Goal: Task Accomplishment & Management: Manage account settings

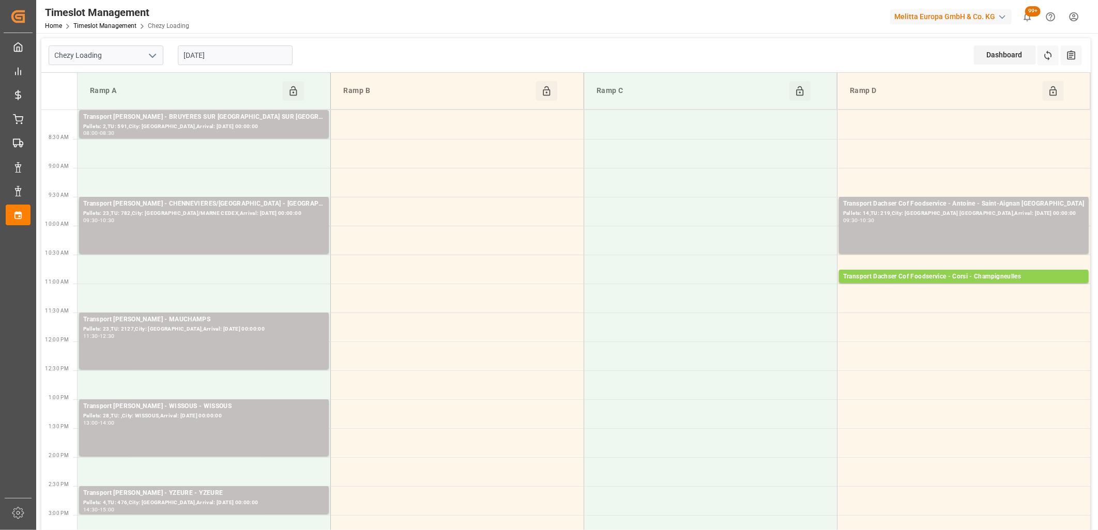
click at [264, 57] on input "[DATE]" at bounding box center [235, 55] width 115 height 20
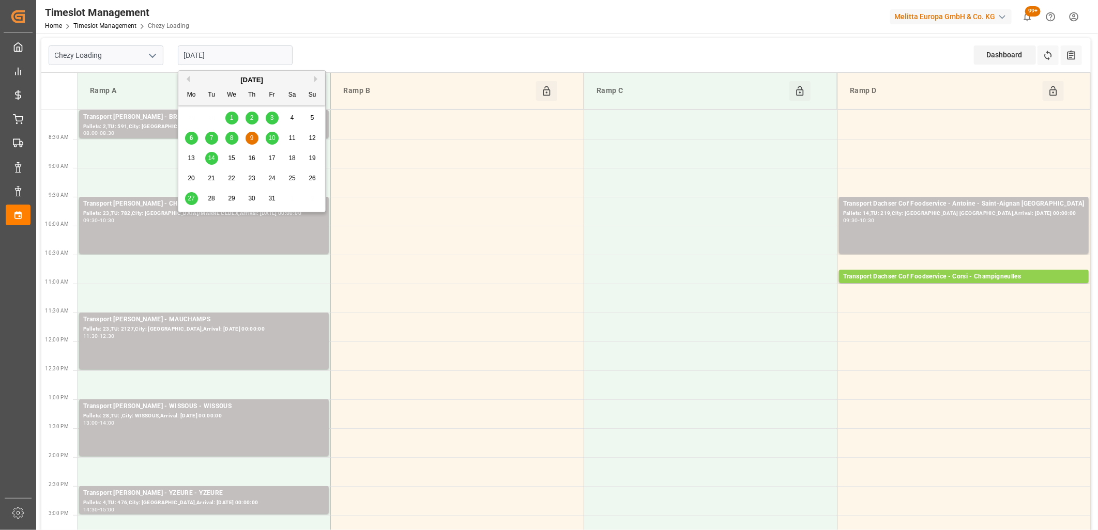
click at [212, 137] on span "7" at bounding box center [212, 137] width 4 height 7
type input "[DATE]"
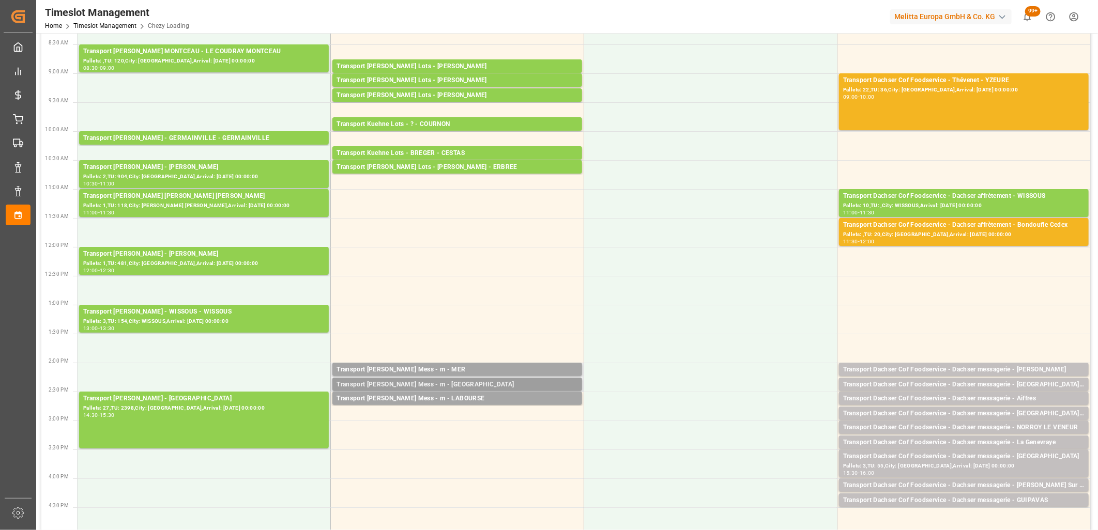
scroll to position [115, 0]
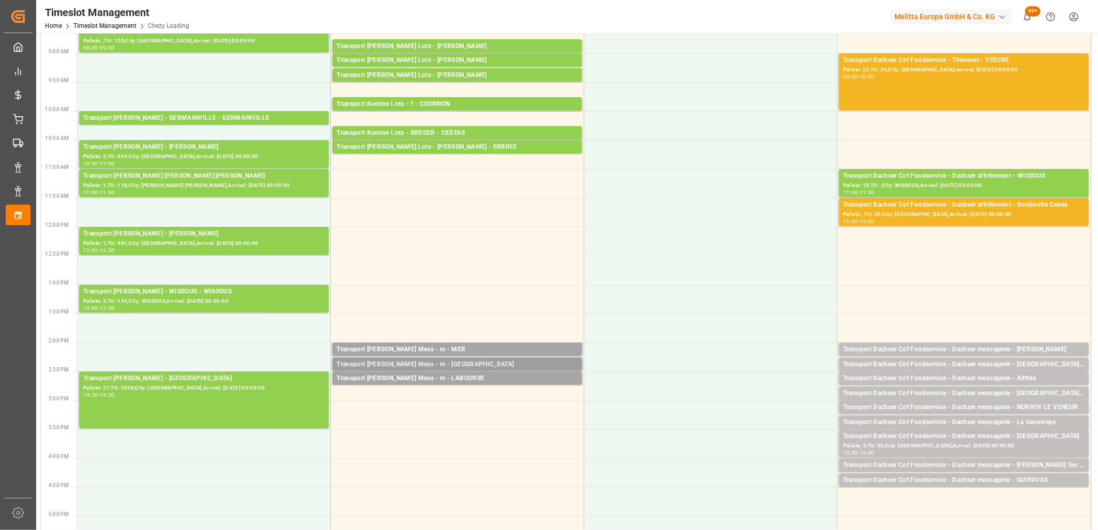
click at [410, 365] on div "Transport [PERSON_NAME] Mess - m - [GEOGRAPHIC_DATA]" at bounding box center [456, 365] width 241 height 10
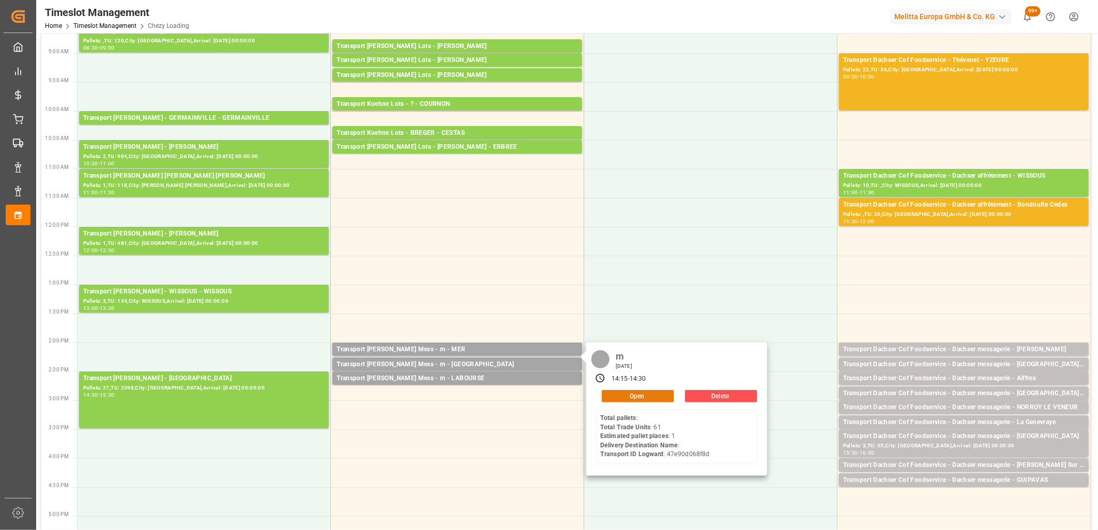
click at [619, 397] on button "Open" at bounding box center [638, 396] width 72 height 12
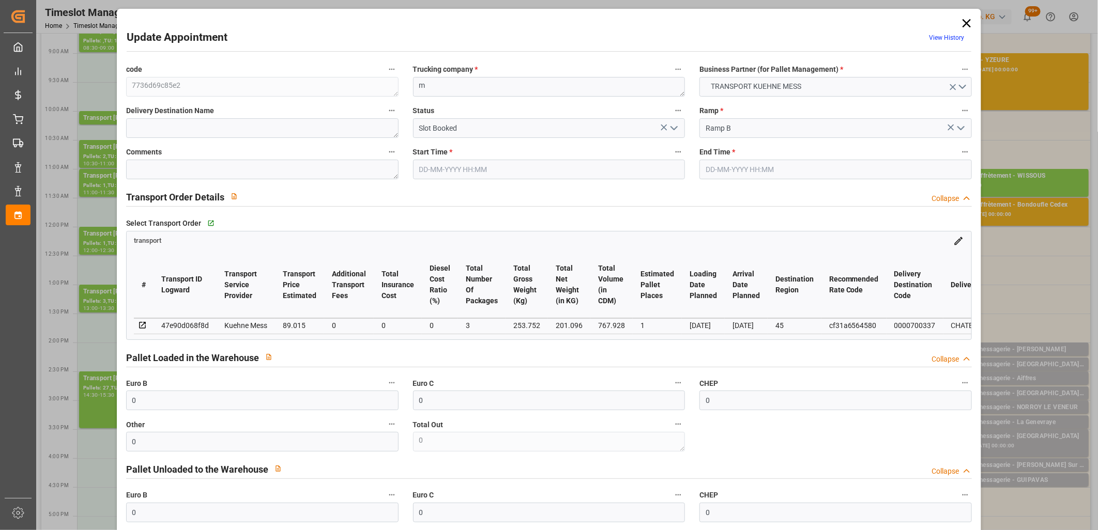
type input "0"
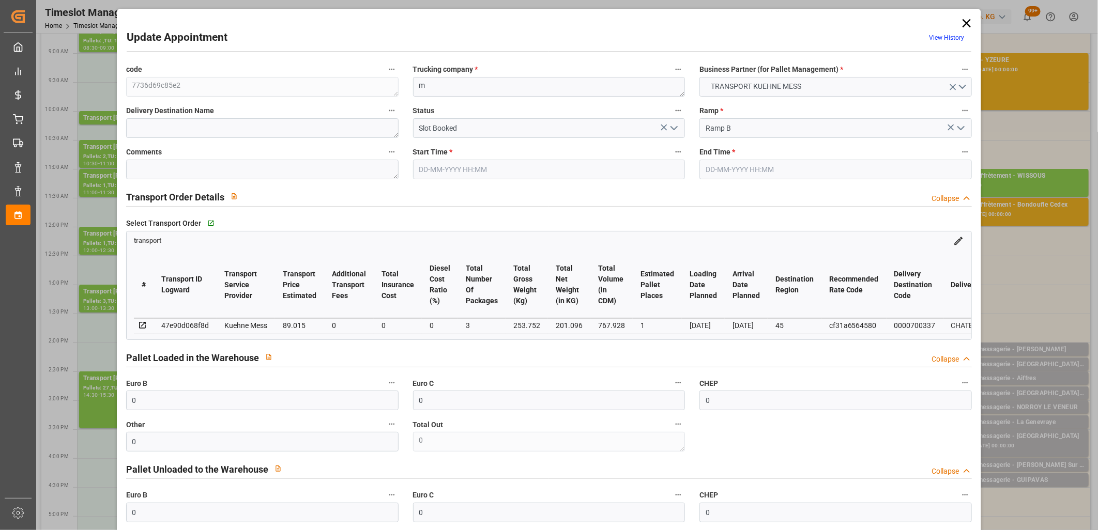
type input "0"
type input "1"
type input "89.015"
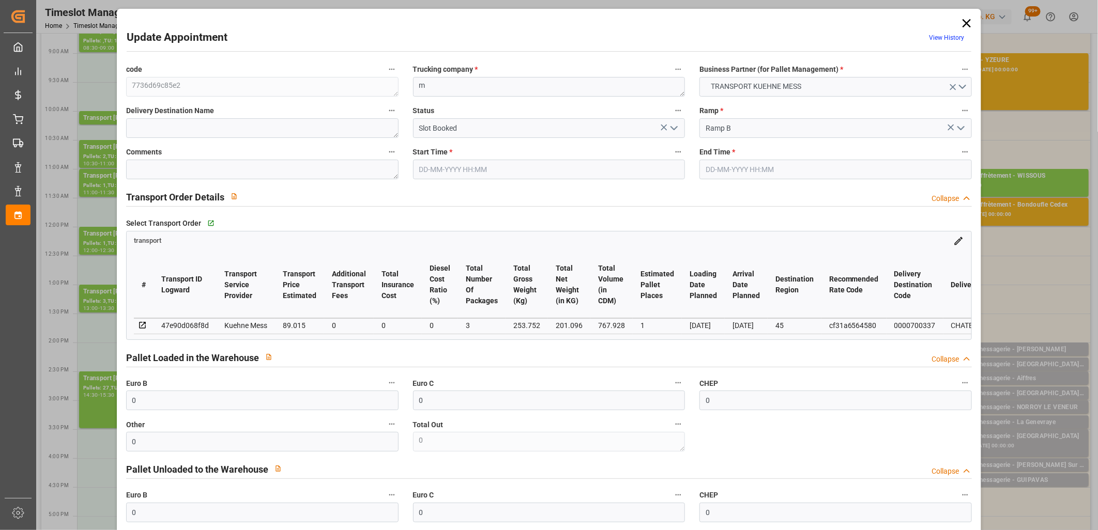
type input "0"
type input "89.015"
type input "0"
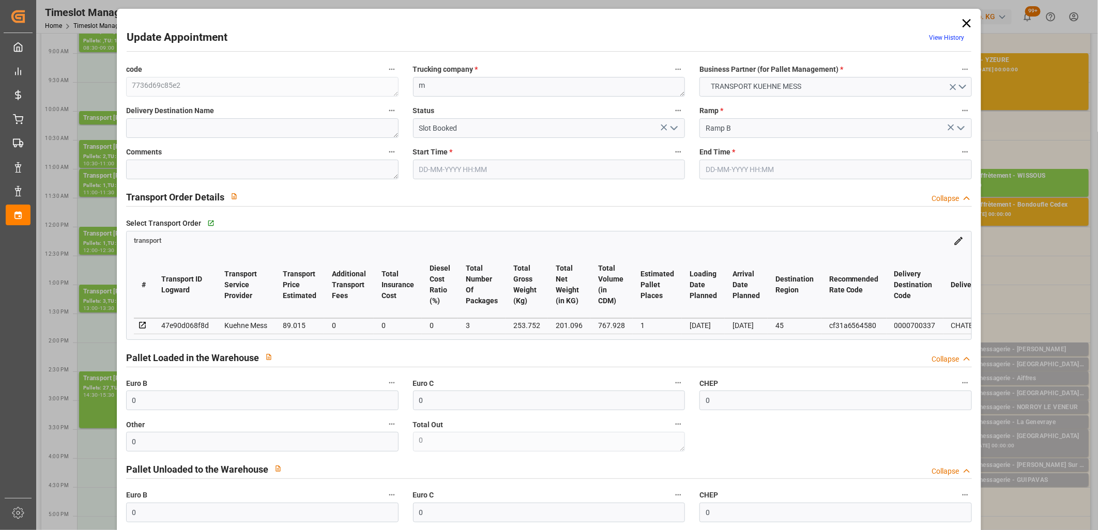
type input "3"
type input "201.096"
type input "322.752"
type input "767.928"
type input "45"
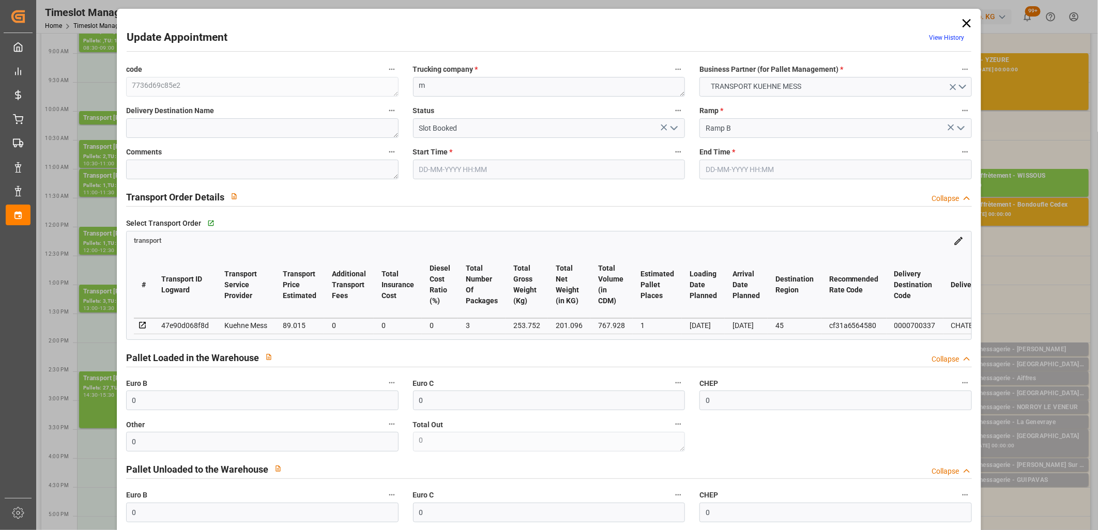
type input "0"
type input "61"
type input "3"
type input "101"
type input "253.752"
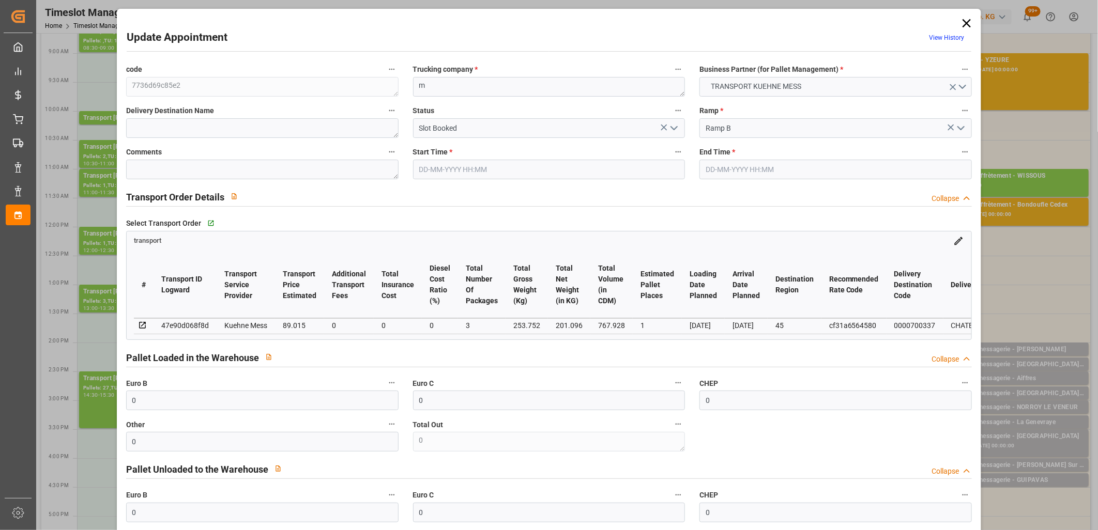
type input "0"
type input "4710.8598"
type input "0"
type input "21"
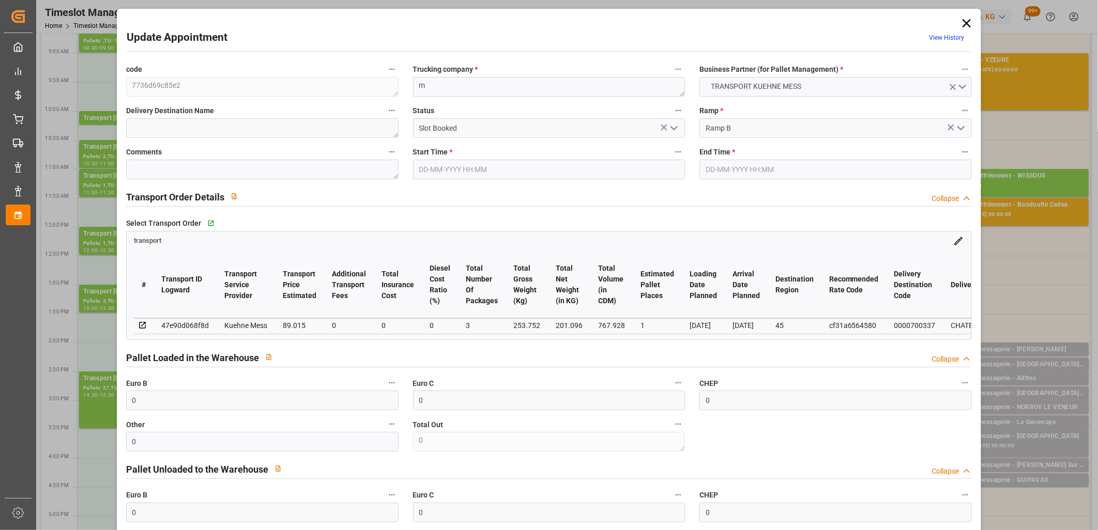
type input "35"
type input "07-10-2025 14:15"
type input "07-10-2025 14:30"
type input "06-10-2025 11:25"
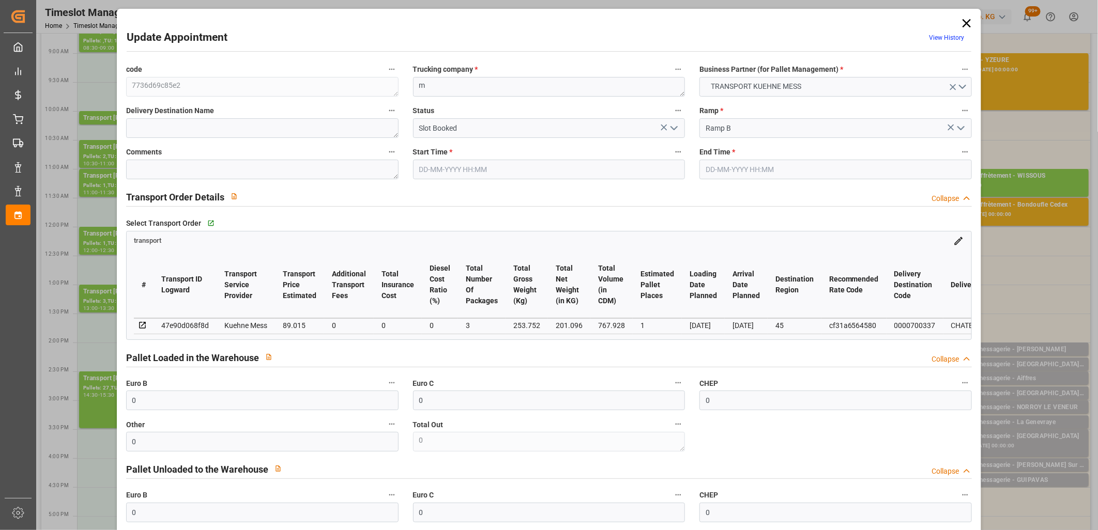
type input "[DATE]"
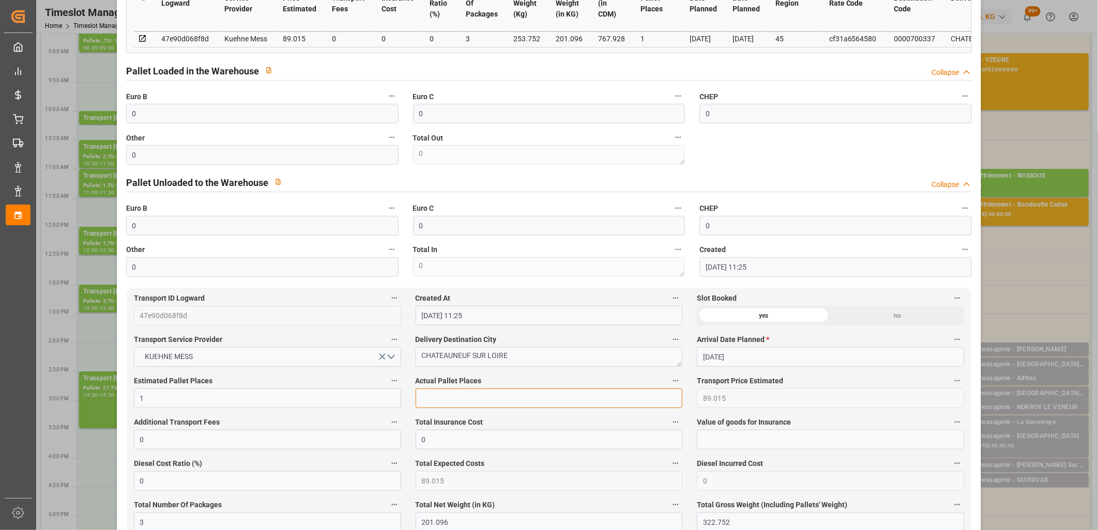
click at [445, 405] on input "text" at bounding box center [549, 399] width 267 height 20
type input "1"
click at [178, 119] on input "0" at bounding box center [262, 114] width 272 height 20
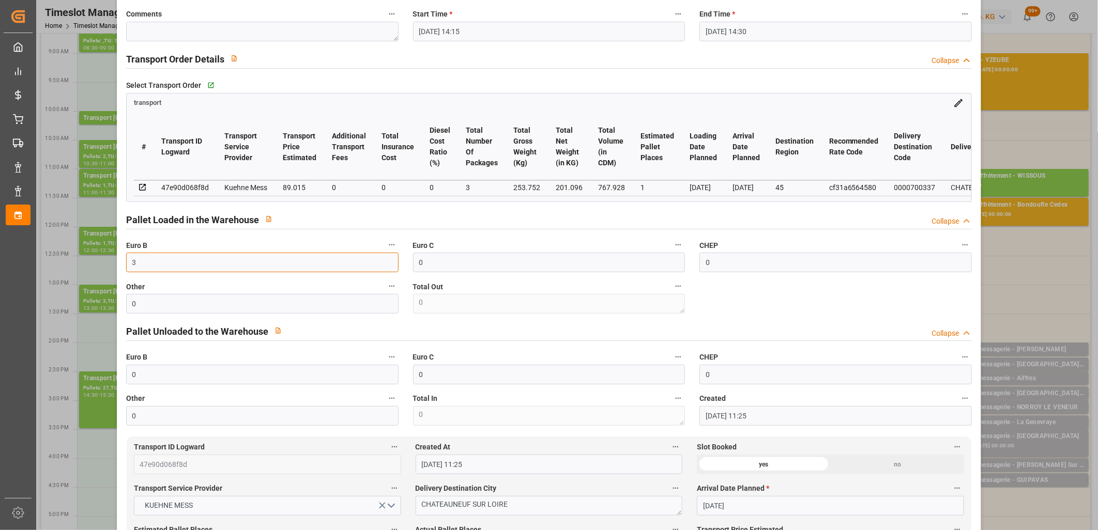
scroll to position [0, 0]
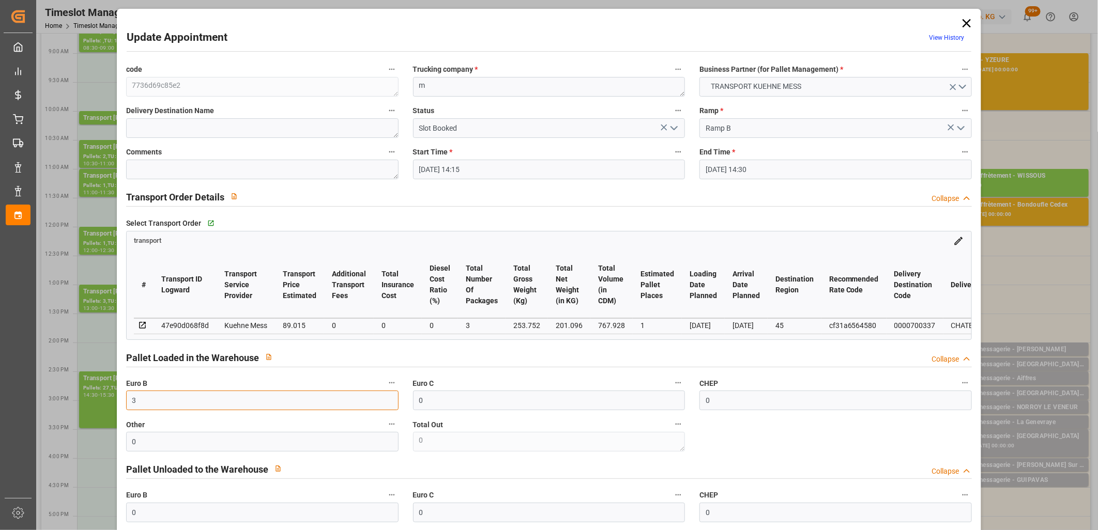
type input "3"
click at [673, 127] on icon "open menu" at bounding box center [674, 128] width 12 height 12
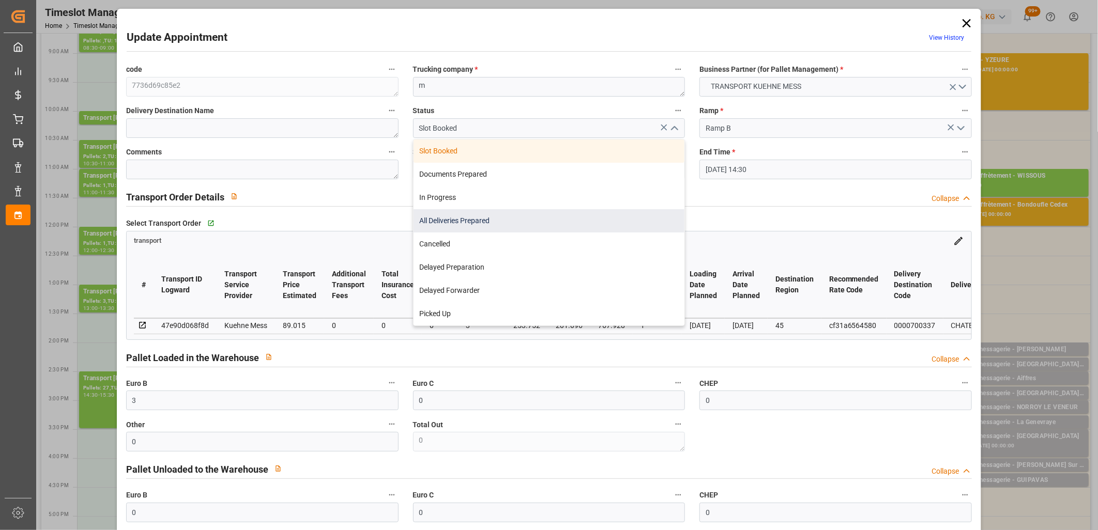
click at [599, 210] on div "All Deliveries Prepared" at bounding box center [549, 220] width 271 height 23
type input "All Deliveries Prepared"
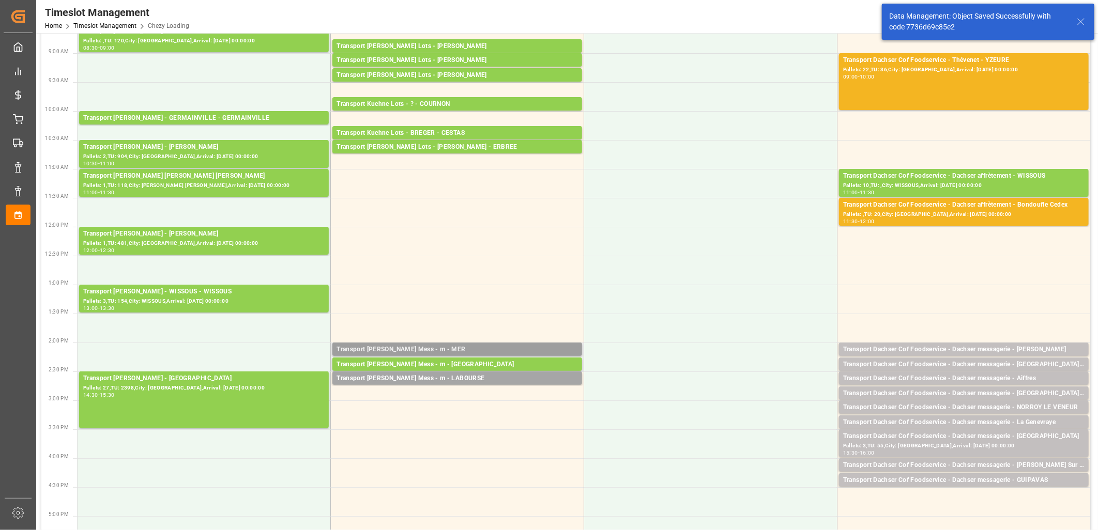
click at [427, 347] on div "Transport [PERSON_NAME] Mess - m - MER" at bounding box center [456, 350] width 241 height 10
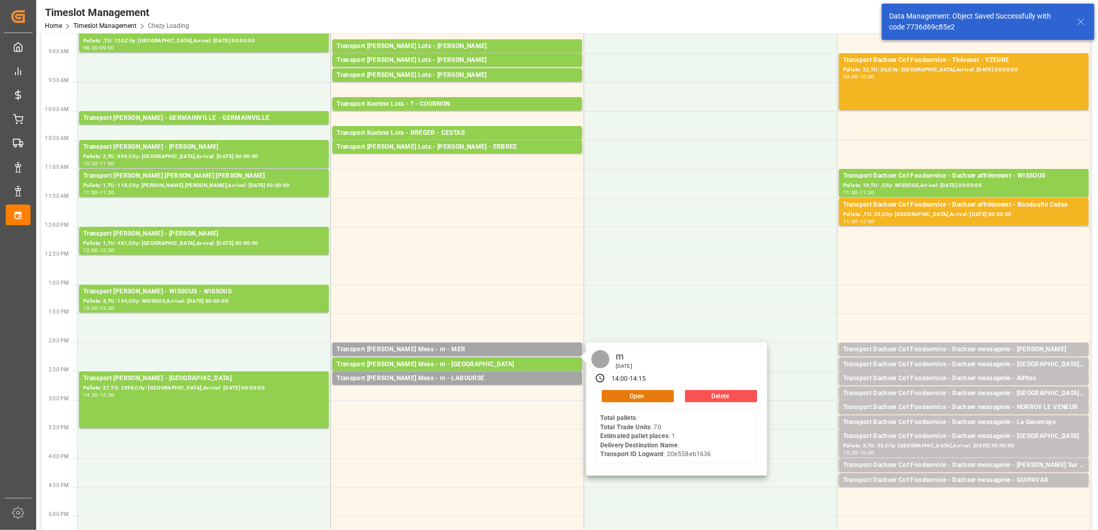
click at [629, 393] on button "Open" at bounding box center [638, 396] width 72 height 12
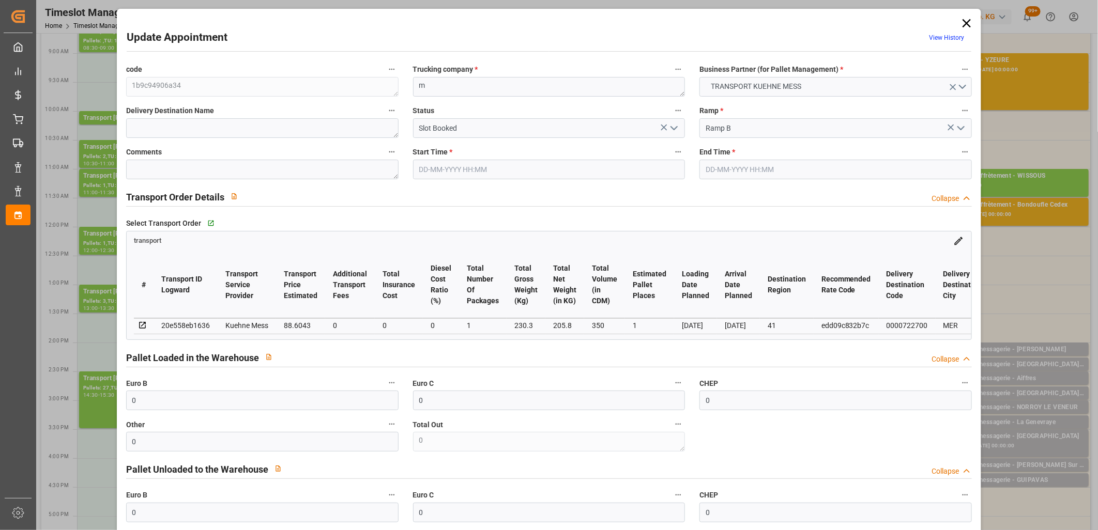
type input "07-10-2025 14:00"
type input "07-10-2025 14:15"
type input "06-10-2025 11:25"
type input "[DATE]"
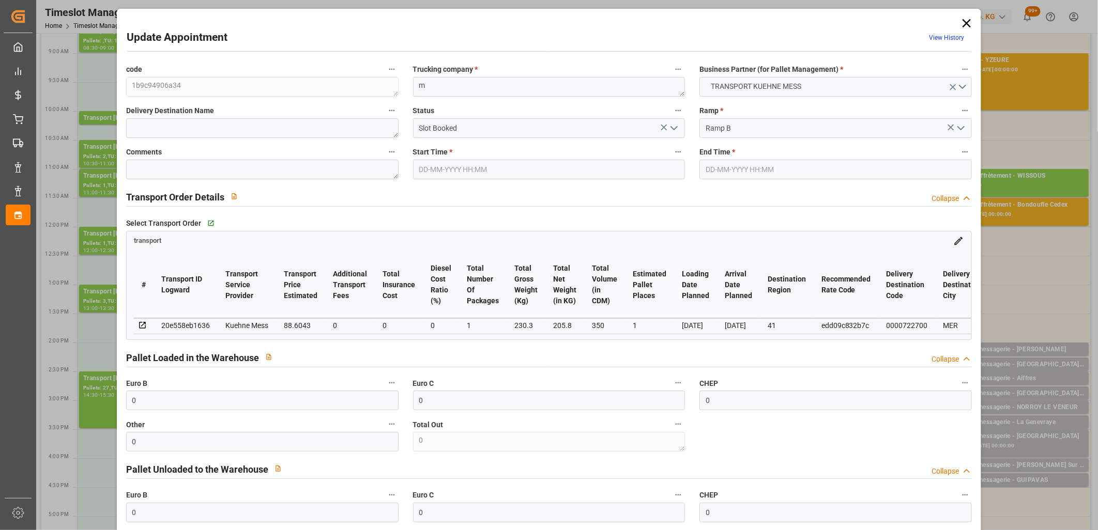
type input "[DATE]"
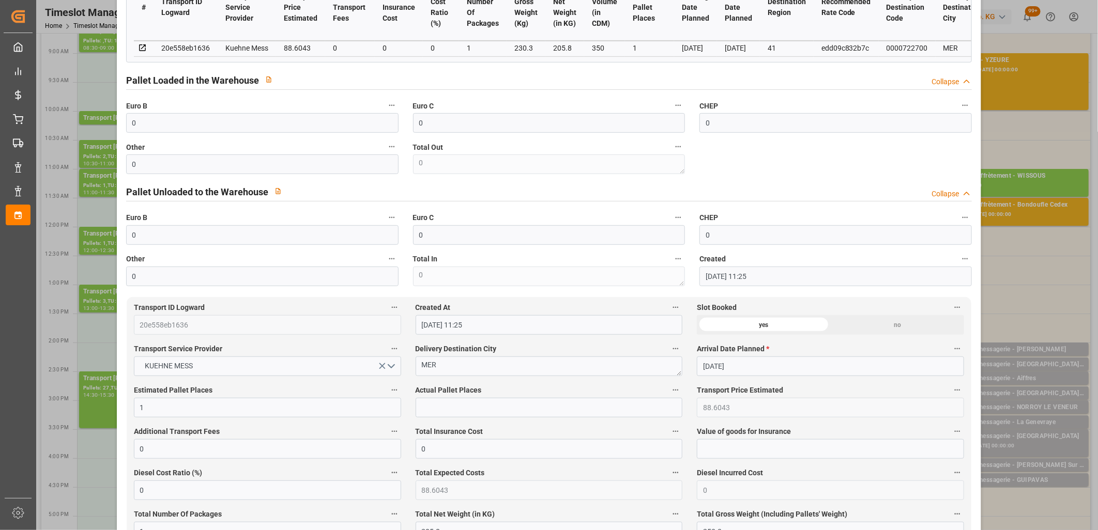
scroll to position [287, 0]
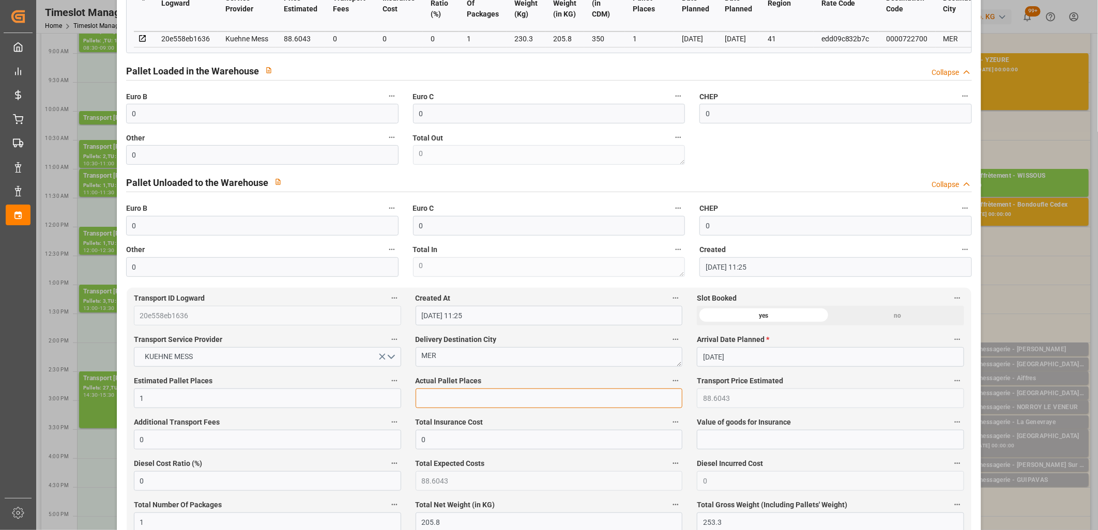
click at [436, 400] on input "text" at bounding box center [549, 399] width 267 height 20
type input "1"
click at [205, 159] on input "0" at bounding box center [262, 155] width 272 height 20
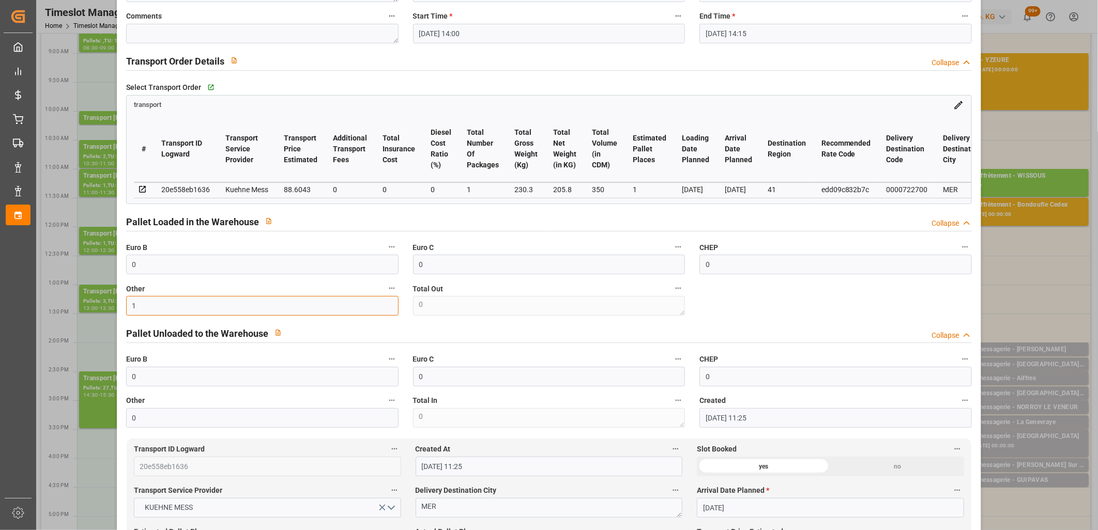
scroll to position [0, 0]
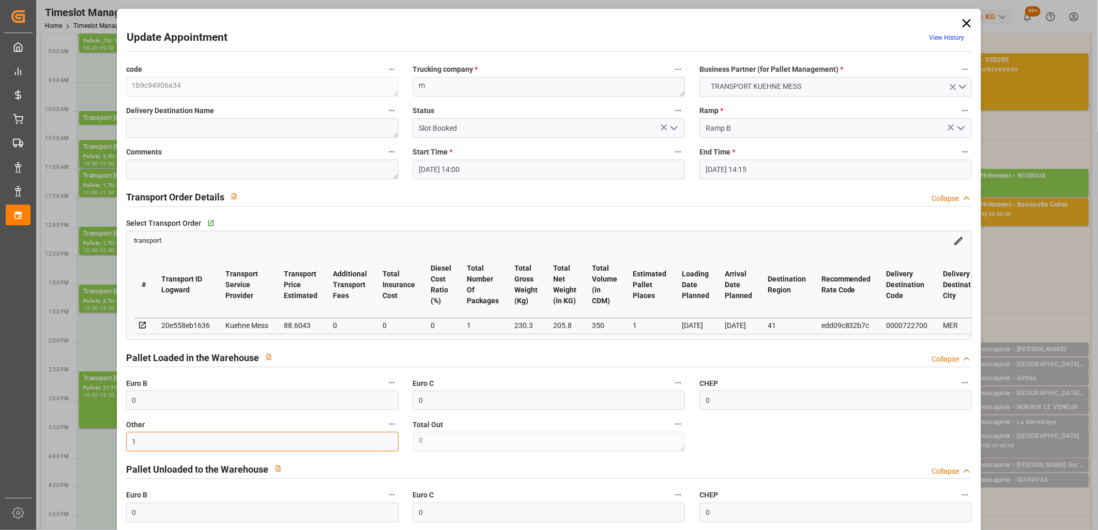
type input "1"
click at [672, 126] on icon "open menu" at bounding box center [674, 128] width 12 height 12
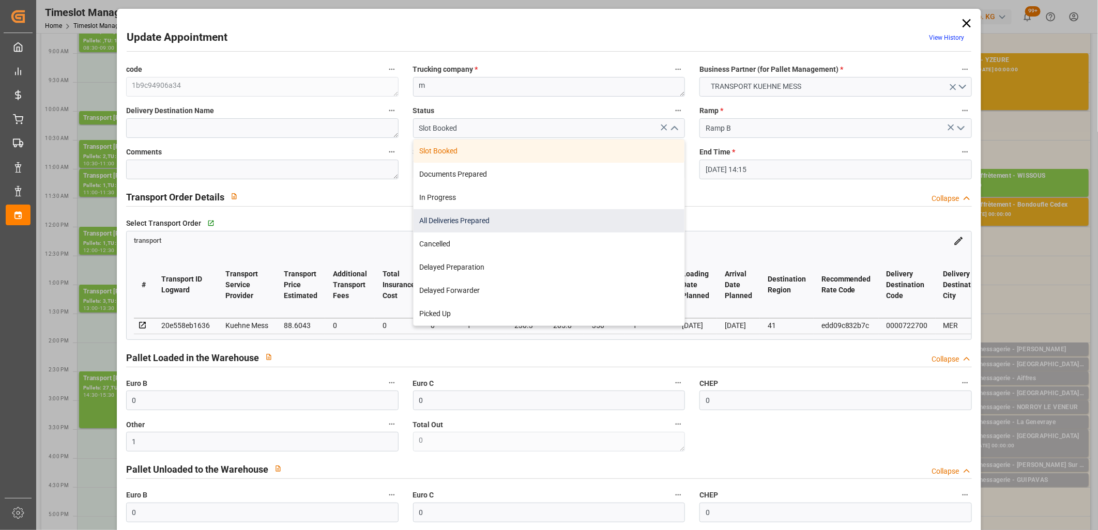
click at [550, 217] on div "All Deliveries Prepared" at bounding box center [549, 220] width 271 height 23
type input "All Deliveries Prepared"
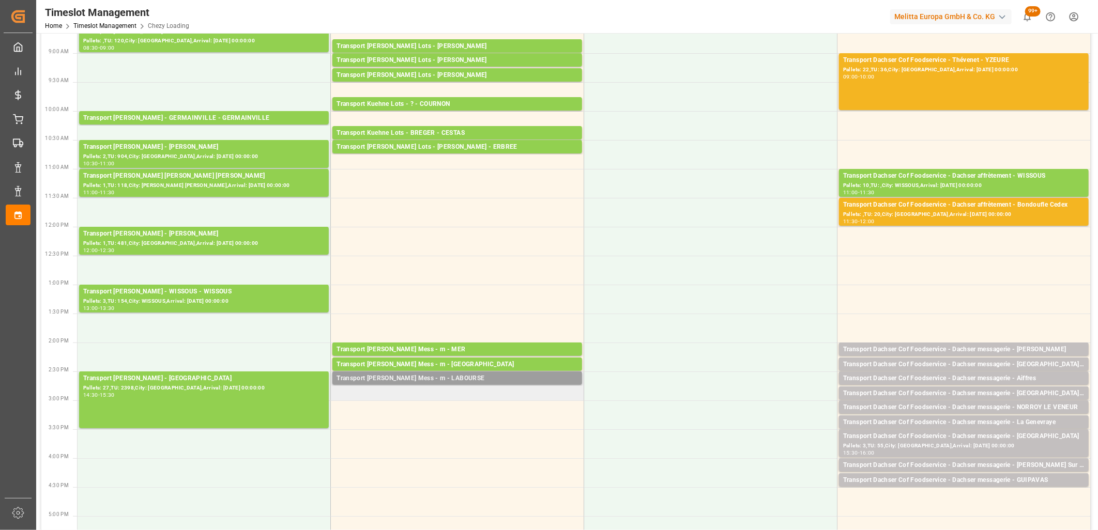
click at [443, 379] on div "Transport [PERSON_NAME] Mess - m - LABOURSE" at bounding box center [456, 379] width 241 height 10
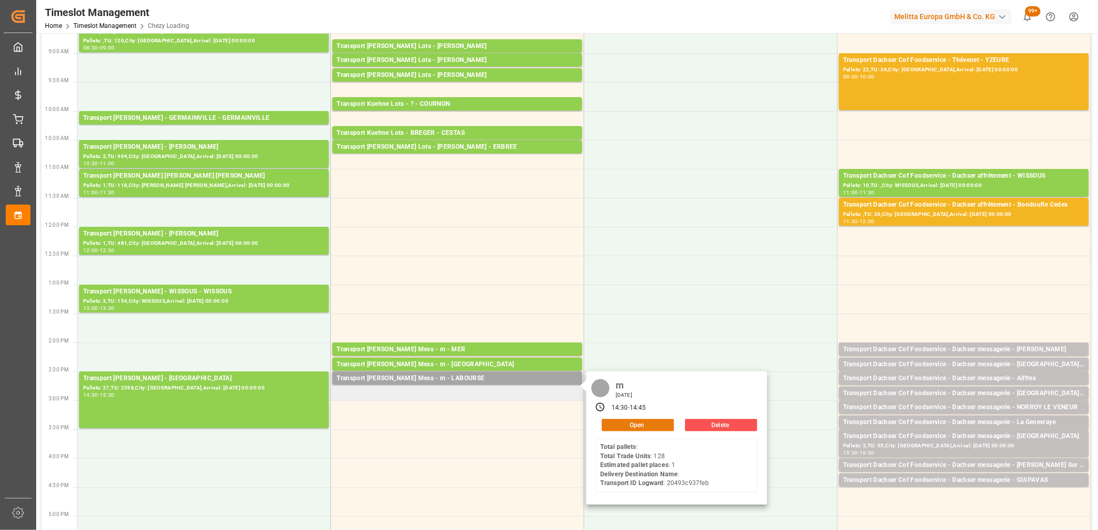
click at [634, 427] on button "Open" at bounding box center [638, 425] width 72 height 12
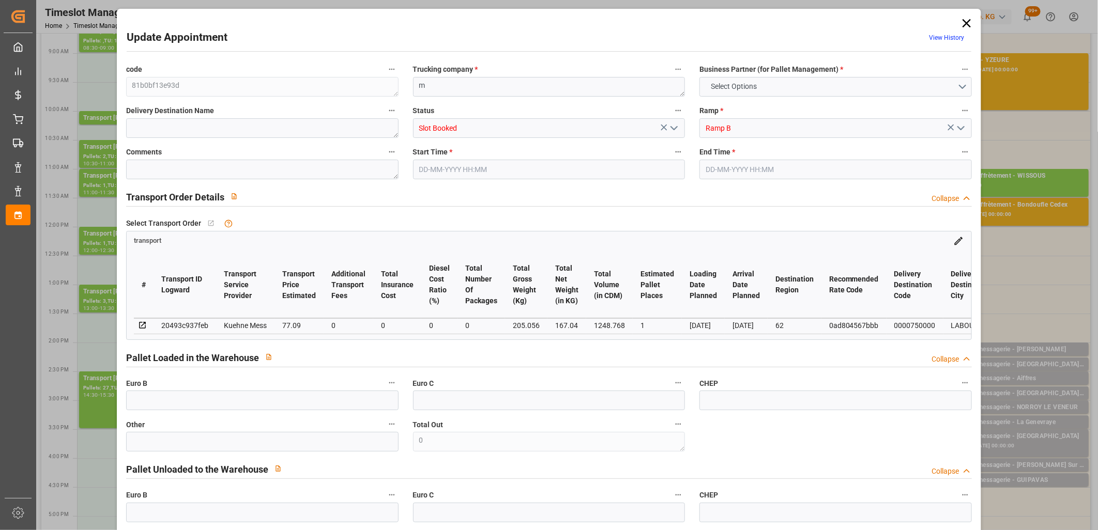
type input "0"
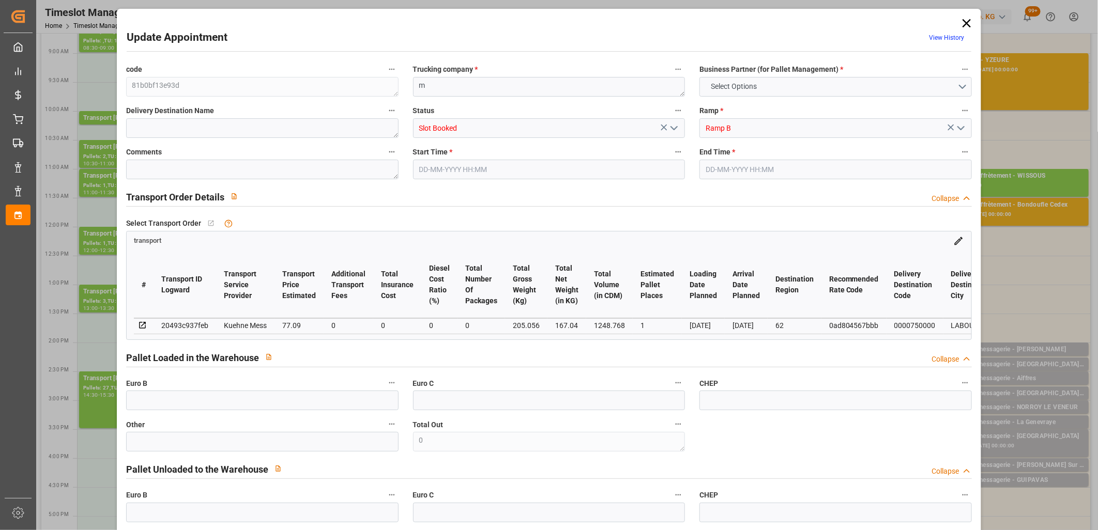
type input "0"
type input "1"
type input "77.09"
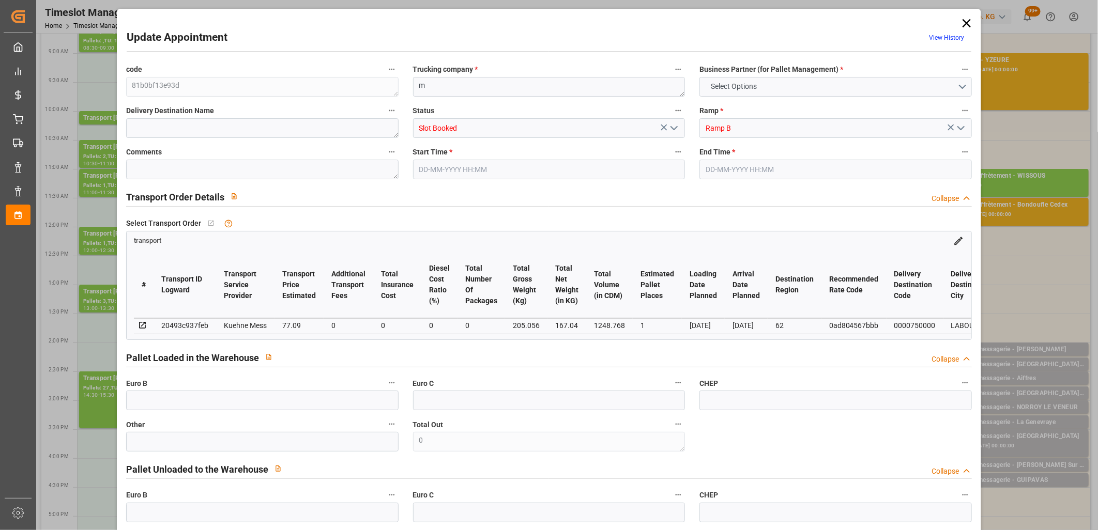
type input "0"
type input "77.09"
type input "0"
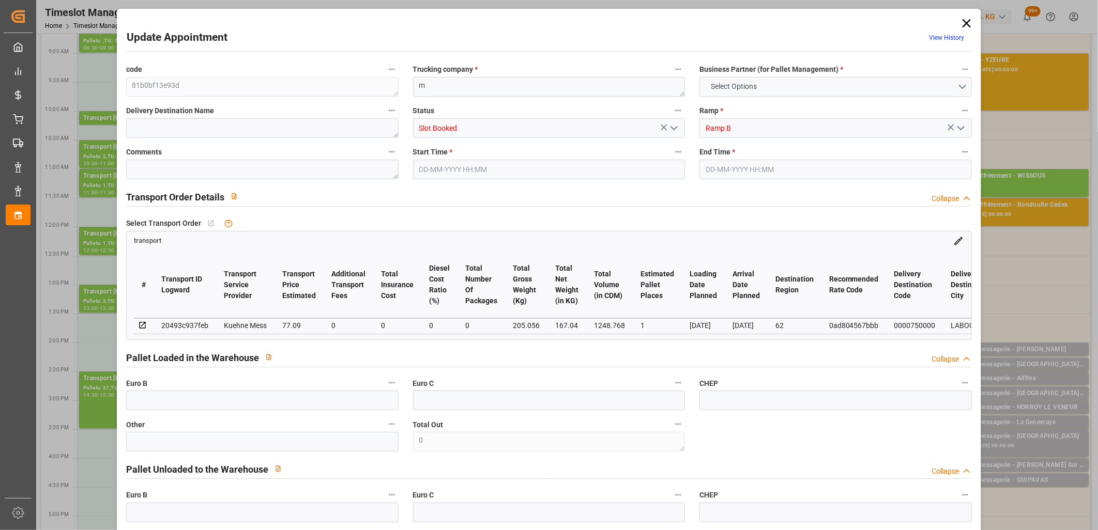
type input "0"
type input "167.04"
type input "260"
type input "1248.768"
type input "62"
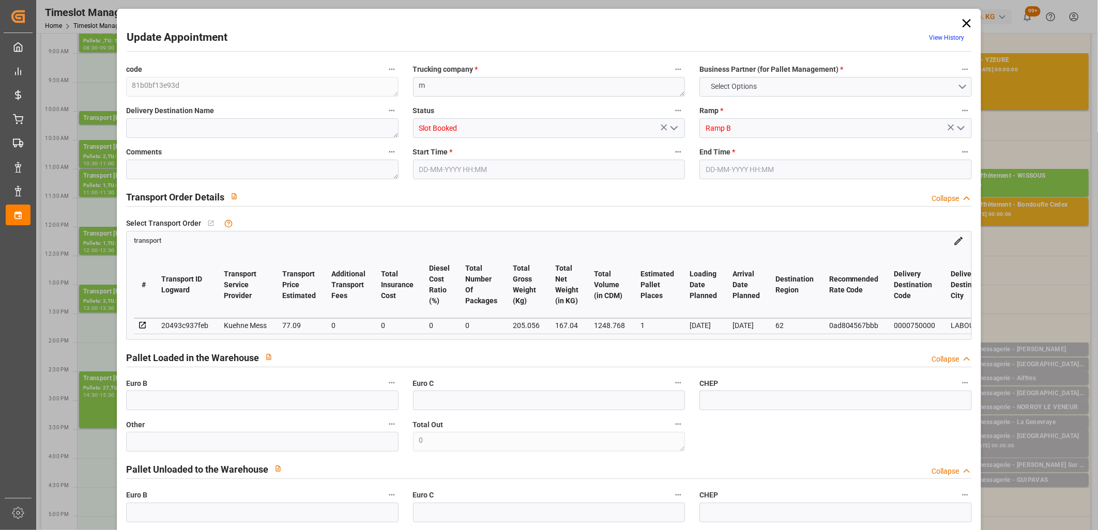
type input "0"
type input "128"
type input "2"
type input "101"
type input "205.056"
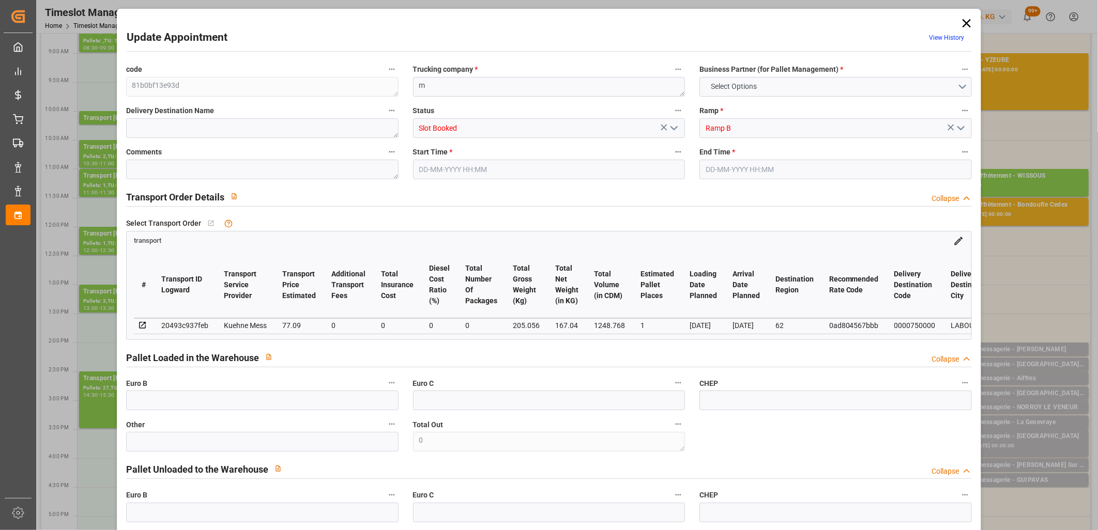
type input "0"
type input "4710.8598"
type input "0"
type input "21"
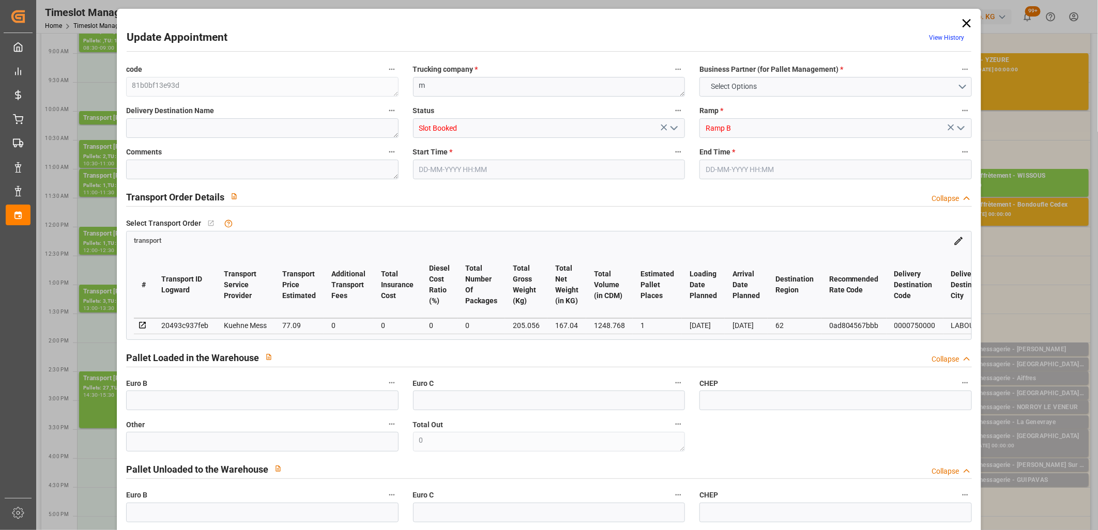
type input "35"
type input "07-10-2025 14:30"
type input "[DATE] 14:45"
type input "06-10-2025 11:26"
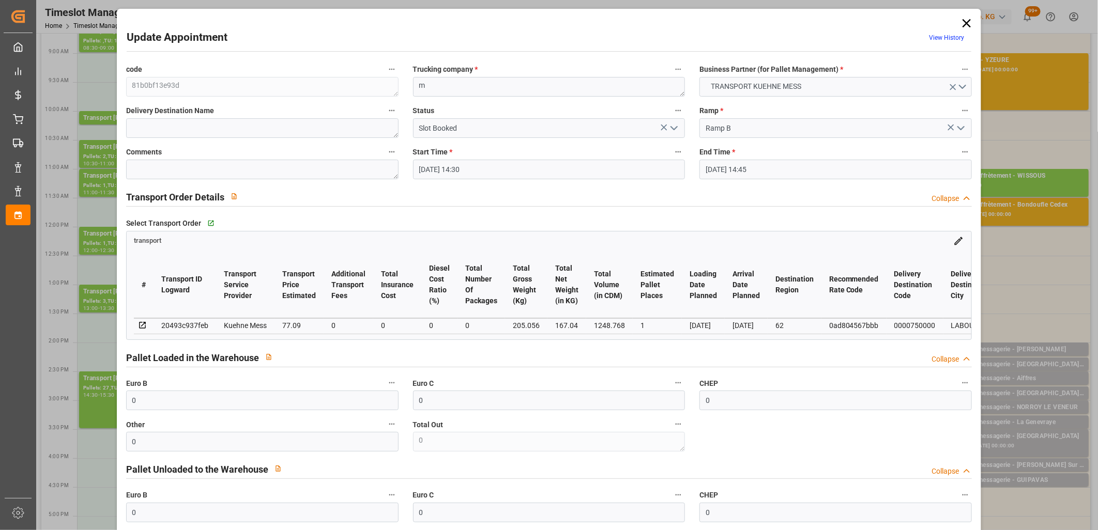
type input "[DATE]"
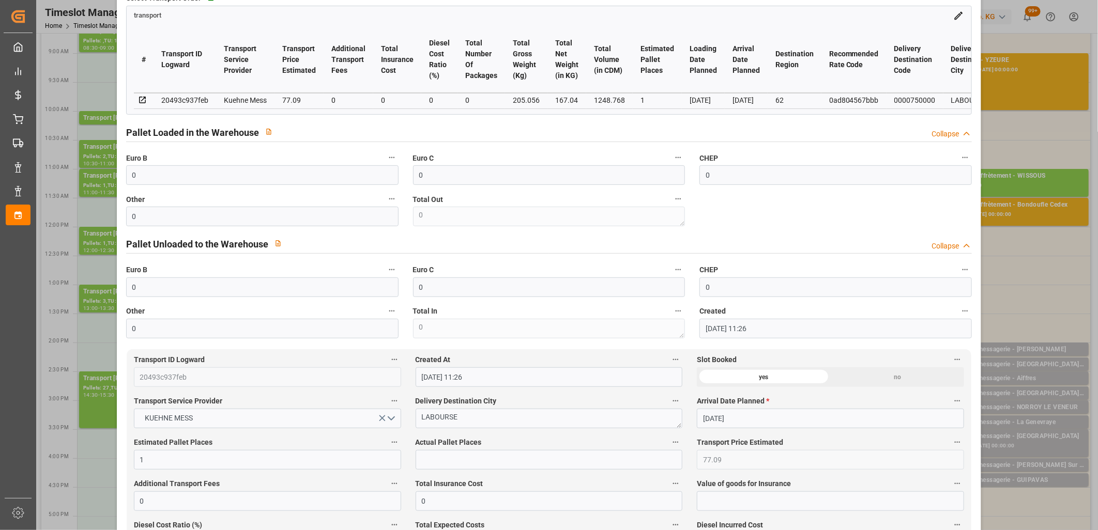
scroll to position [229, 0]
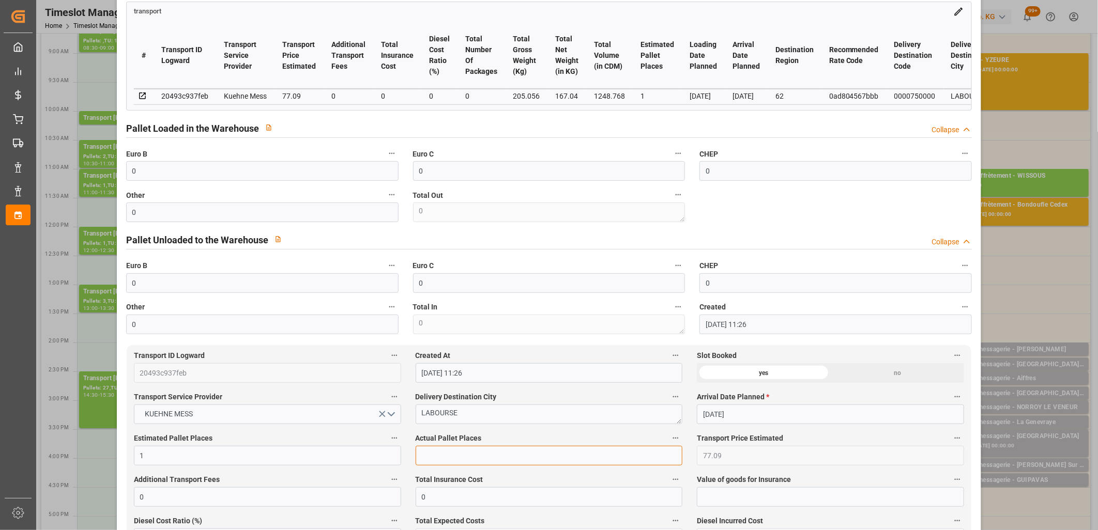
click at [442, 458] on input "text" at bounding box center [549, 456] width 267 height 20
type input "1"
click at [162, 206] on input "0" at bounding box center [262, 213] width 272 height 20
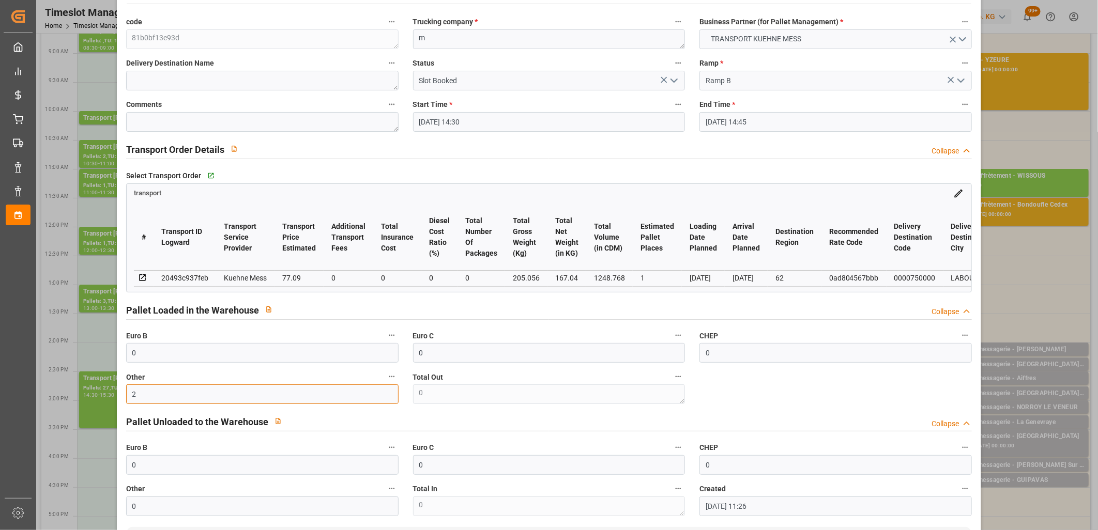
scroll to position [0, 0]
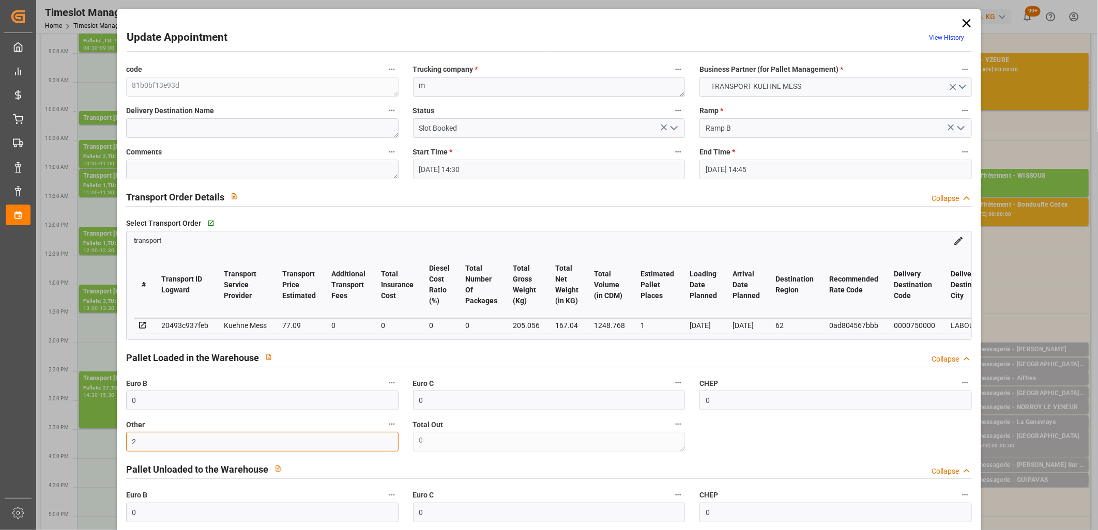
type input "2"
click at [677, 125] on icon "open menu" at bounding box center [674, 128] width 12 height 12
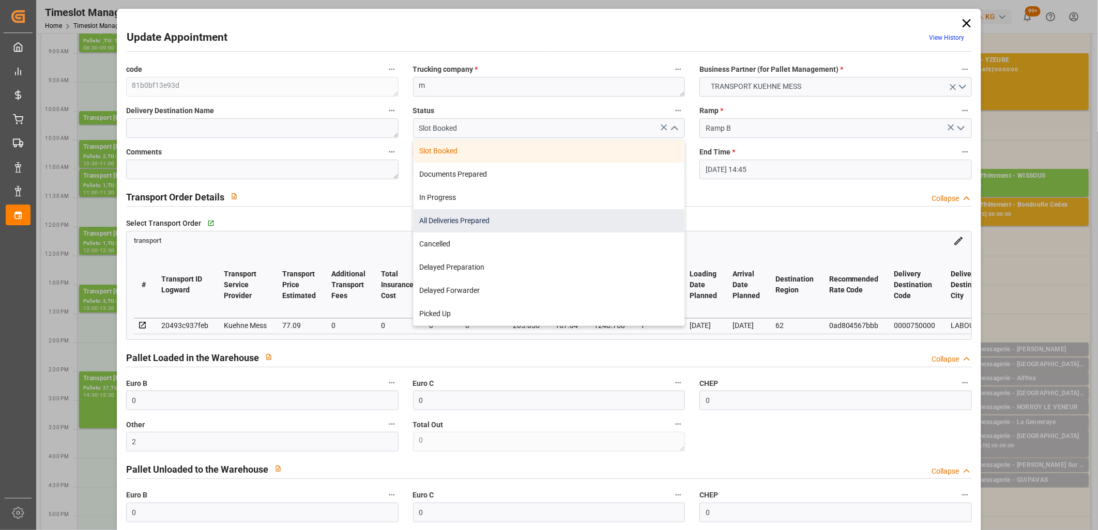
click at [498, 226] on div "All Deliveries Prepared" at bounding box center [549, 220] width 271 height 23
type input "All Deliveries Prepared"
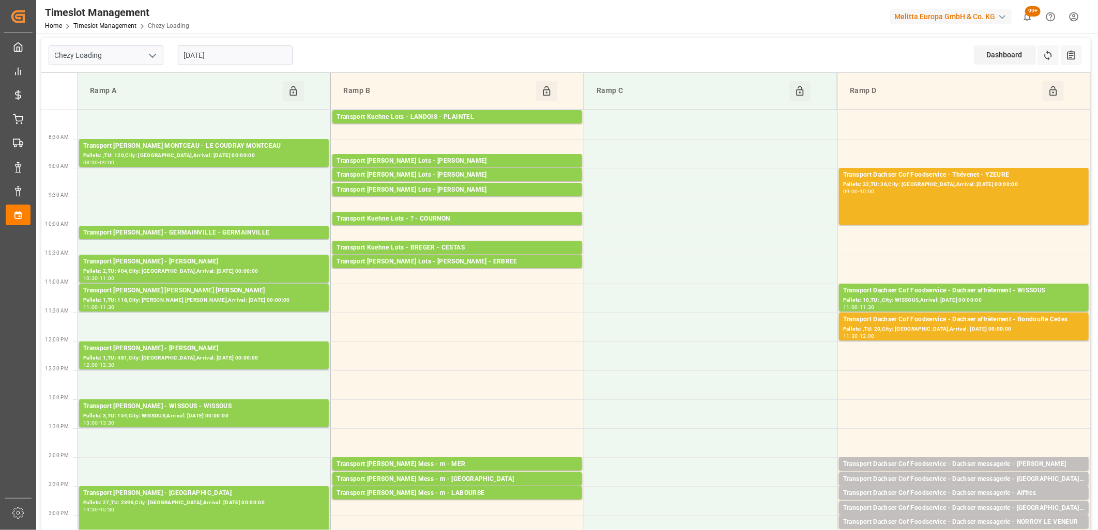
click at [258, 56] on input "[DATE]" at bounding box center [235, 55] width 115 height 20
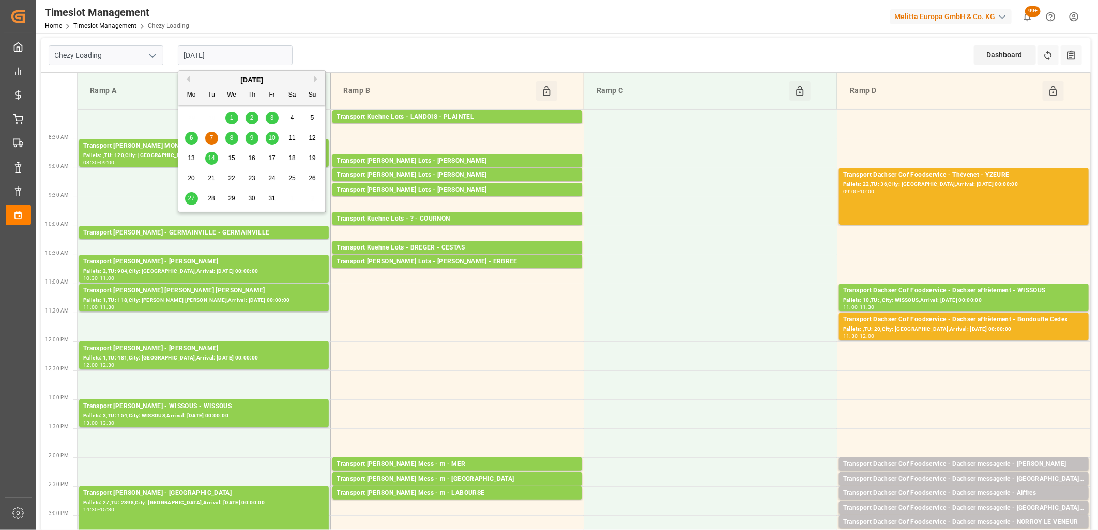
click at [233, 132] on div "6 7 8 9 10 11 12" at bounding box center [251, 138] width 141 height 20
click at [230, 135] on span "8" at bounding box center [232, 137] width 4 height 7
type input "[DATE]"
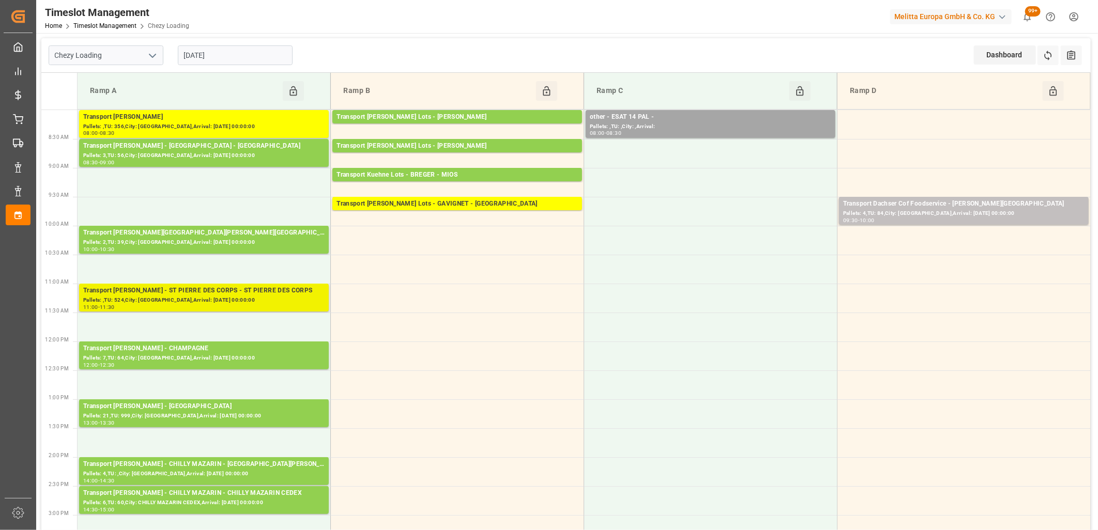
click at [235, 300] on div "Pallets: ,TU: 524,City: [GEOGRAPHIC_DATA],Arrival: [DATE] 00:00:00" at bounding box center [203, 300] width 241 height 9
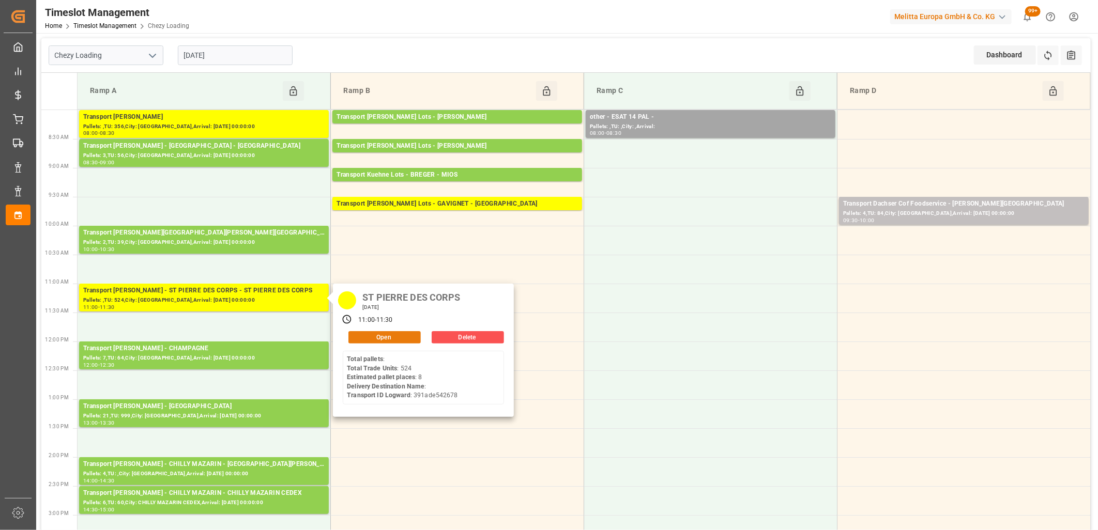
click at [368, 340] on button "Open" at bounding box center [384, 337] width 72 height 12
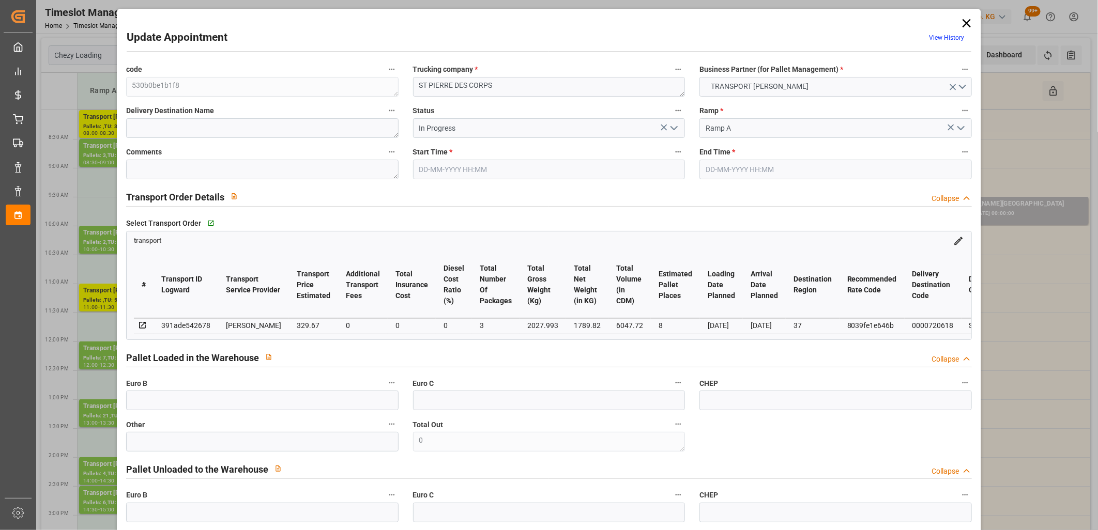
type input "08-10-2025 11:00"
type input "08-10-2025 11:30"
type input "02-10-2025 16:24"
type input "02-10-2025 12:10"
type input "[DATE]"
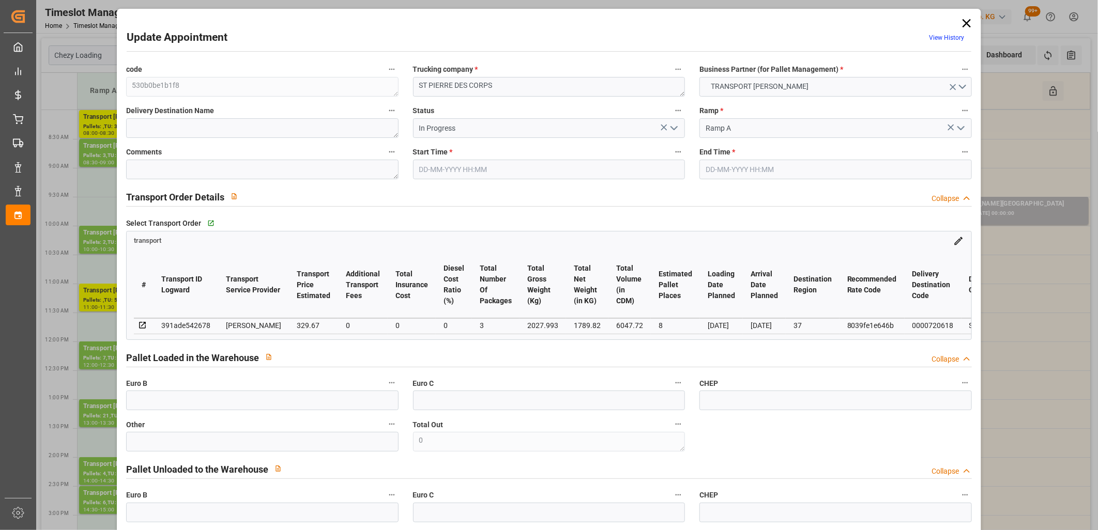
type input "[DATE]"
drag, startPoint x: 676, startPoint y: 124, endPoint x: 672, endPoint y: 131, distance: 7.9
click at [676, 125] on icon "open menu" at bounding box center [674, 128] width 12 height 12
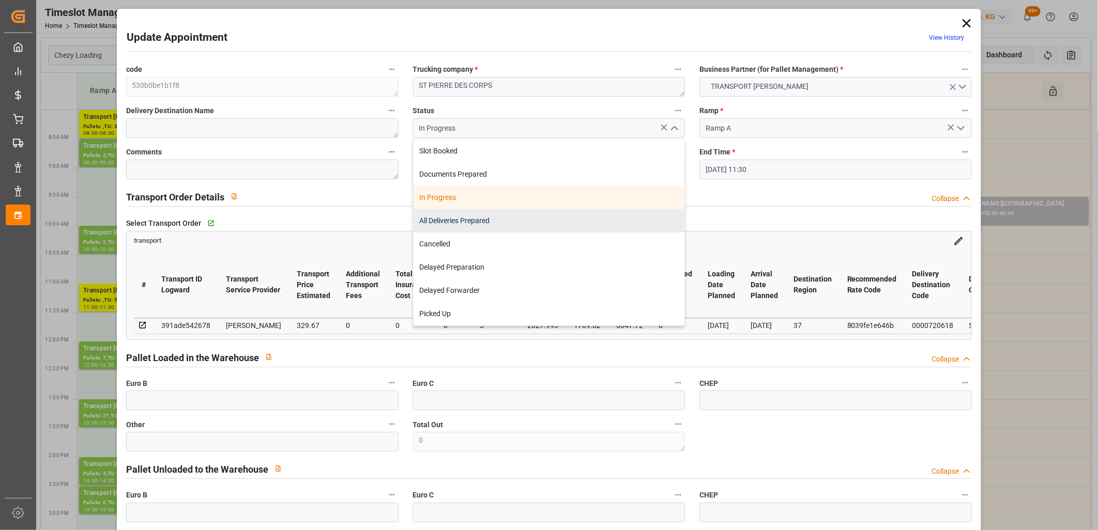
click at [556, 214] on div "All Deliveries Prepared" at bounding box center [549, 220] width 271 height 23
type input "All Deliveries Prepared"
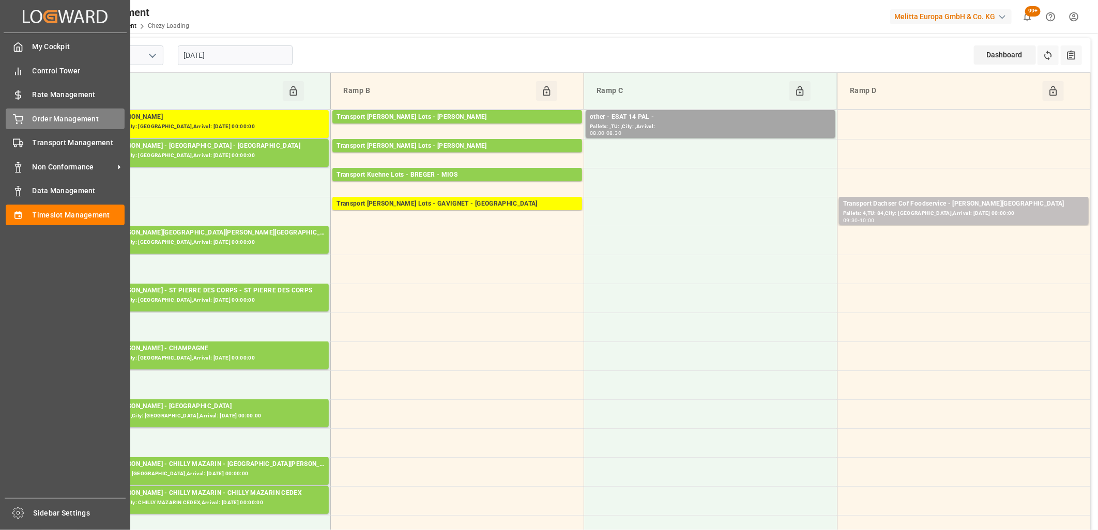
click at [33, 111] on div "Order Management Order Management" at bounding box center [65, 119] width 119 height 20
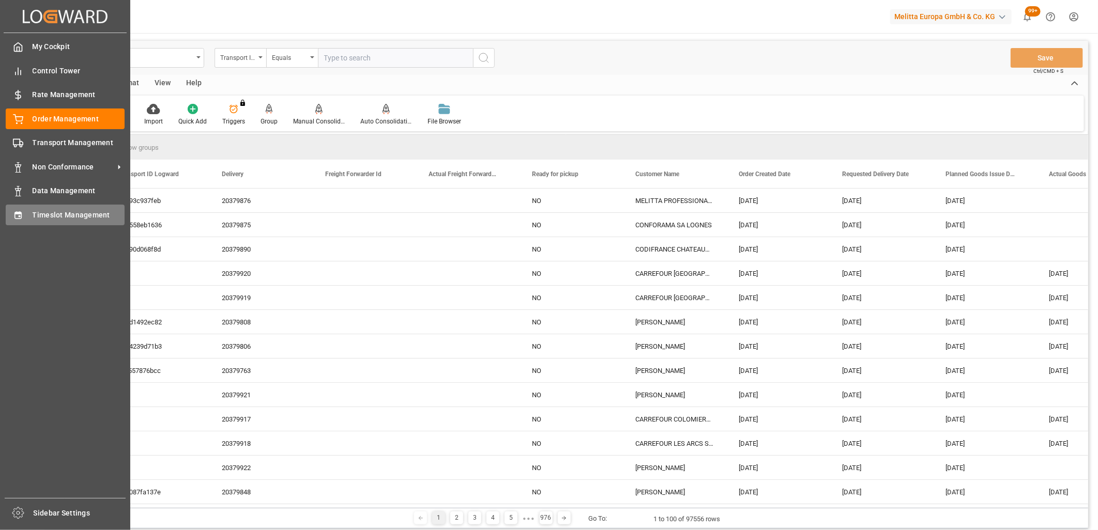
click at [13, 211] on icon at bounding box center [18, 215] width 10 height 10
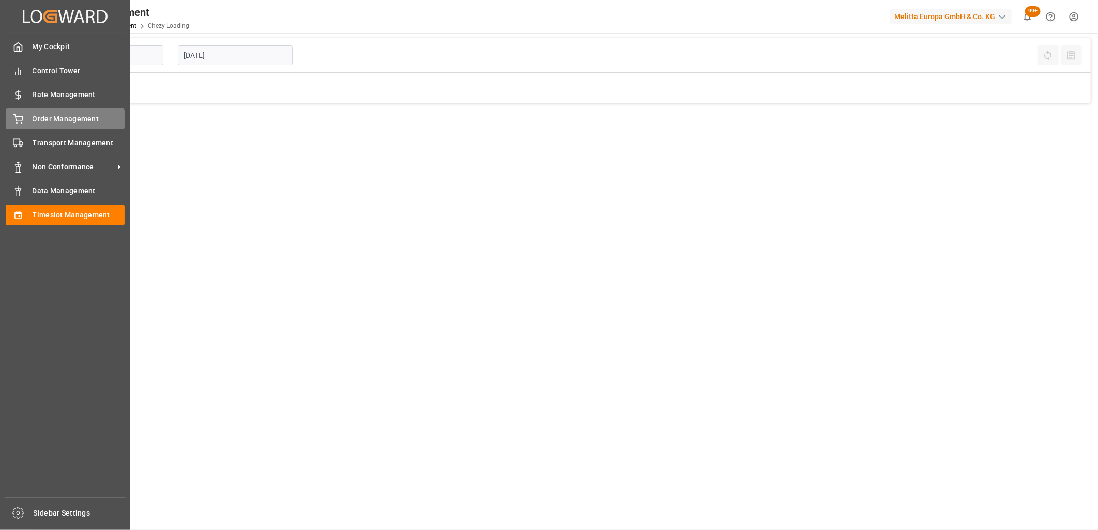
type input "Chezy Loading"
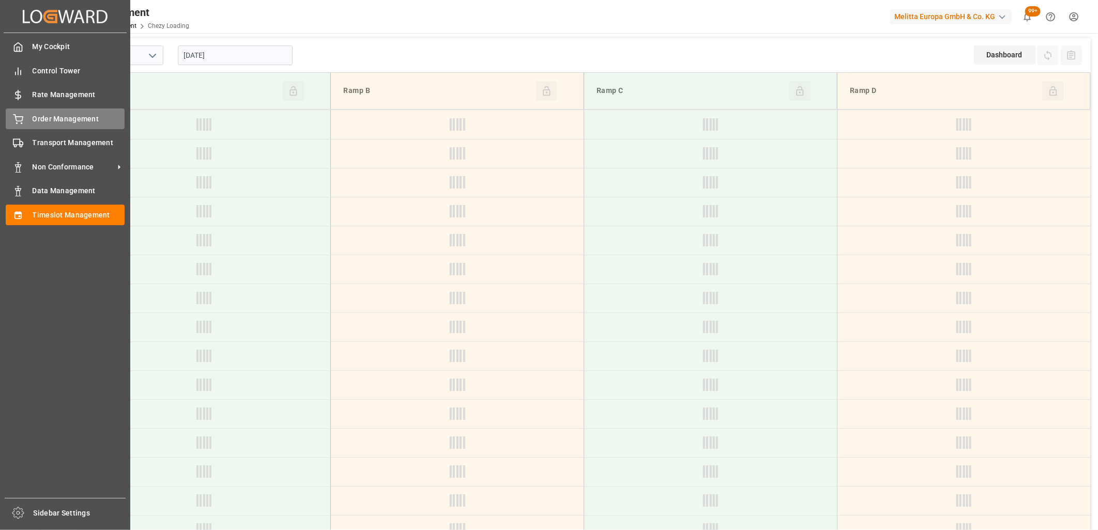
click at [14, 121] on icon at bounding box center [18, 119] width 10 height 10
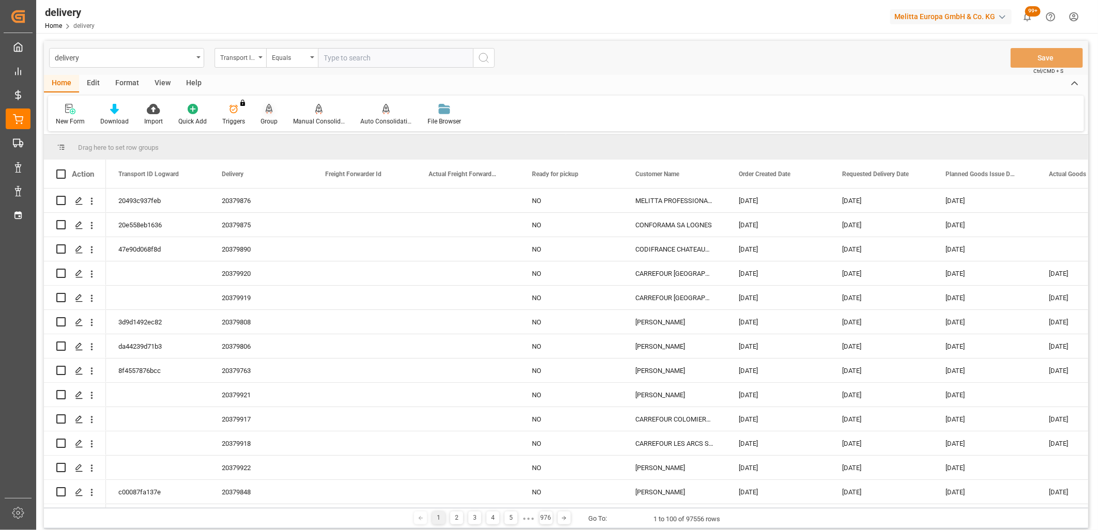
click at [269, 114] on div "Group" at bounding box center [269, 114] width 33 height 23
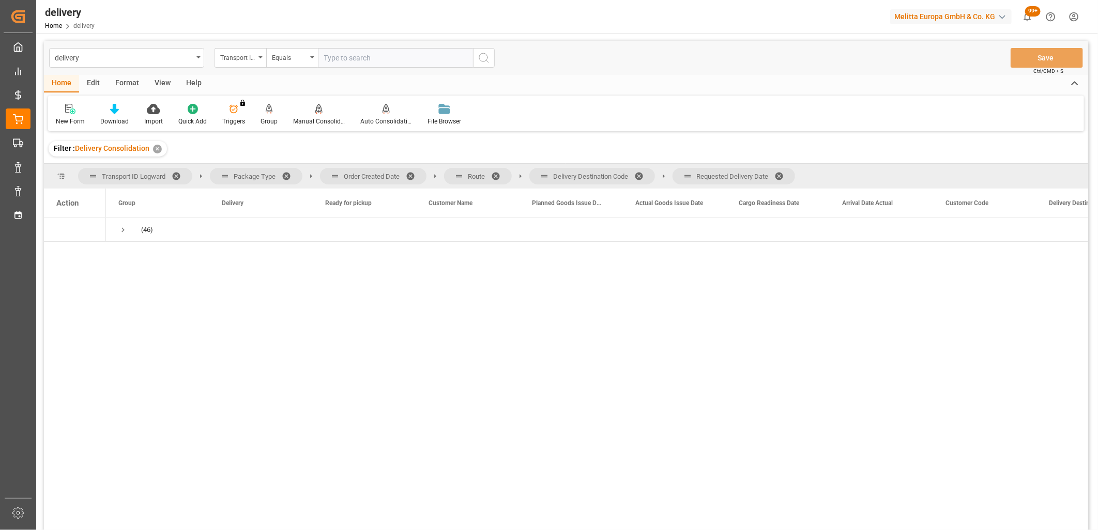
click at [782, 176] on span at bounding box center [782, 176] width 17 height 9
click at [641, 176] on span at bounding box center [642, 176] width 17 height 9
click at [498, 176] on span at bounding box center [499, 176] width 17 height 9
click at [412, 177] on span at bounding box center [414, 176] width 17 height 9
click at [121, 228] on span "Press SPACE to select this row." at bounding box center [122, 229] width 9 height 9
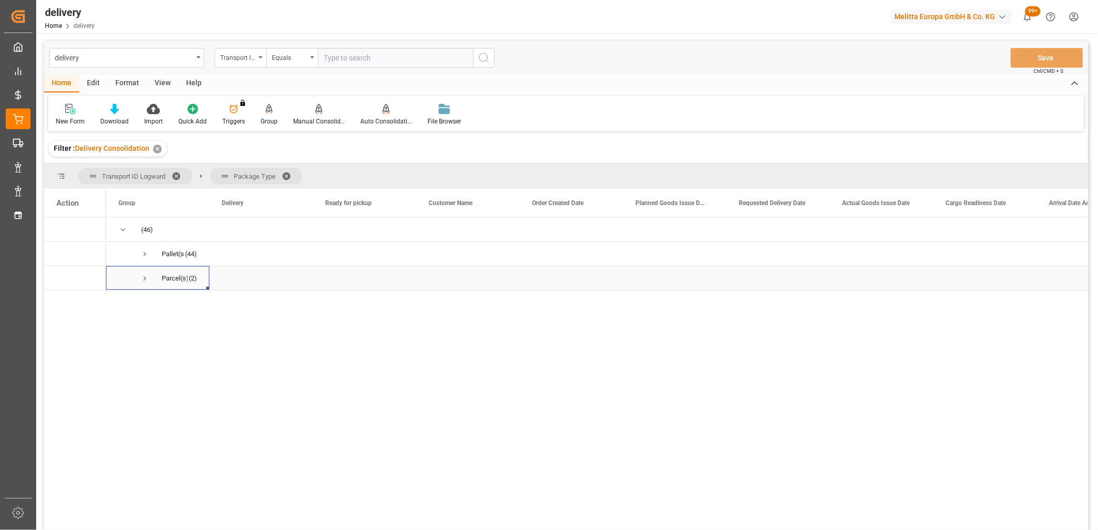
click at [143, 281] on span "Press SPACE to select this row." at bounding box center [144, 278] width 9 height 9
click at [56, 301] on input "Press Space to toggle row selection (unchecked)" at bounding box center [60, 302] width 9 height 9
checkbox input "true"
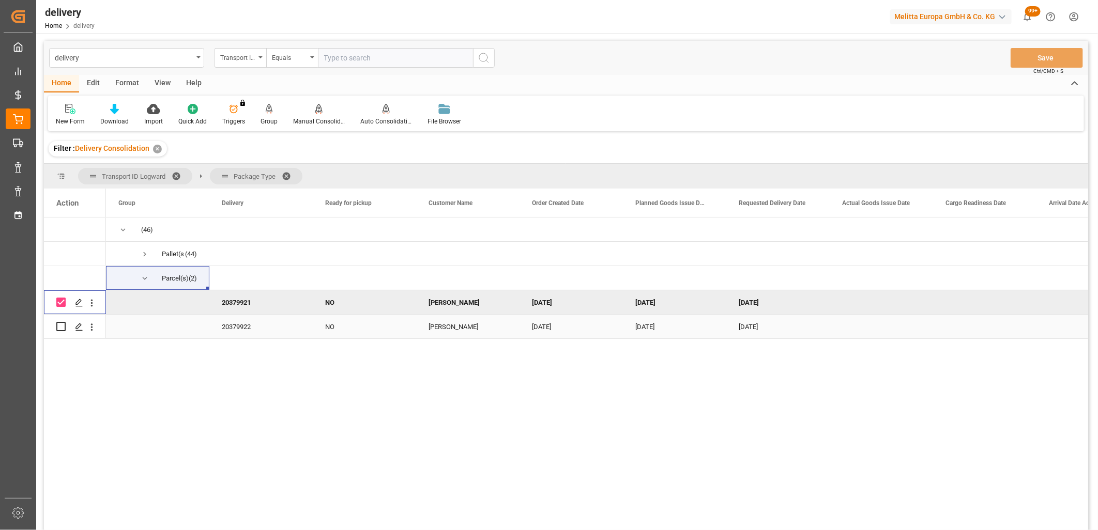
click at [58, 328] on input "Press Space to toggle row selection (unchecked)" at bounding box center [60, 326] width 9 height 9
checkbox input "true"
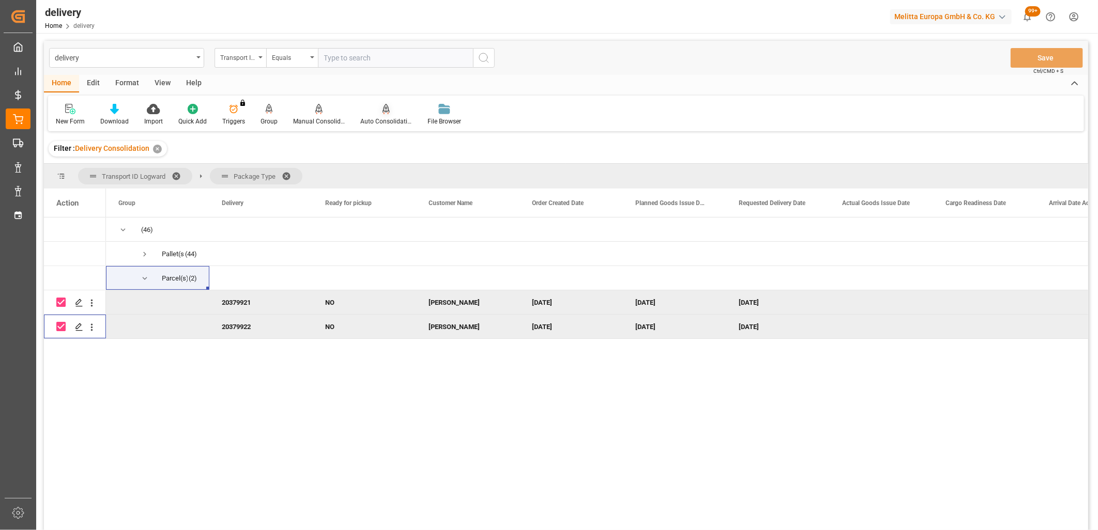
click at [382, 111] on icon at bounding box center [385, 108] width 7 height 9
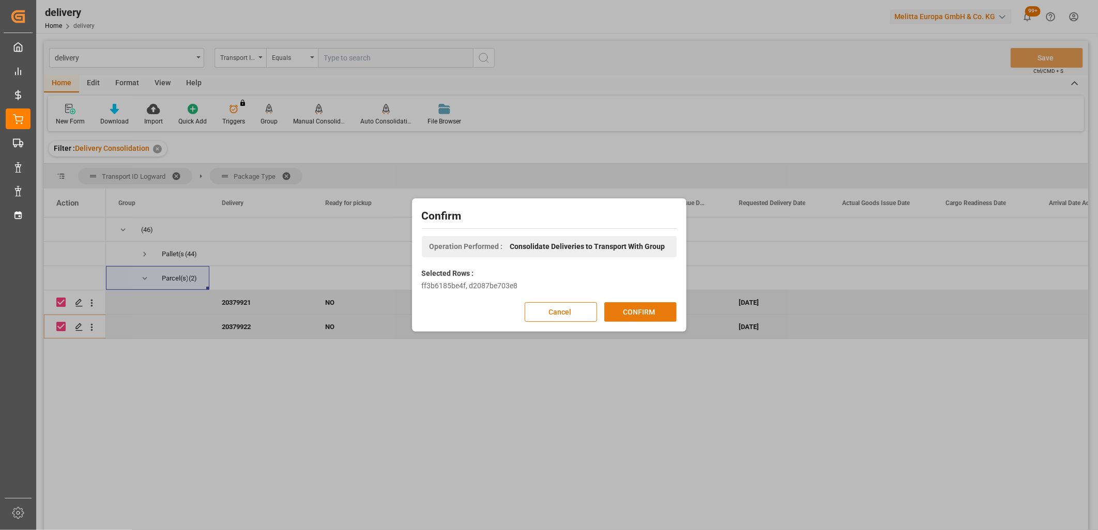
click at [633, 311] on button "CONFIRM" at bounding box center [640, 312] width 72 height 20
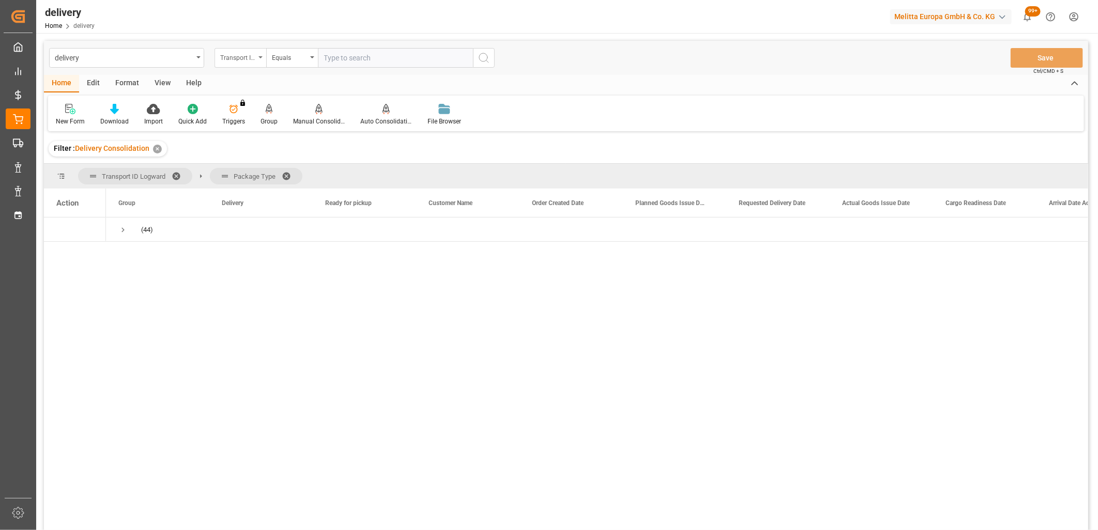
click at [255, 58] on div "Transport ID Logward" at bounding box center [237, 57] width 35 height 12
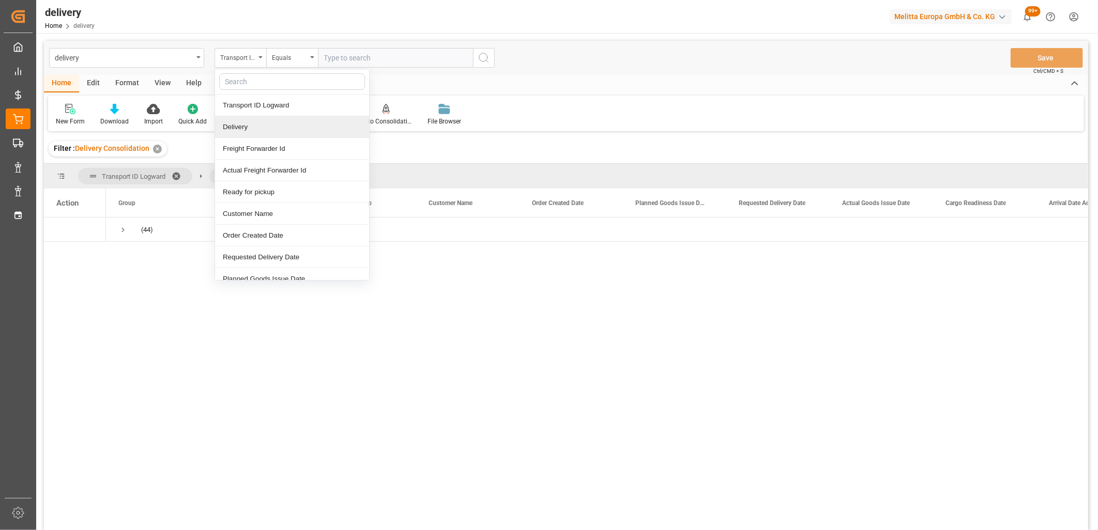
click at [248, 128] on div "Delivery" at bounding box center [292, 127] width 154 height 22
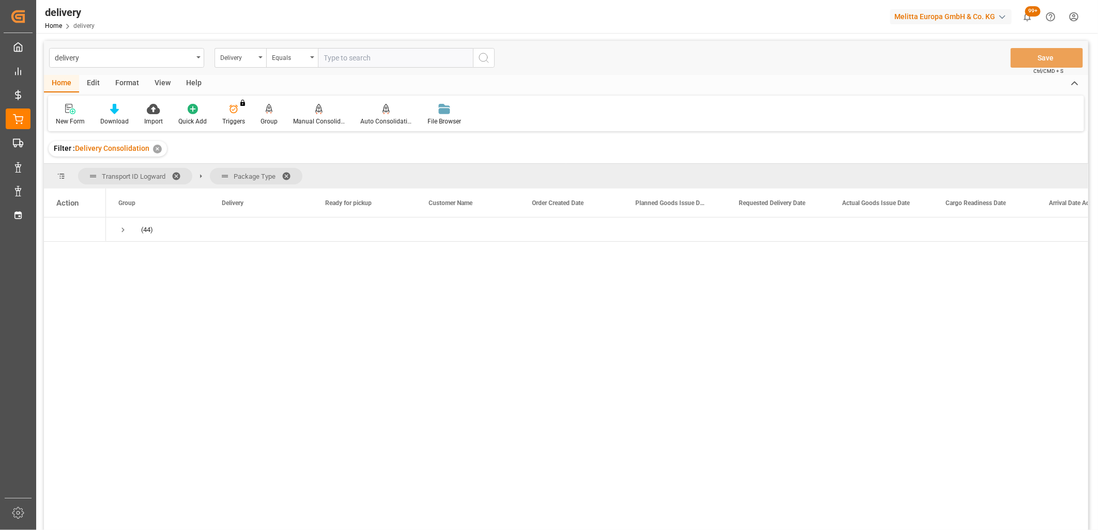
click at [340, 54] on input "text" at bounding box center [395, 58] width 155 height 20
type input "20379728"
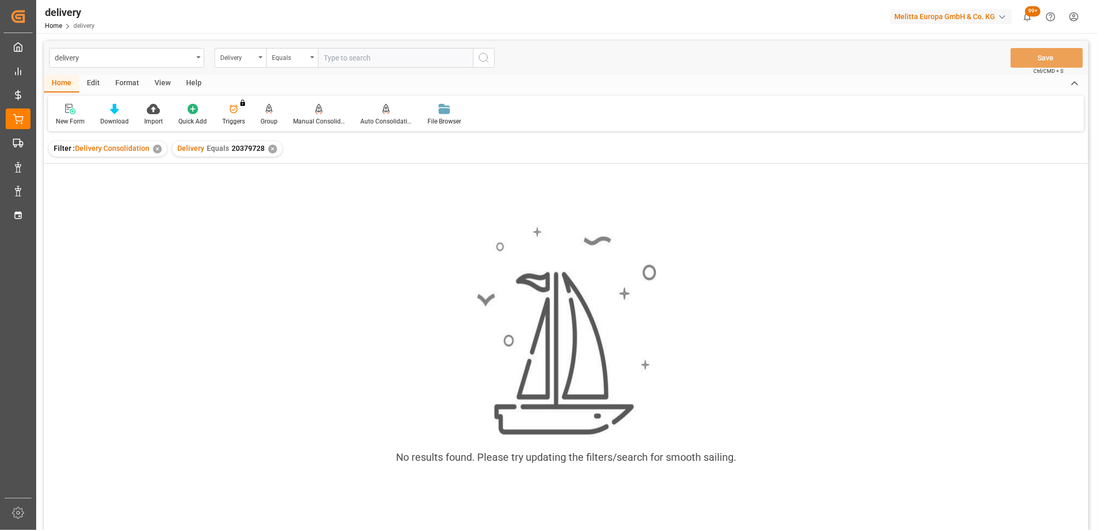
click at [155, 150] on div "✕" at bounding box center [157, 149] width 9 height 9
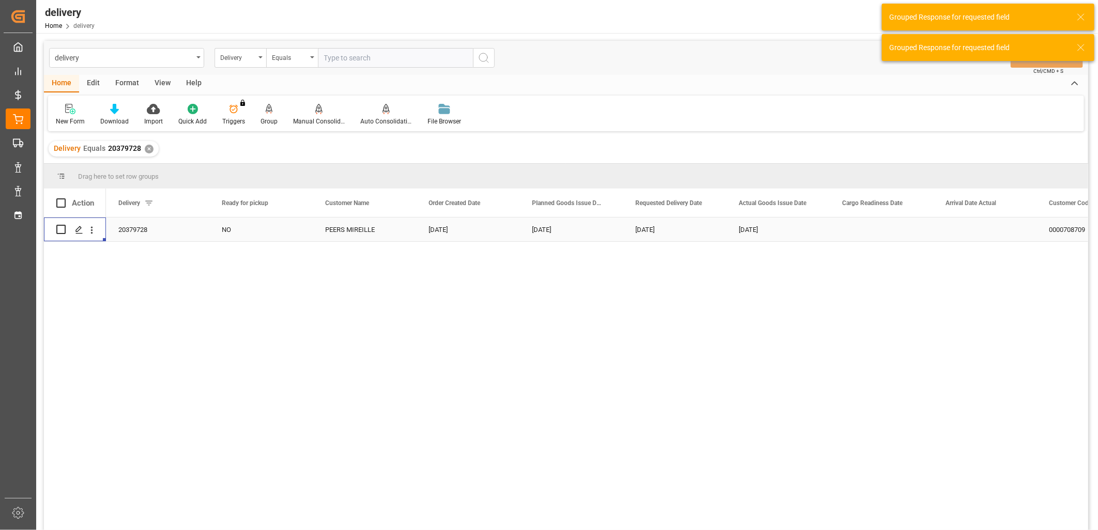
click at [66, 231] on div "Press SPACE to select this row." at bounding box center [74, 229] width 37 height 23
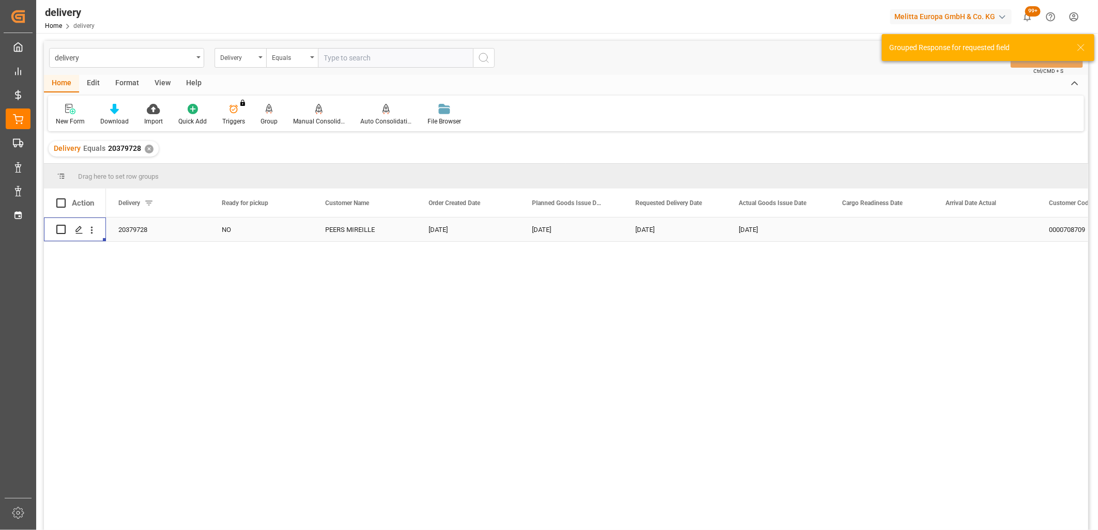
click at [57, 231] on input "Press Space to toggle row selection (unchecked)" at bounding box center [60, 229] width 9 height 9
checkbox input "true"
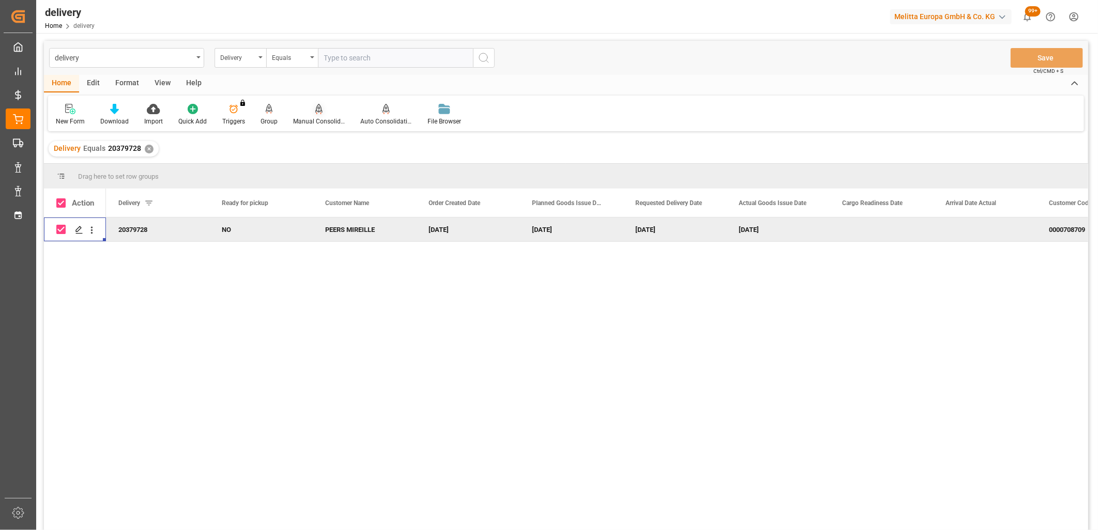
click at [315, 112] on icon at bounding box center [318, 109] width 7 height 10
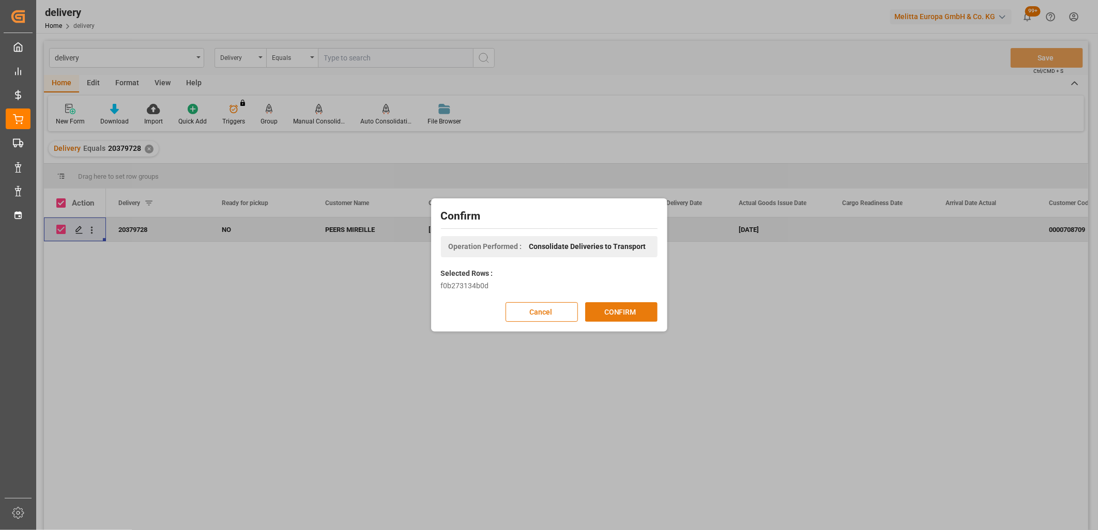
click at [618, 312] on button "CONFIRM" at bounding box center [621, 312] width 72 height 20
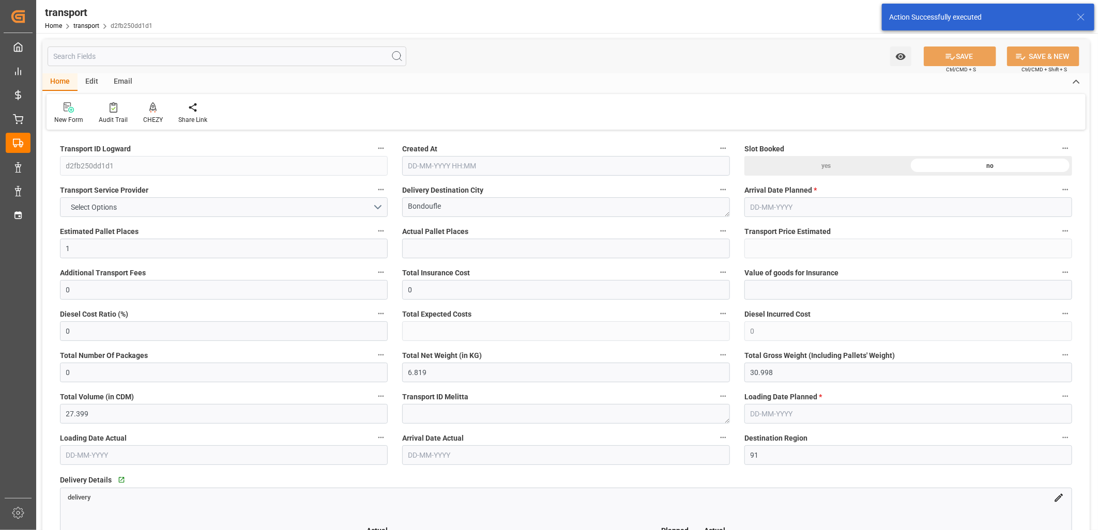
type input "06-10-2025 14:11"
type input "[DATE]"
click at [137, 203] on button "Select Options" at bounding box center [224, 207] width 328 height 20
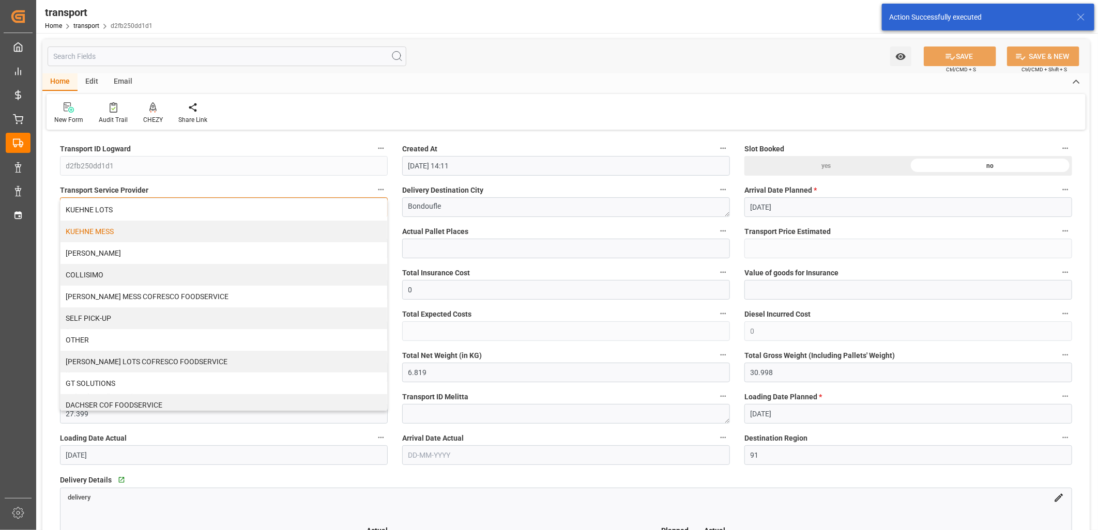
click at [115, 233] on div "KUEHNE MESS" at bounding box center [223, 232] width 327 height 22
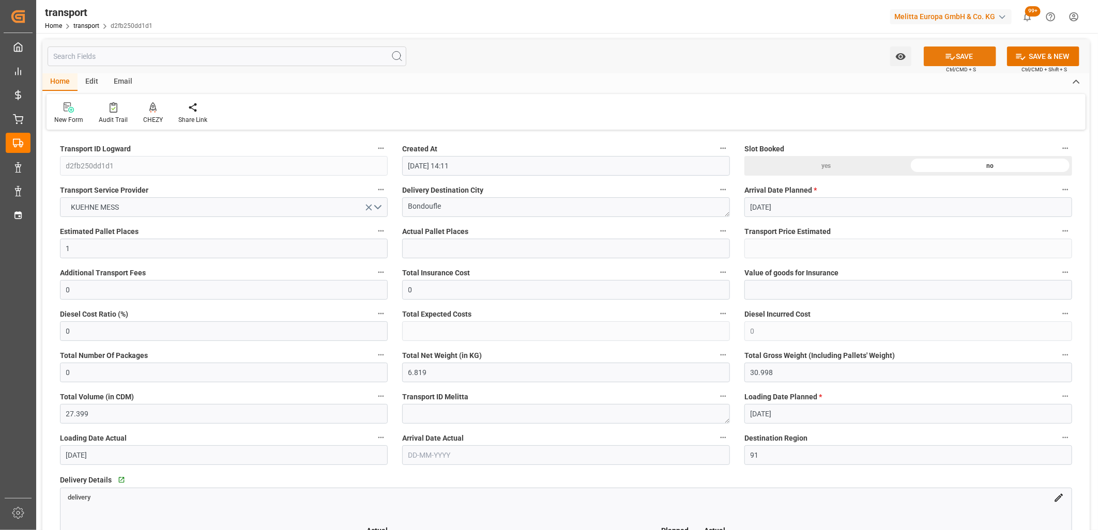
click at [977, 53] on button "SAVE" at bounding box center [960, 57] width 72 height 20
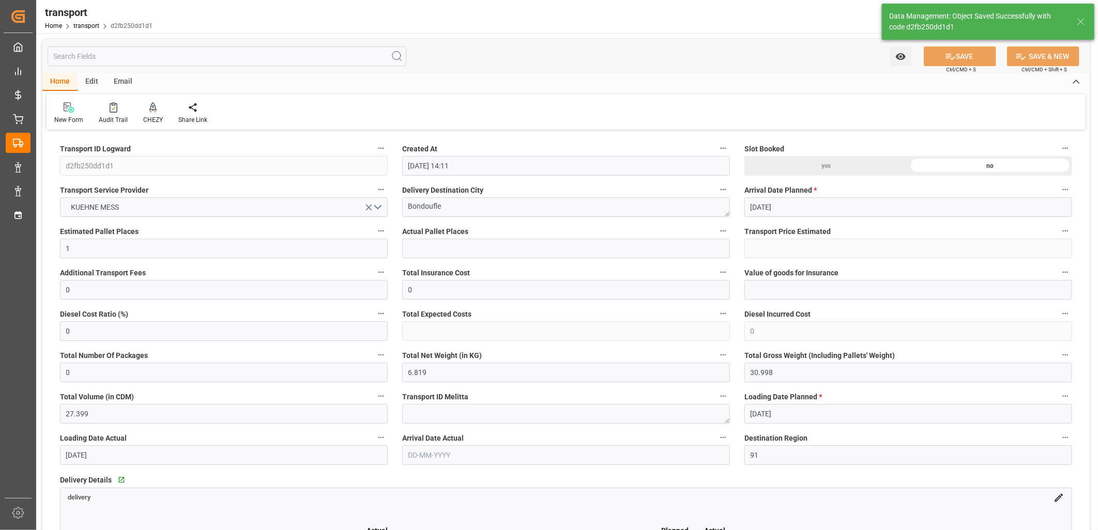
type input "38.37"
click at [149, 108] on icon at bounding box center [152, 107] width 7 height 10
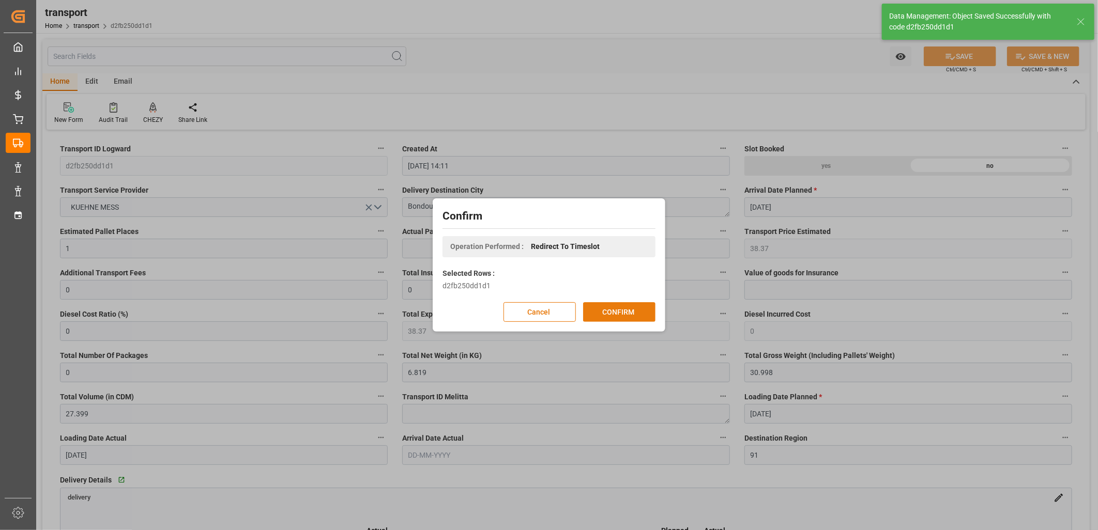
click at [610, 314] on button "CONFIRM" at bounding box center [619, 312] width 72 height 20
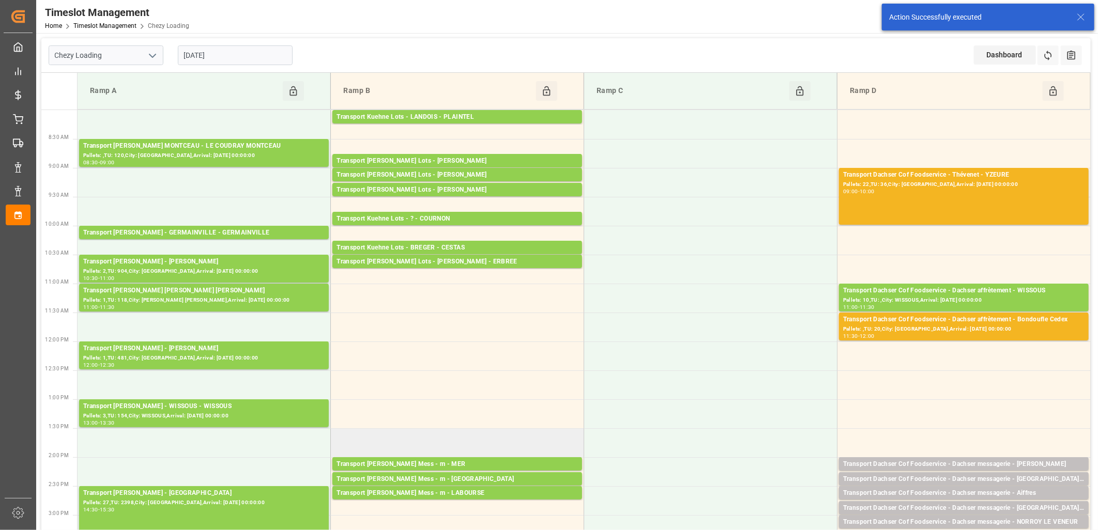
scroll to position [57, 0]
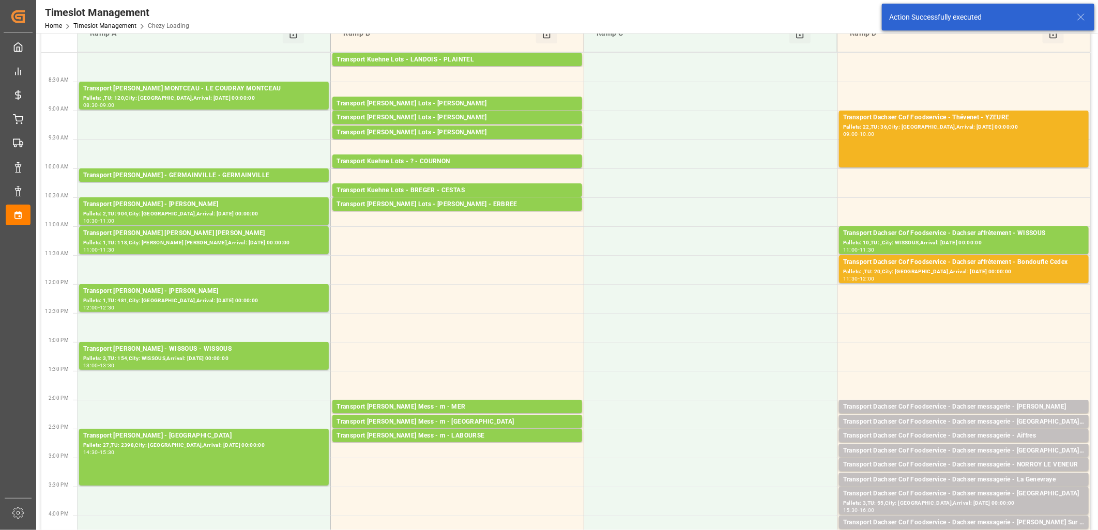
click at [452, 450] on td "Transport Kuehne Mess - m - LABOURSE Pallets: ,TU: 128,City: LABOURSE,Arrival: …" at bounding box center [457, 443] width 253 height 29
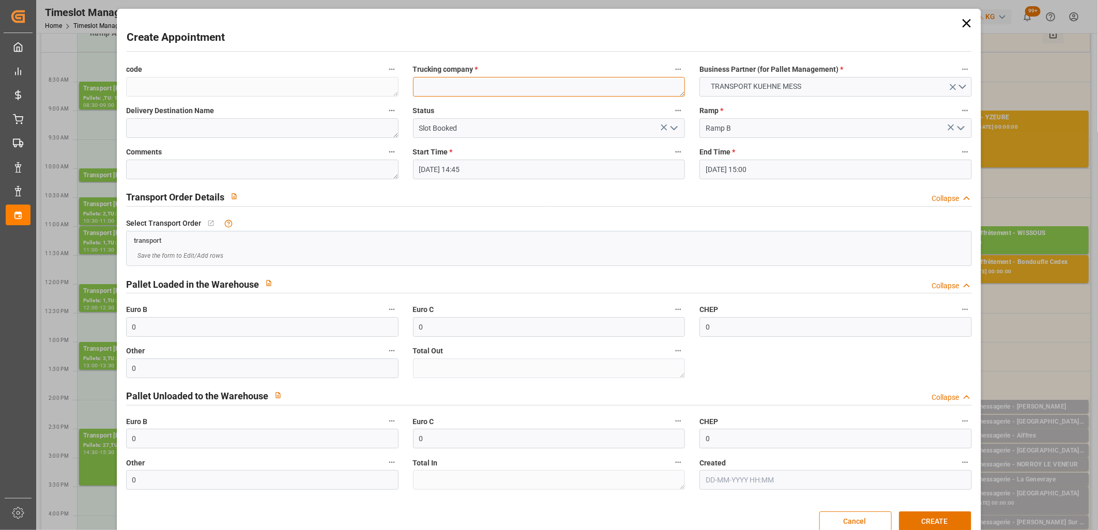
click at [454, 86] on textarea at bounding box center [549, 87] width 272 height 20
type textarea "m"
click at [910, 518] on button "CREATE" at bounding box center [935, 522] width 72 height 20
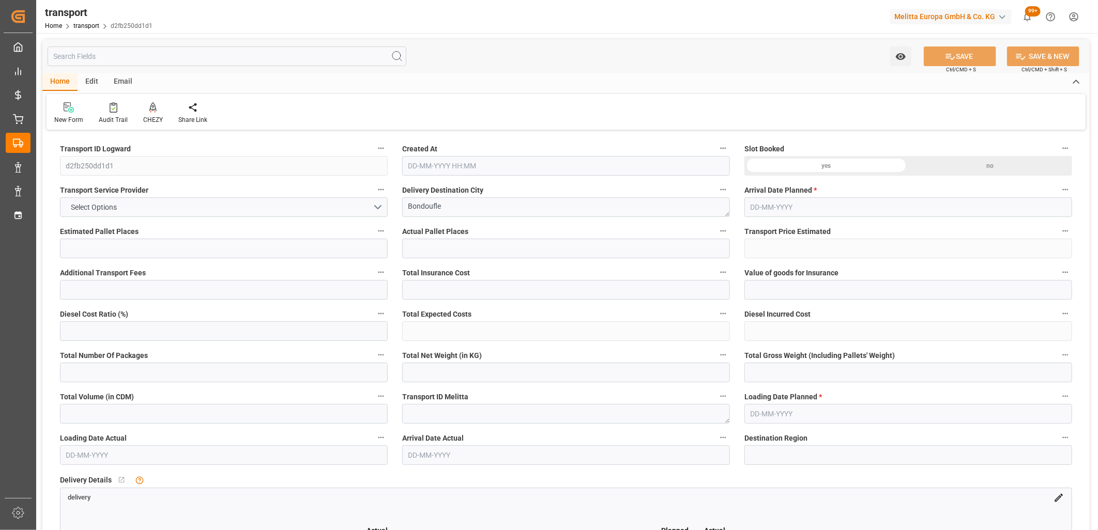
type input "1"
type input "38.37"
type input "0"
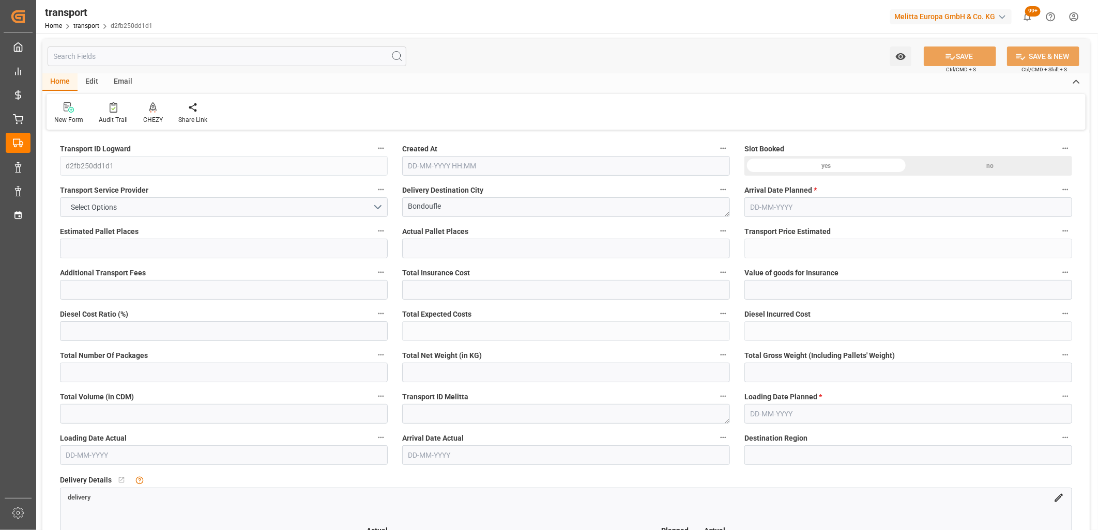
type input "38.37"
type input "0"
type input "6.819"
type input "30.998"
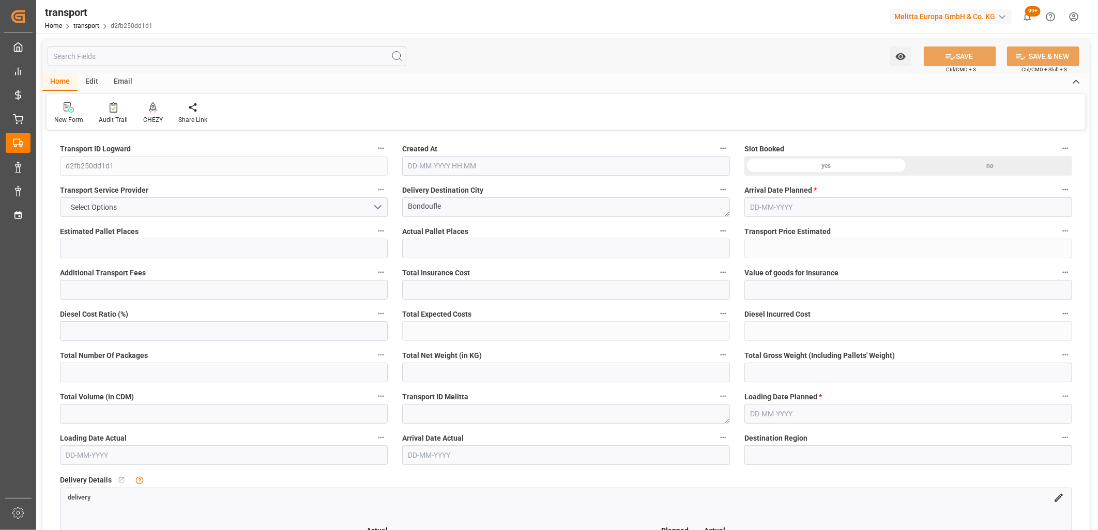
type input "27.399"
type input "91"
type input "0"
type input "45"
type input "1"
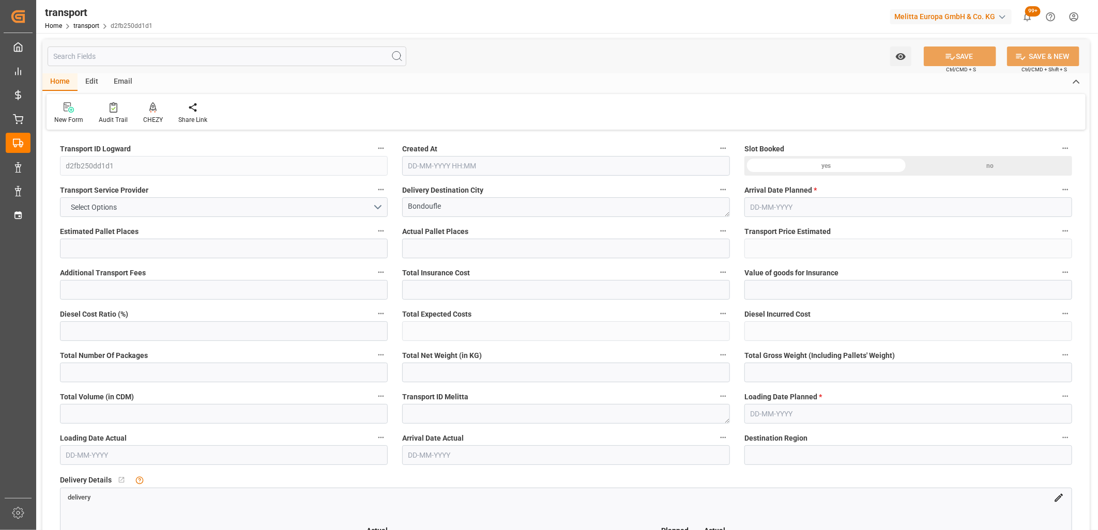
type input "101"
type input "7.998"
type input "0"
type input "4710.8598"
type input "0"
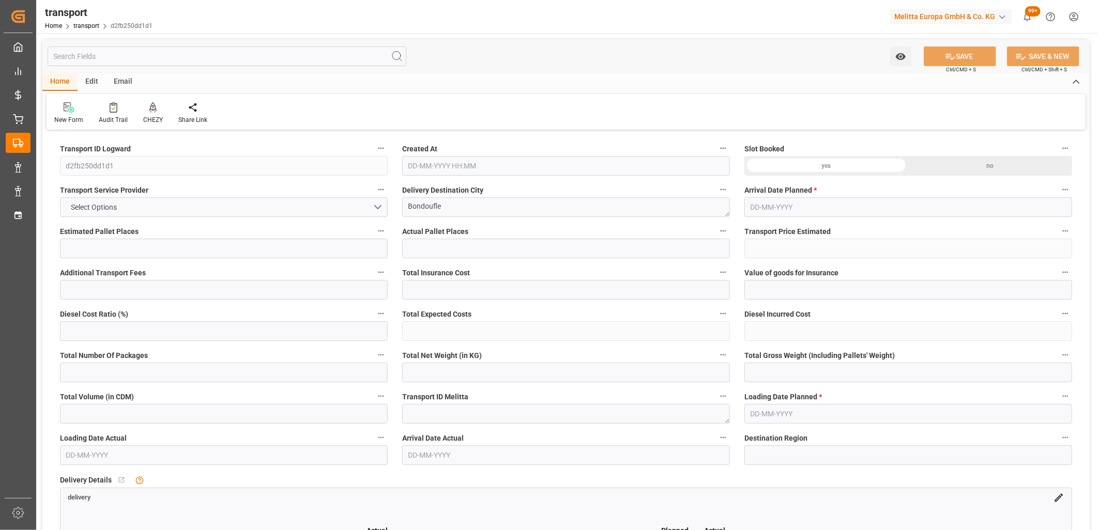
type input "0"
type input "21"
type input "35"
type input "[DATE] 14:11"
type input "[DATE]"
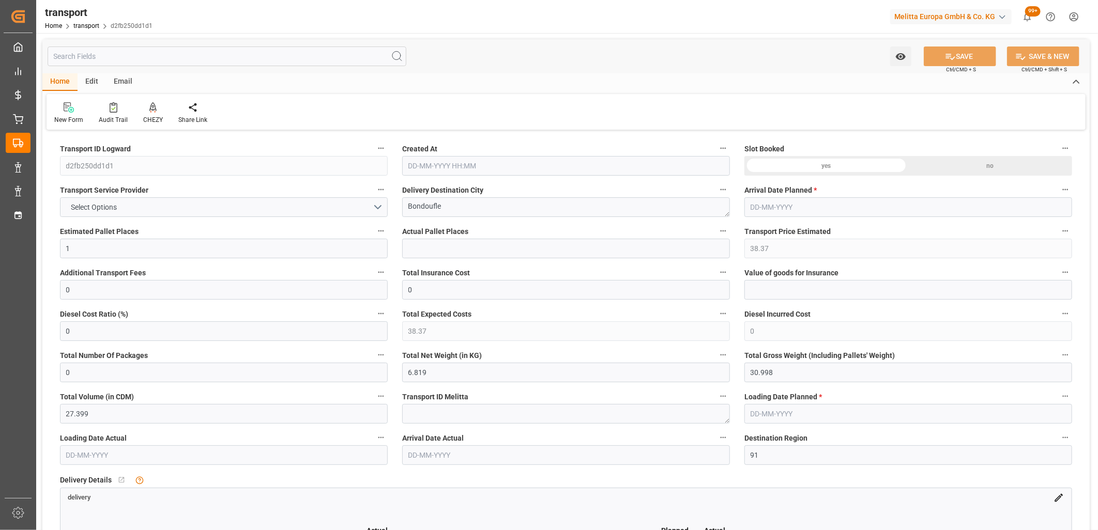
type input "[DATE]"
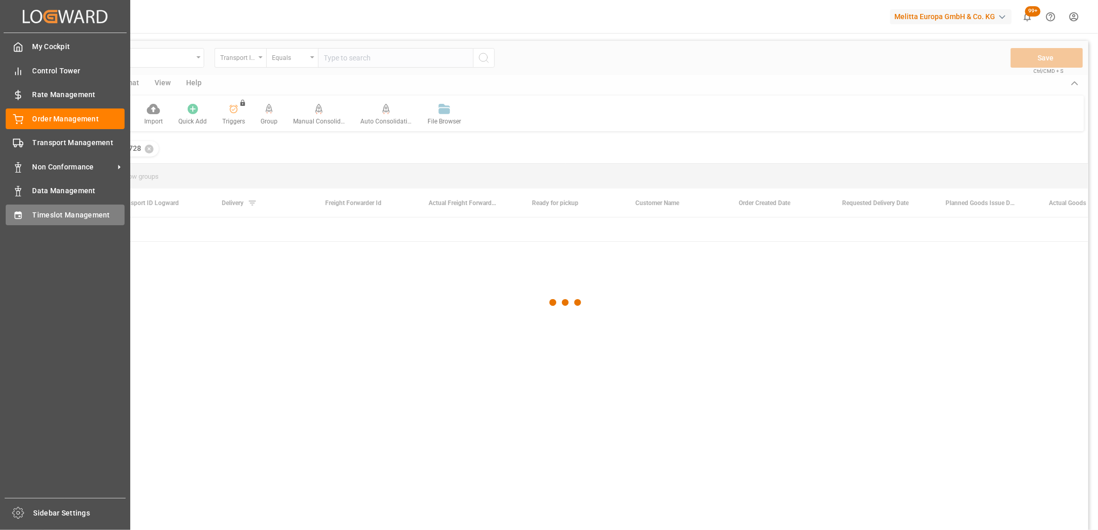
click at [14, 218] on icon at bounding box center [18, 215] width 10 height 10
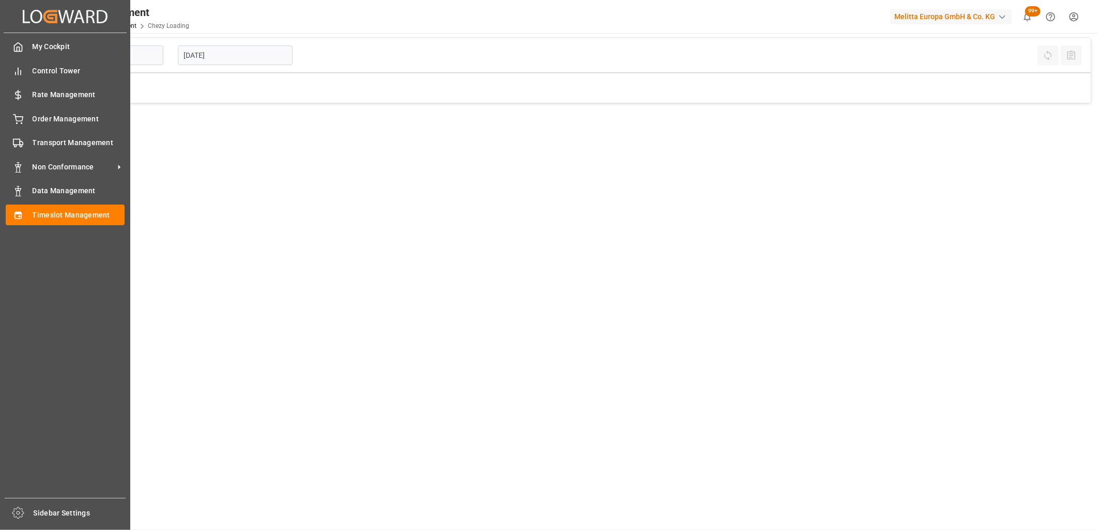
type input "Chezy Loading"
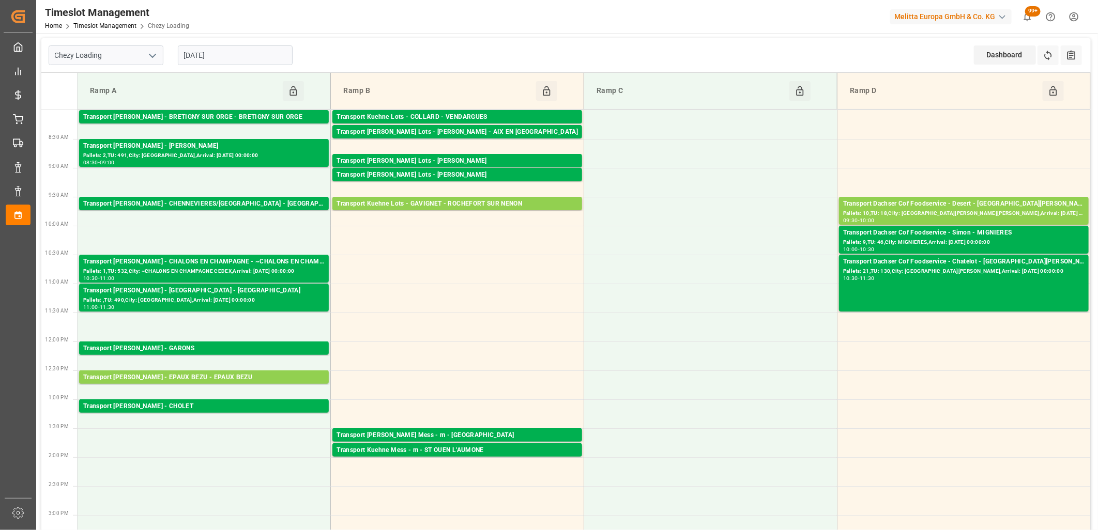
click at [226, 54] on input "[DATE]" at bounding box center [235, 55] width 115 height 20
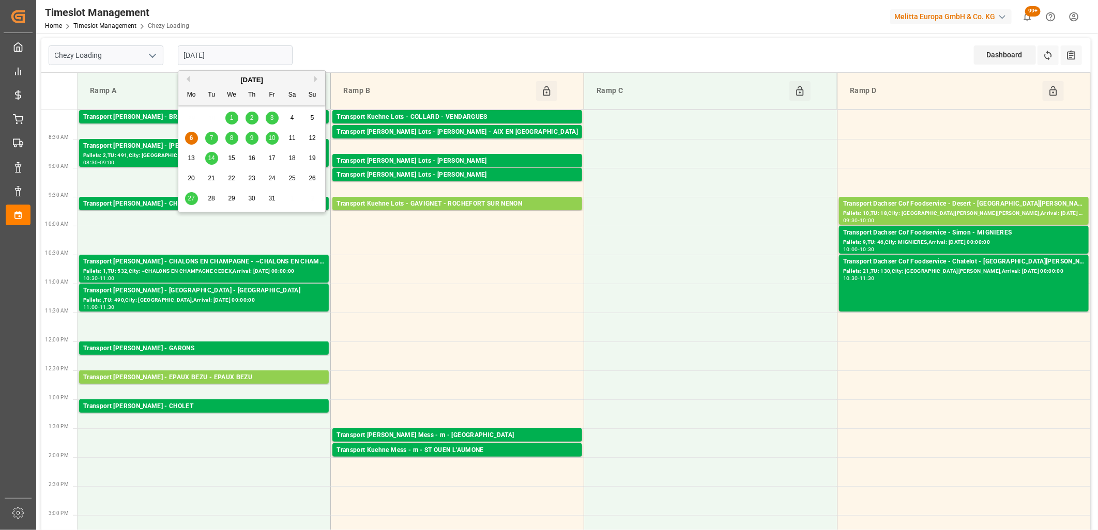
click at [212, 141] on span "7" at bounding box center [212, 137] width 4 height 7
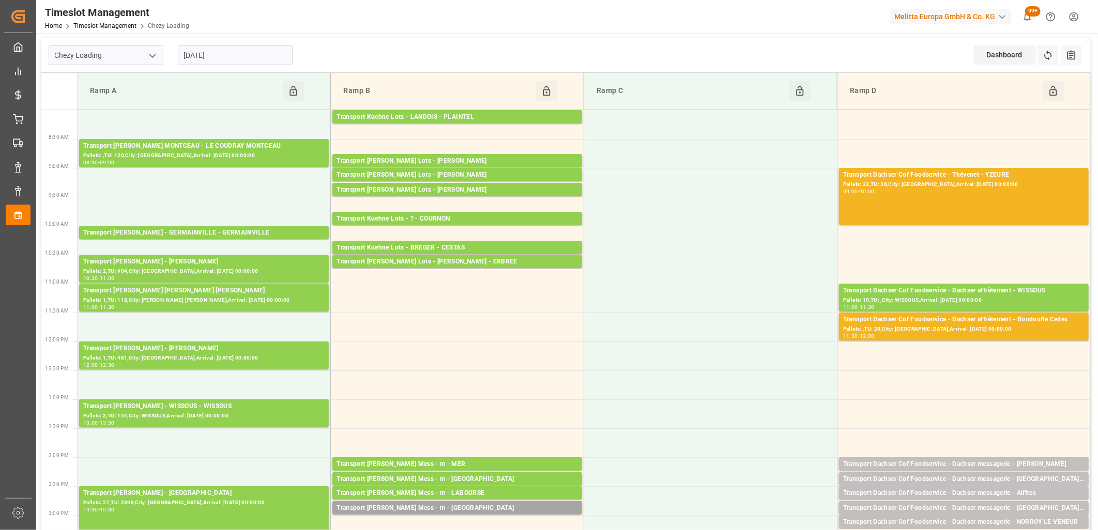
click at [264, 48] on input "[DATE]" at bounding box center [235, 55] width 115 height 20
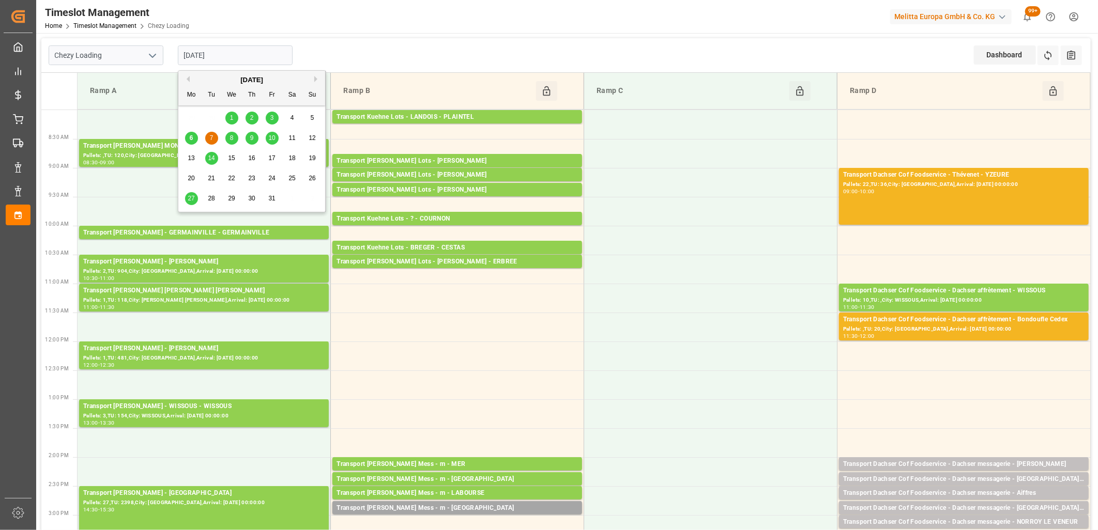
click at [232, 137] on span "8" at bounding box center [232, 137] width 4 height 7
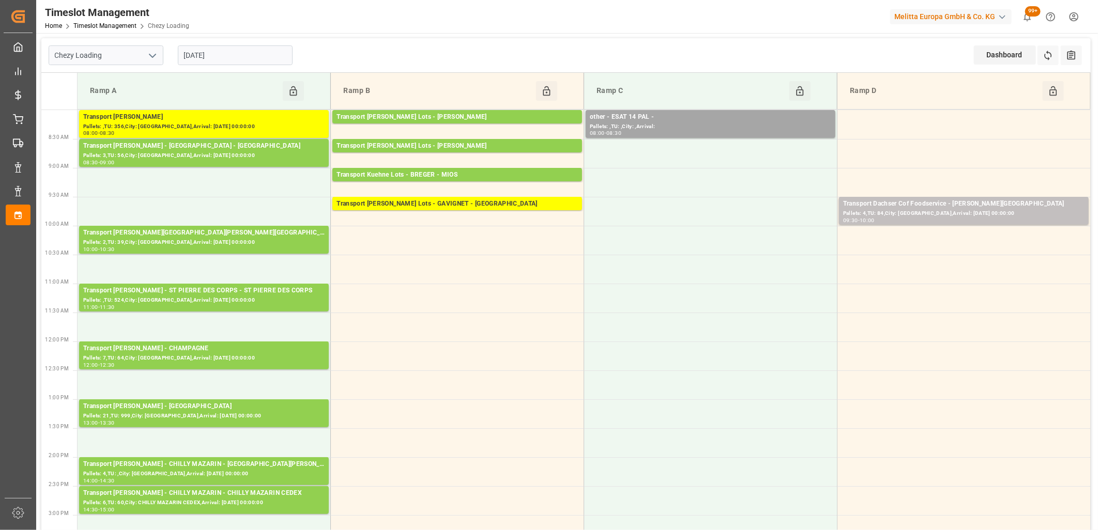
click at [233, 53] on input "[DATE]" at bounding box center [235, 55] width 115 height 20
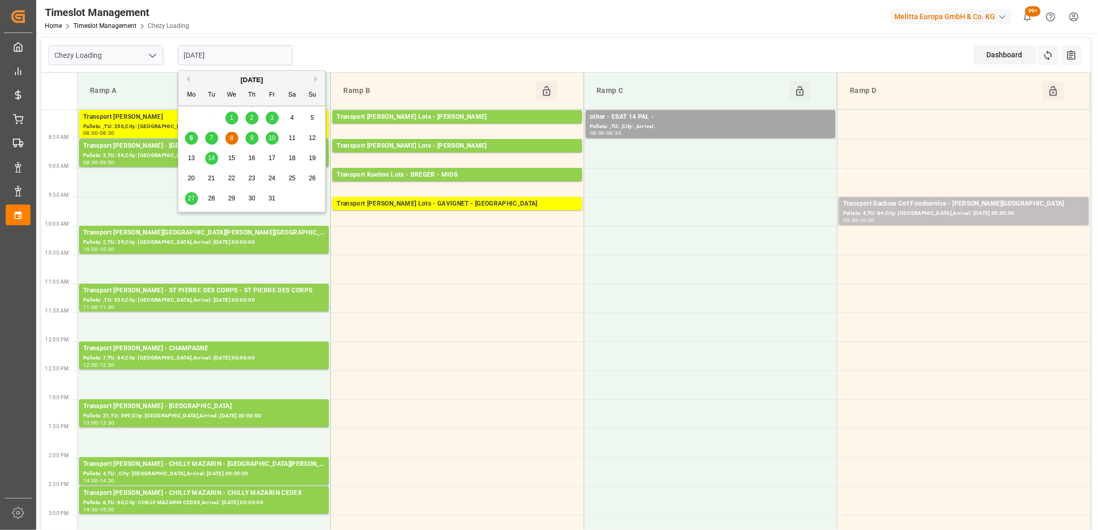
click at [251, 137] on span "9" at bounding box center [252, 137] width 4 height 7
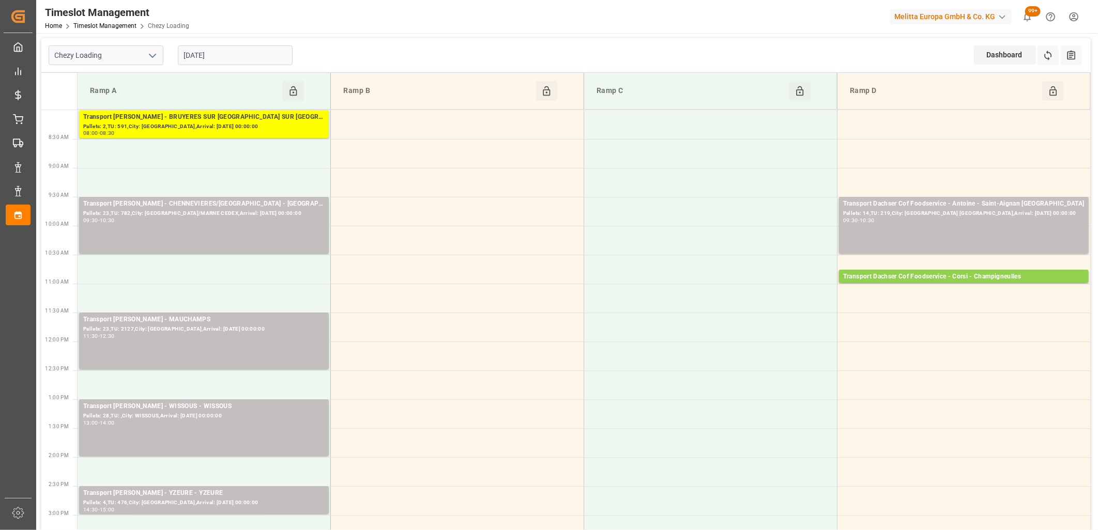
click at [270, 62] on input "[DATE]" at bounding box center [235, 55] width 115 height 20
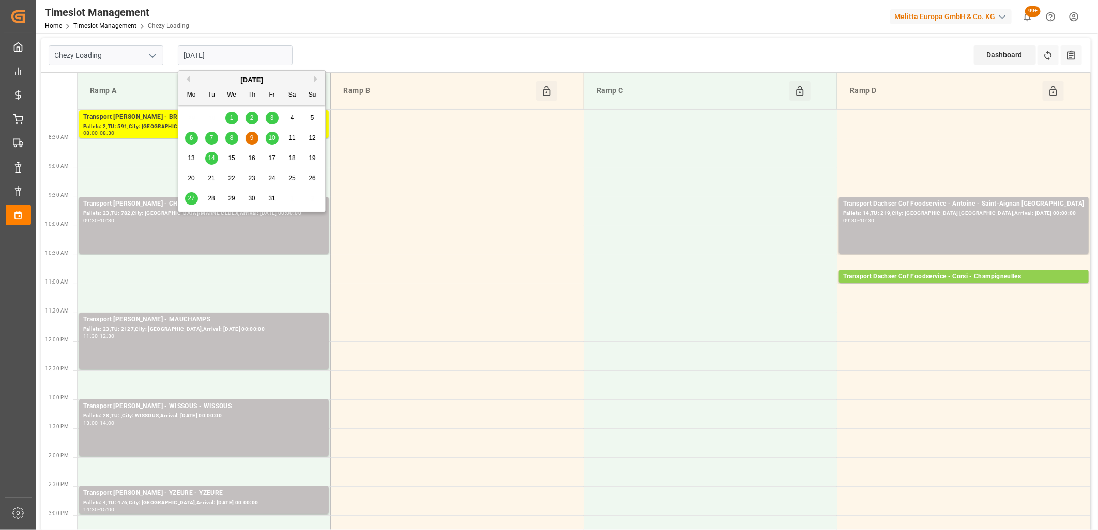
click at [274, 135] on span "10" at bounding box center [271, 137] width 7 height 7
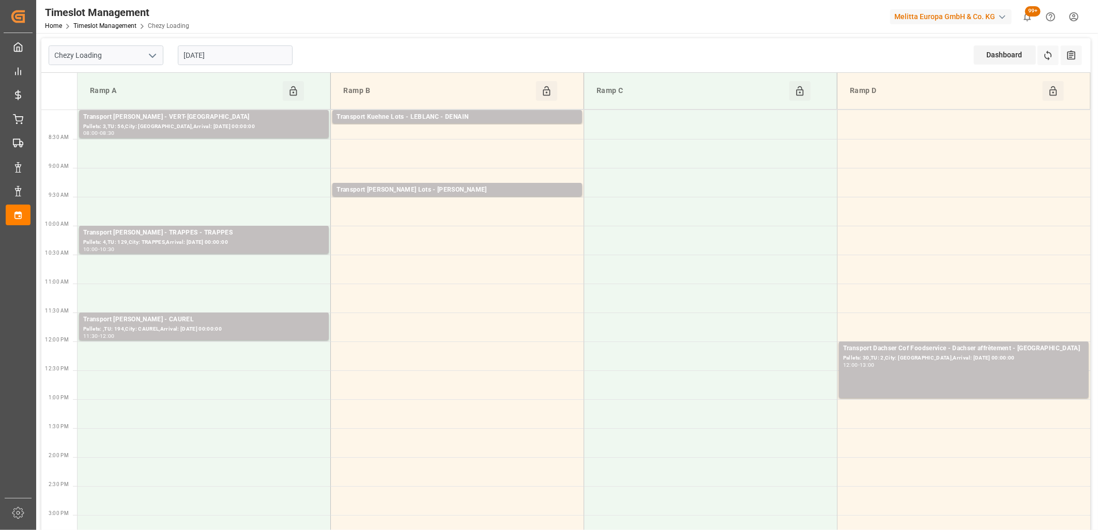
click at [239, 58] on input "[DATE]" at bounding box center [235, 55] width 115 height 20
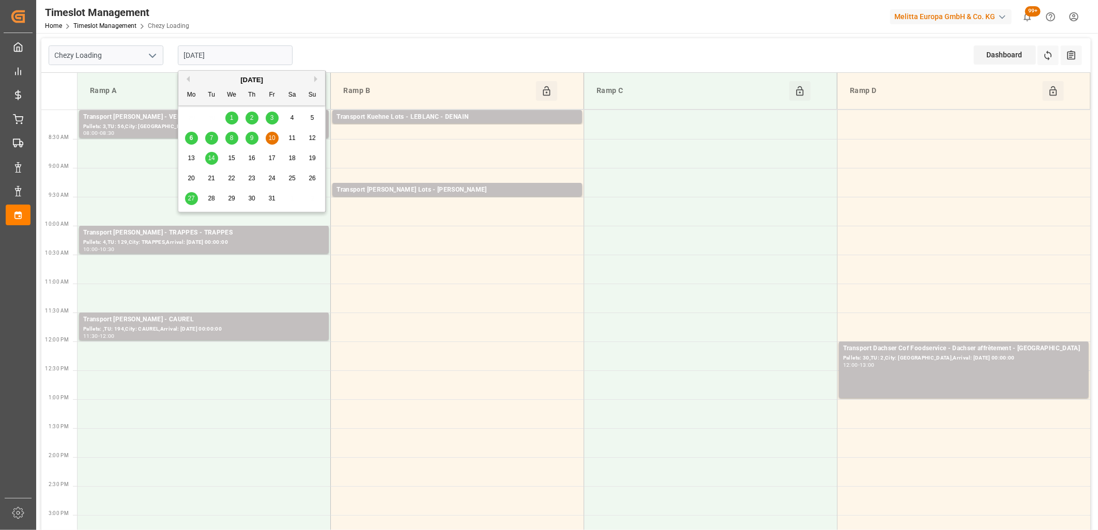
click at [210, 155] on span "14" at bounding box center [211, 158] width 7 height 7
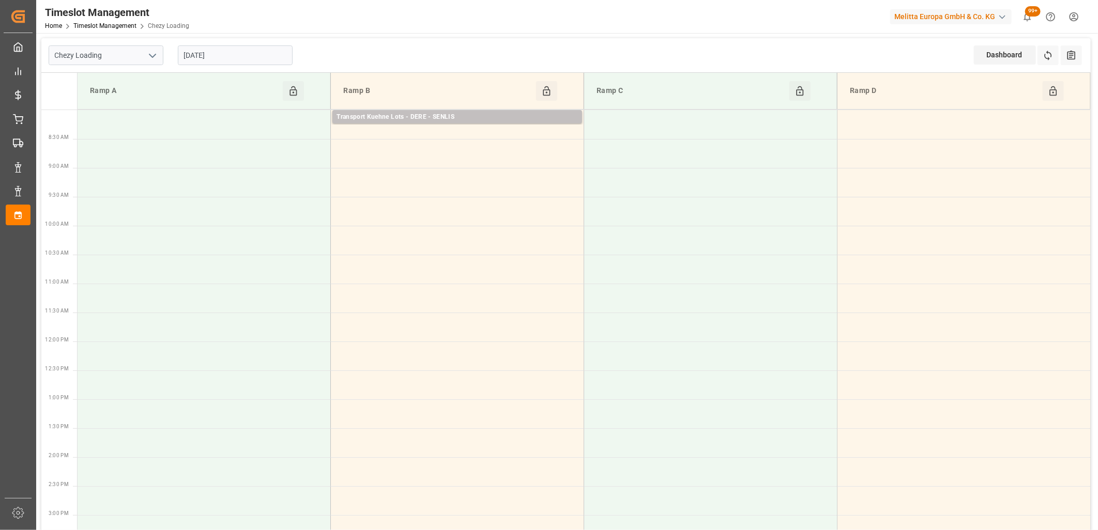
click at [256, 59] on input "[DATE]" at bounding box center [235, 55] width 115 height 20
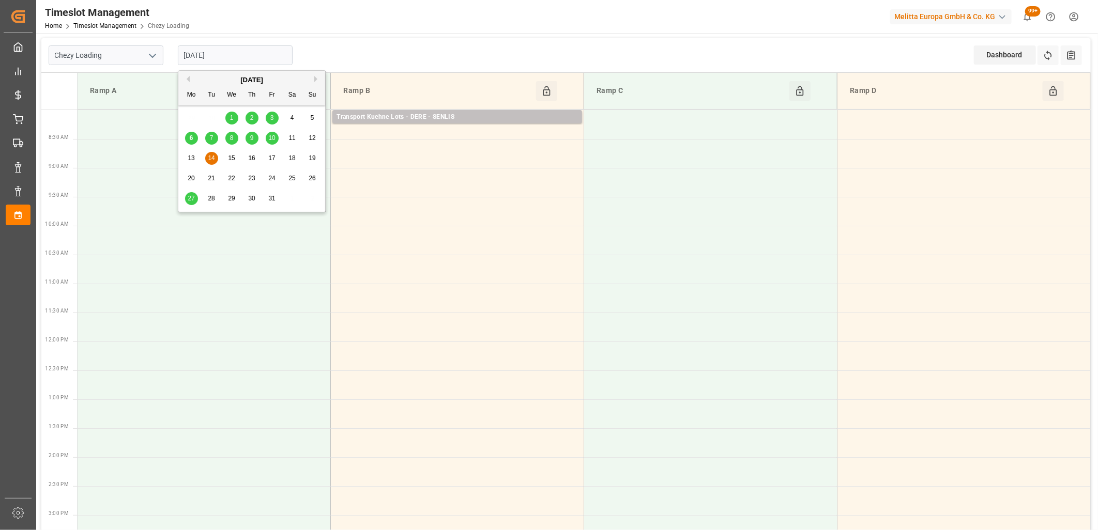
click at [269, 142] on div "10" at bounding box center [272, 138] width 13 height 12
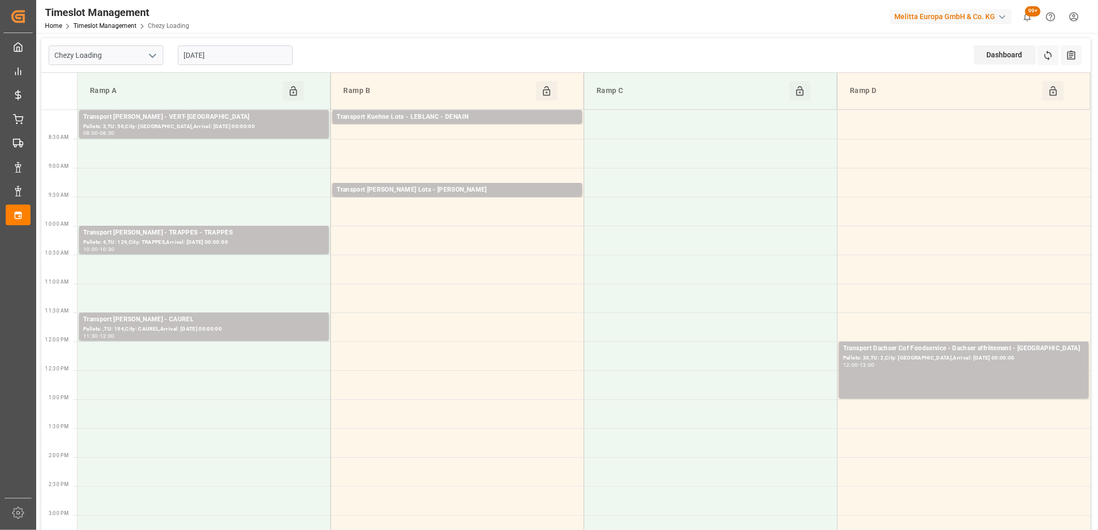
click at [257, 53] on input "[DATE]" at bounding box center [235, 55] width 115 height 20
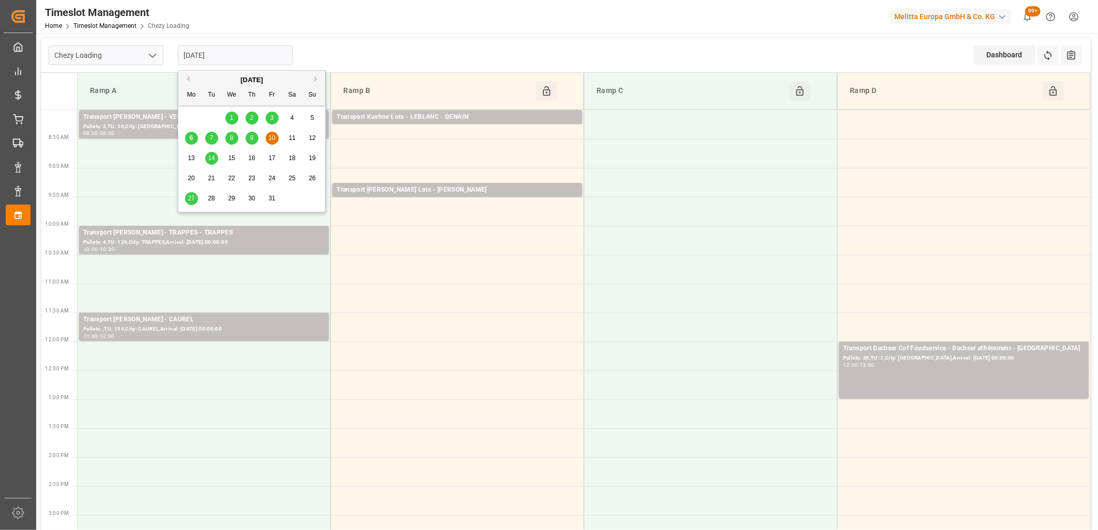
click at [248, 135] on div "9" at bounding box center [252, 138] width 13 height 12
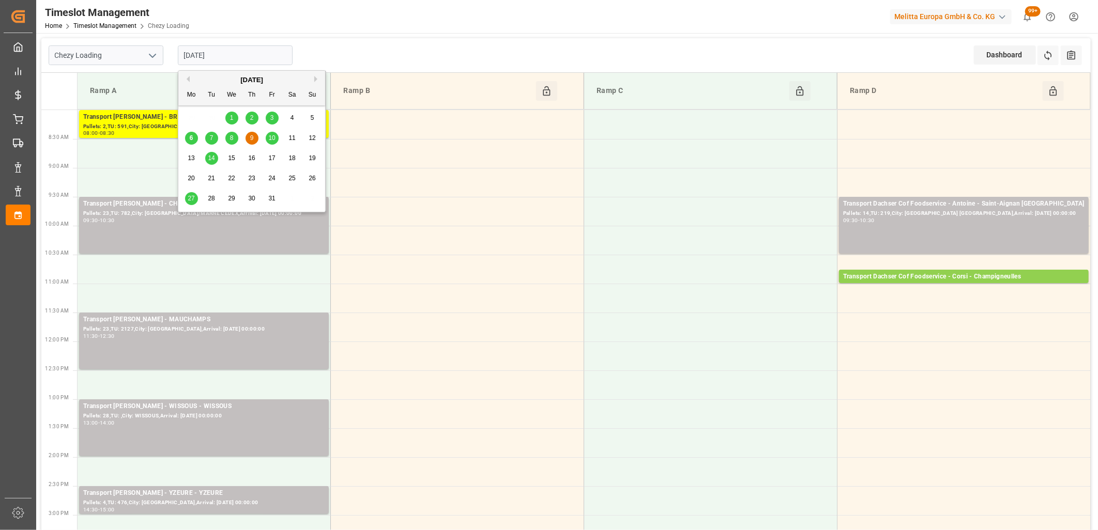
click at [240, 58] on input "[DATE]" at bounding box center [235, 55] width 115 height 20
click at [231, 138] on span "8" at bounding box center [232, 137] width 4 height 7
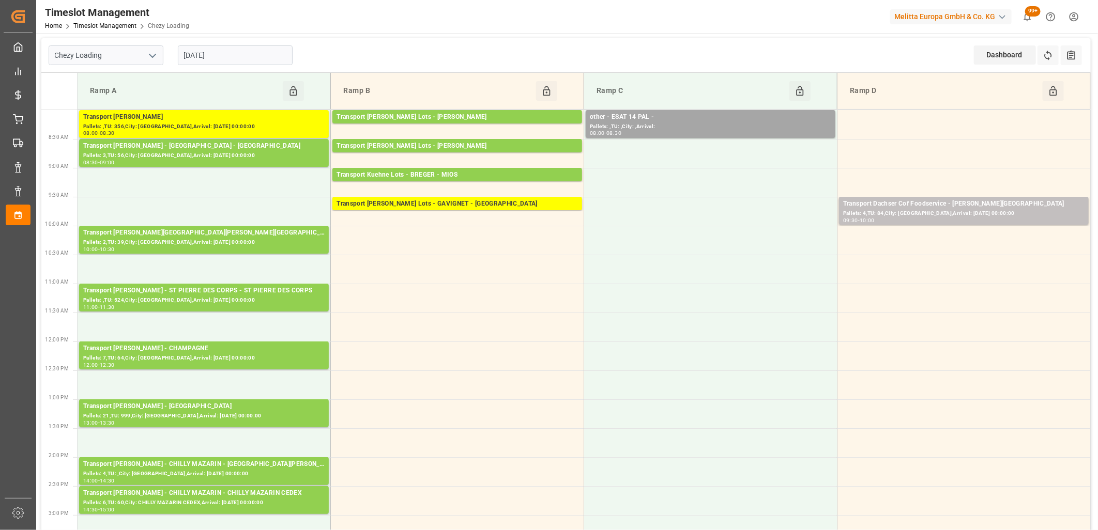
click at [260, 56] on input "[DATE]" at bounding box center [235, 55] width 115 height 20
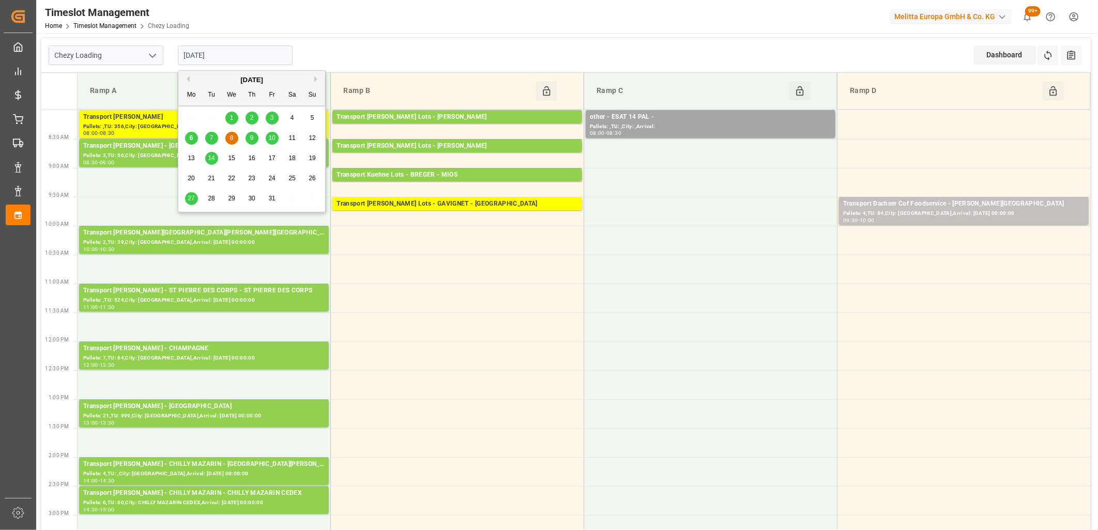
click at [209, 135] on div "7" at bounding box center [211, 138] width 13 height 12
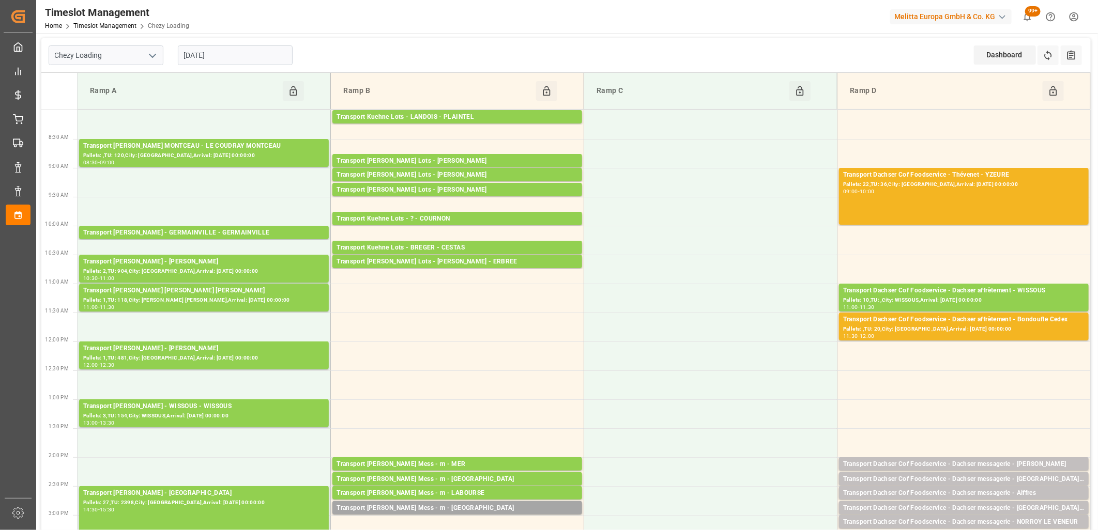
click at [255, 58] on input "[DATE]" at bounding box center [235, 55] width 115 height 20
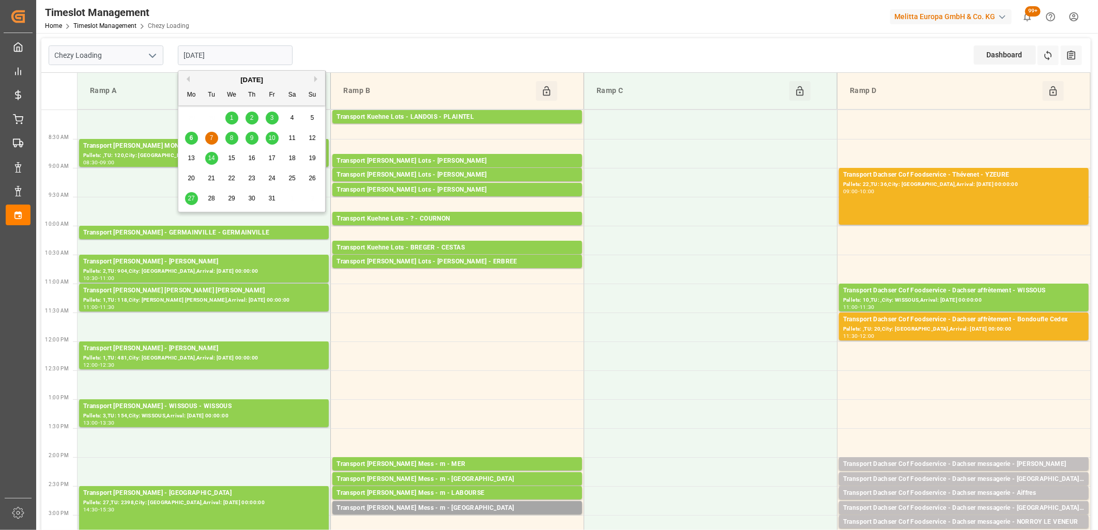
click at [232, 137] on span "8" at bounding box center [232, 137] width 4 height 7
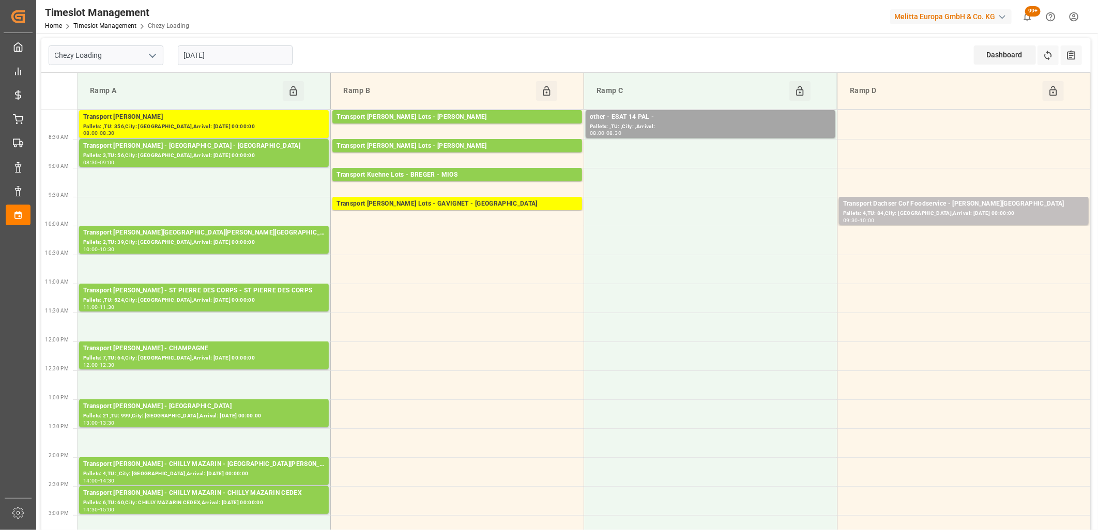
click at [262, 58] on input "[DATE]" at bounding box center [235, 55] width 115 height 20
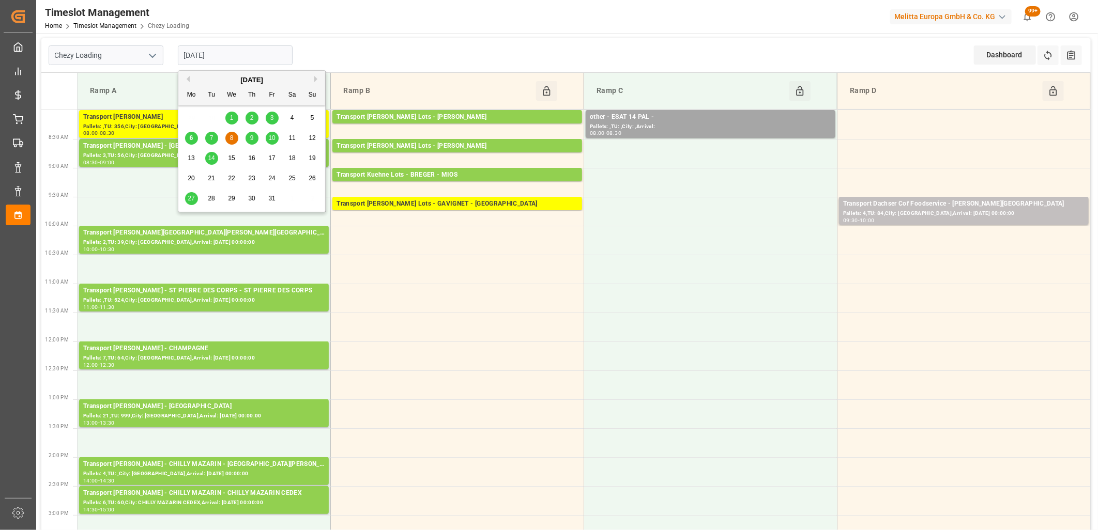
click at [249, 142] on div "9" at bounding box center [252, 138] width 13 height 12
type input "[DATE]"
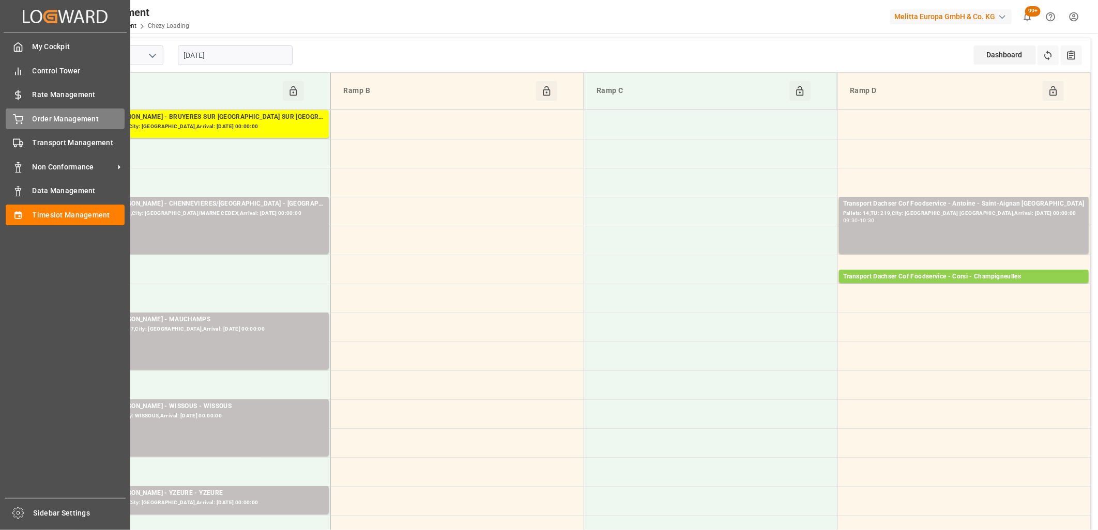
click at [18, 125] on div "Order Management Order Management" at bounding box center [65, 119] width 119 height 20
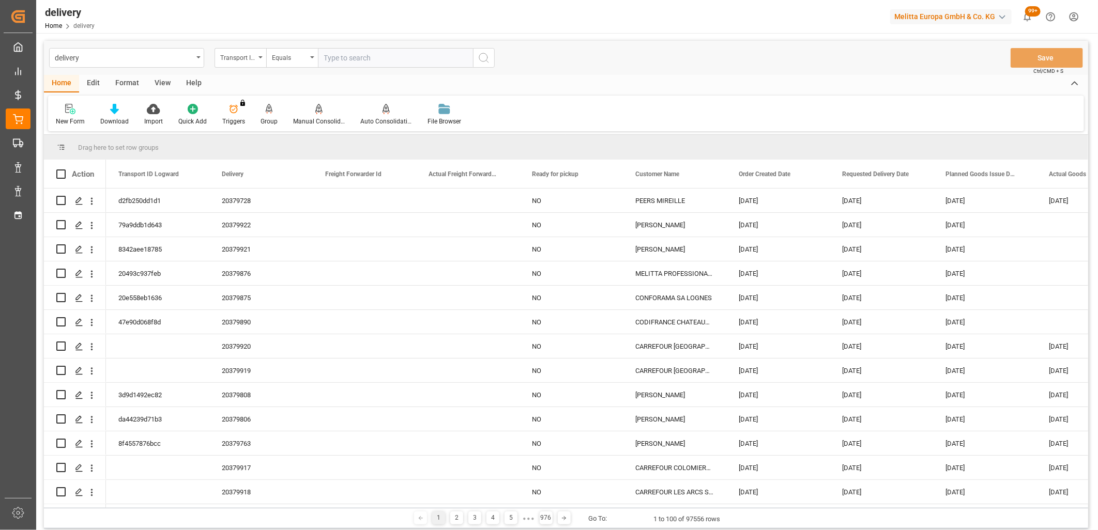
click at [249, 55] on div "Transport ID Logward" at bounding box center [237, 57] width 35 height 12
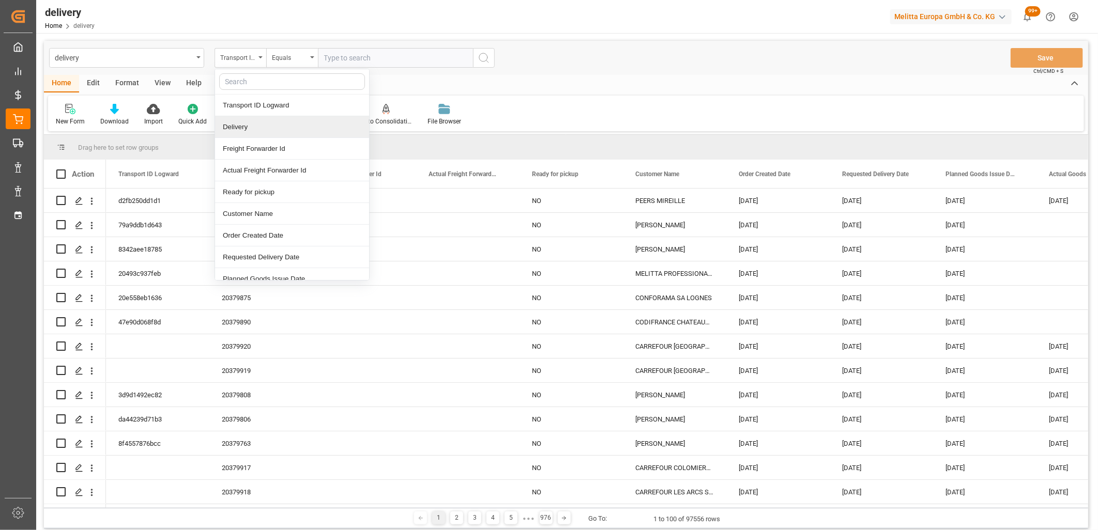
click at [247, 132] on div "Delivery" at bounding box center [292, 127] width 154 height 22
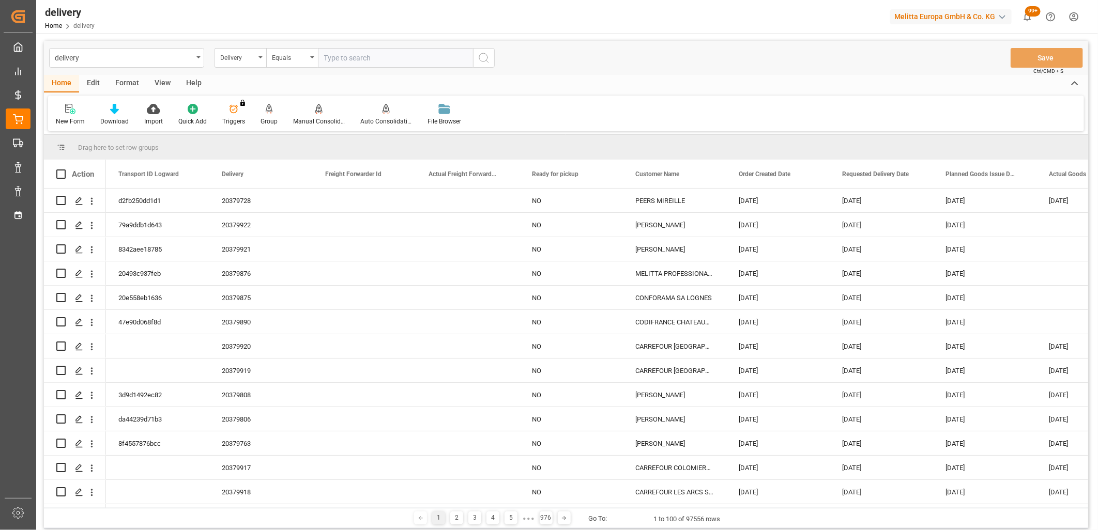
click at [340, 58] on input "text" at bounding box center [395, 58] width 155 height 20
type input "80003797"
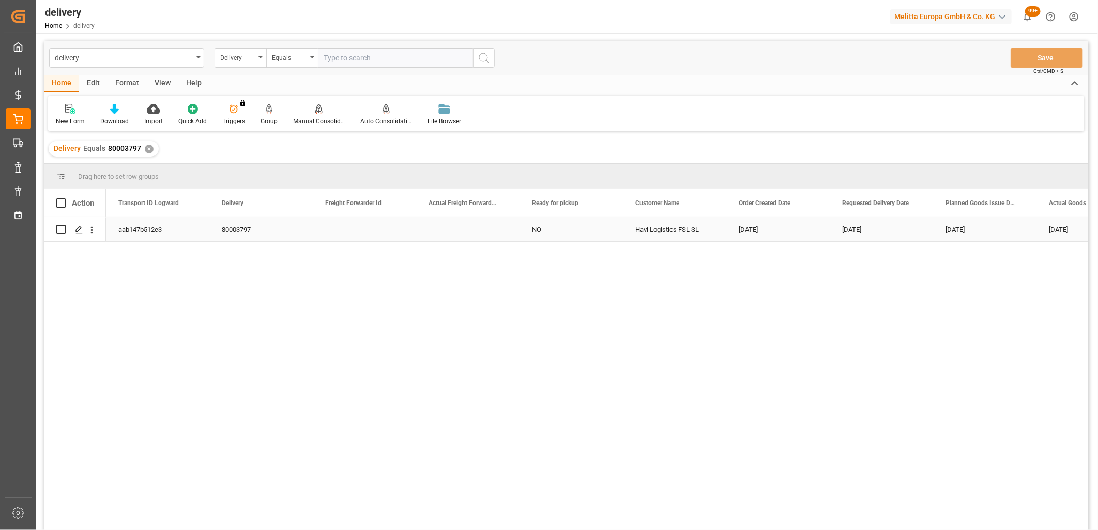
click at [145, 228] on div "aab147b512e3" at bounding box center [157, 230] width 103 height 24
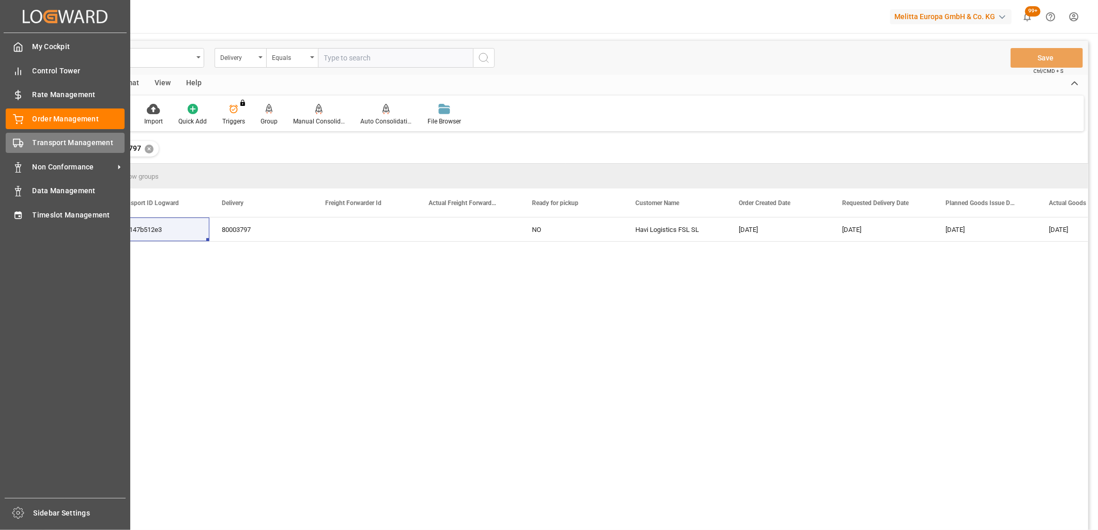
click at [16, 138] on icon at bounding box center [18, 143] width 10 height 10
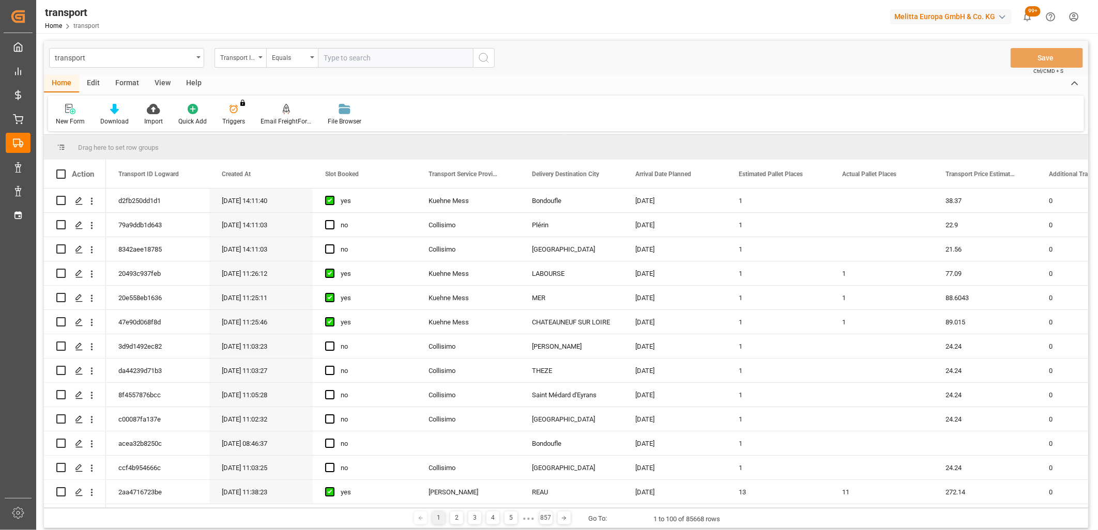
click at [405, 60] on input "text" at bounding box center [395, 58] width 155 height 20
paste input "aab147b512e3"
type input "aab147b512e3"
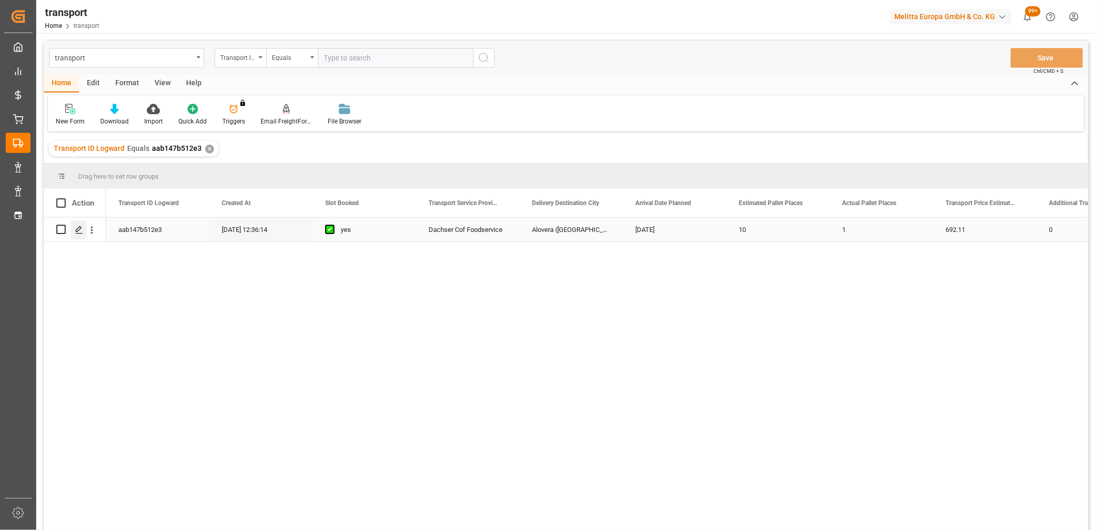
click at [79, 229] on icon "Press SPACE to select this row." at bounding box center [79, 230] width 8 height 8
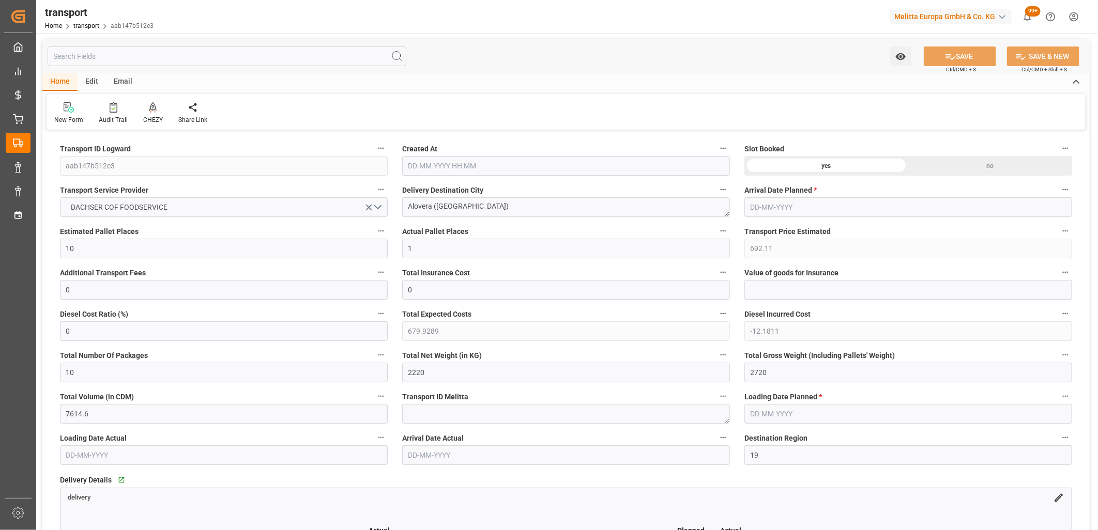
type input "[DATE] 12:36"
type input "[DATE]"
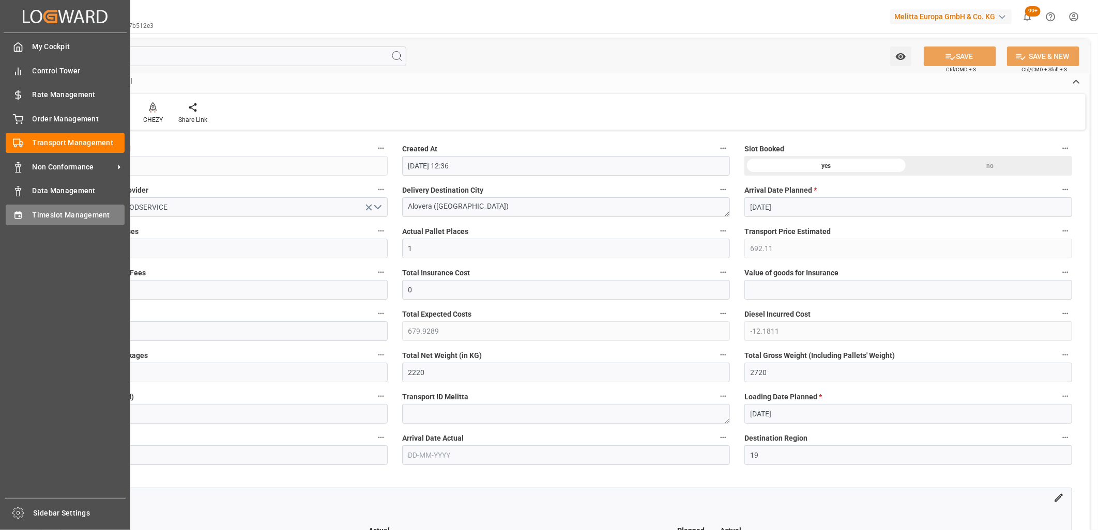
click at [18, 215] on icon at bounding box center [17, 214] width 7 height 7
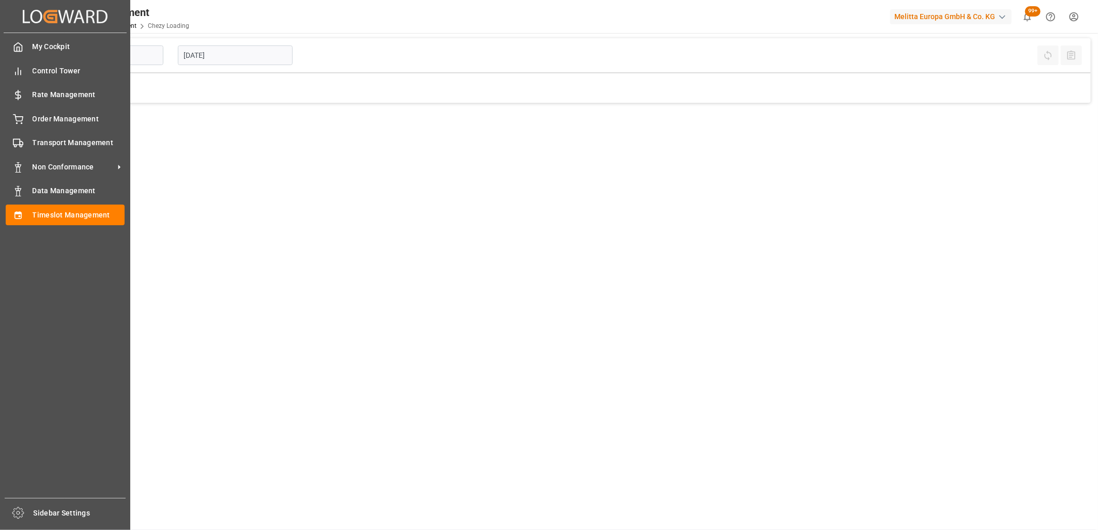
type input "Chezy Loading"
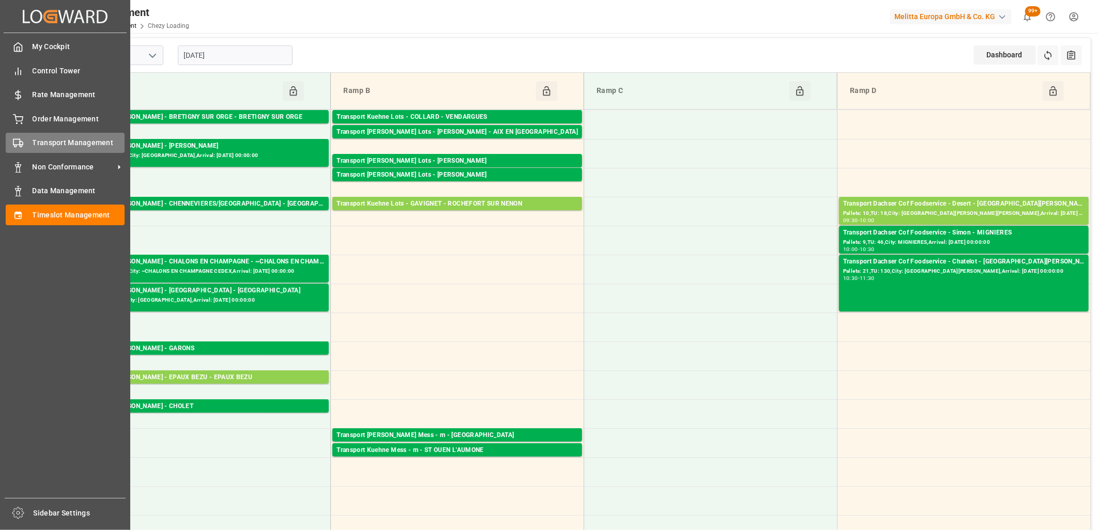
click at [23, 139] on div "Transport Management Transport Management" at bounding box center [65, 143] width 119 height 20
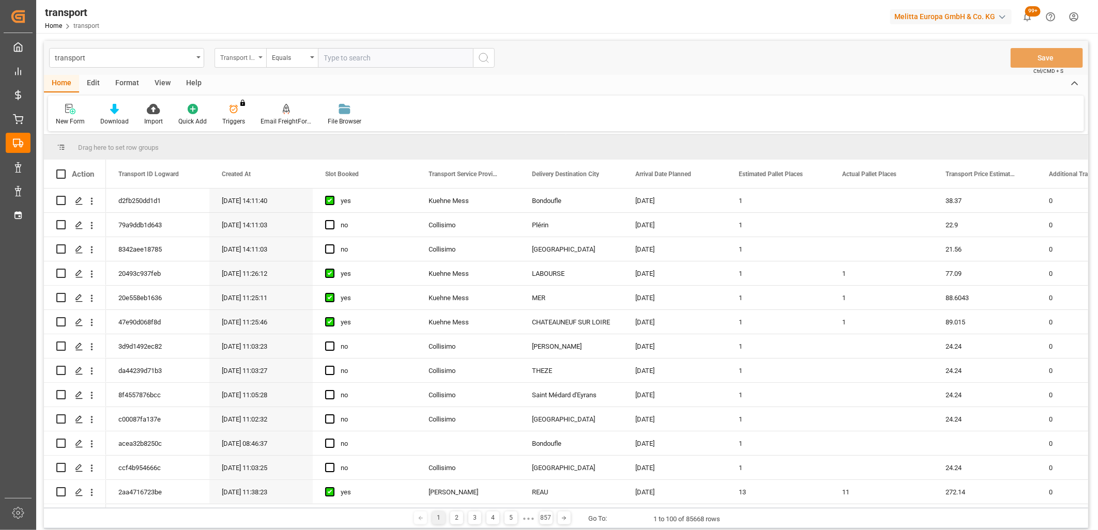
click at [238, 58] on div "Transport ID Logward" at bounding box center [237, 57] width 35 height 12
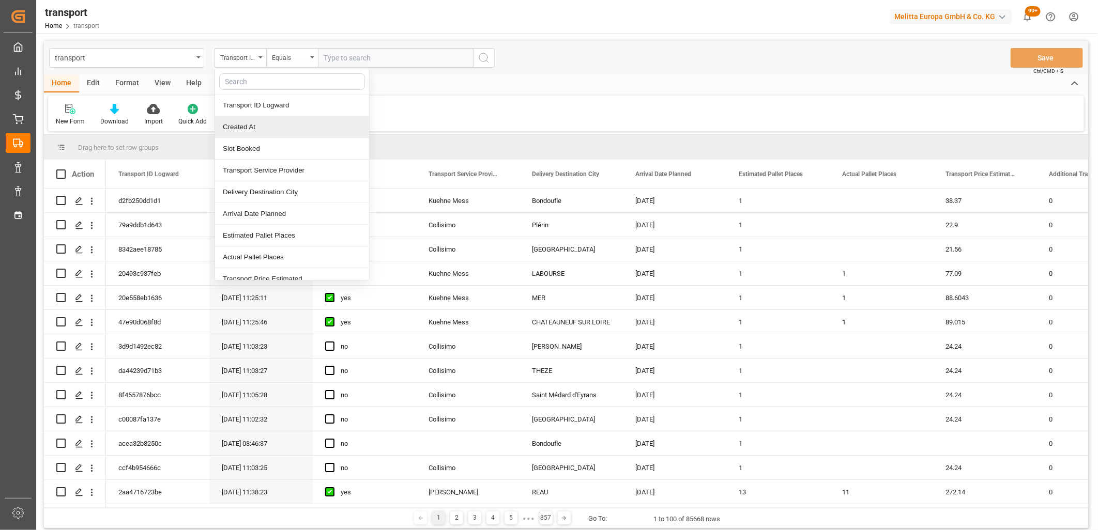
click at [233, 125] on div "Created At" at bounding box center [292, 127] width 154 height 22
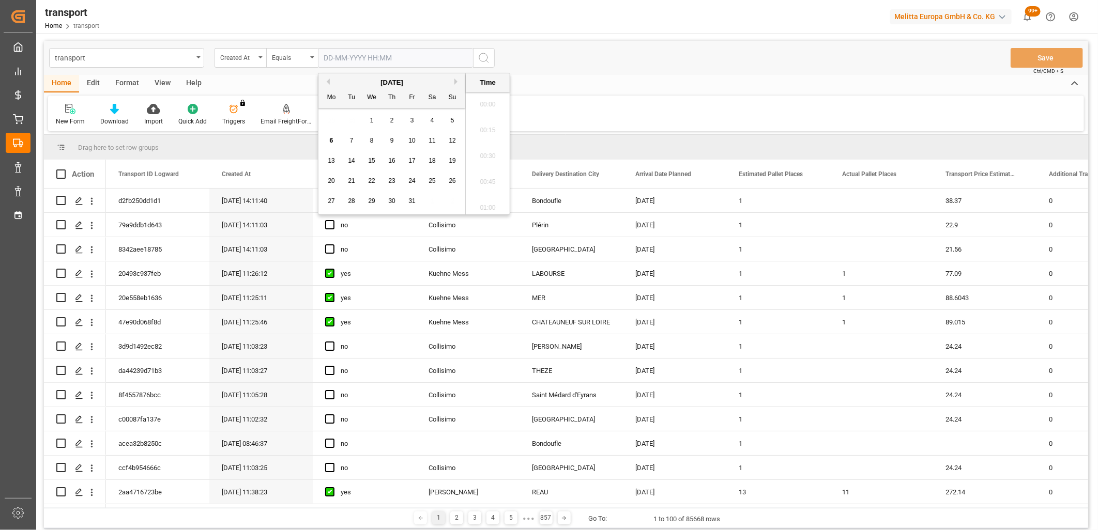
click at [348, 52] on input "text" at bounding box center [395, 58] width 155 height 20
click at [391, 122] on span "2" at bounding box center [392, 120] width 4 height 7
type input "[DATE] 00:00"
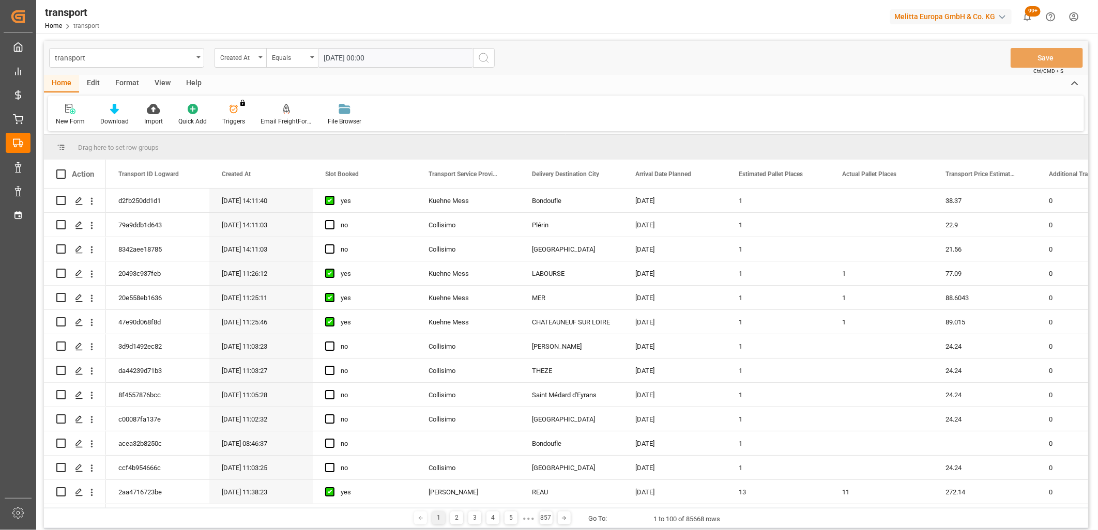
click at [482, 64] on icon "search button" at bounding box center [484, 58] width 12 height 12
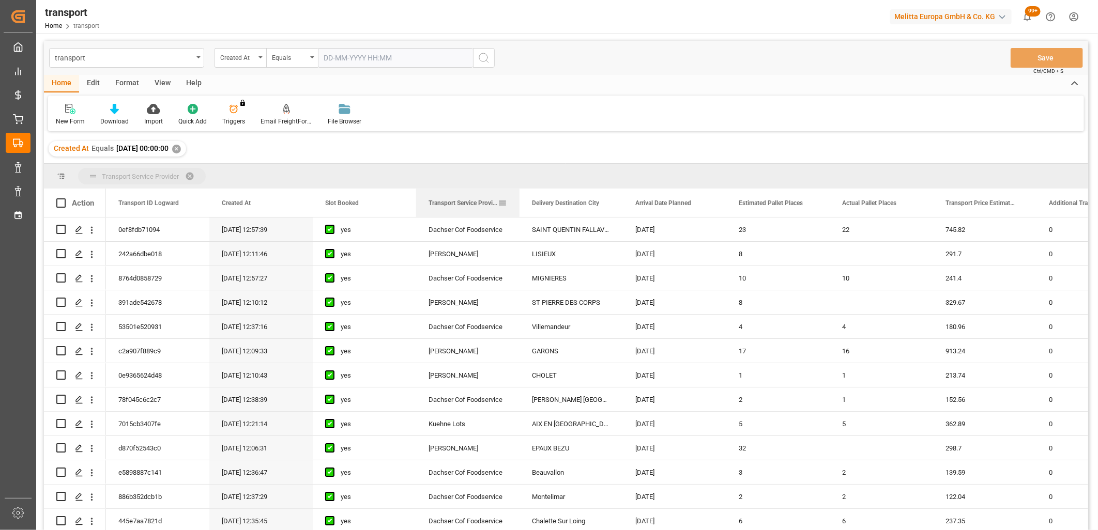
drag, startPoint x: 434, startPoint y: 204, endPoint x: 434, endPoint y: 188, distance: 16.0
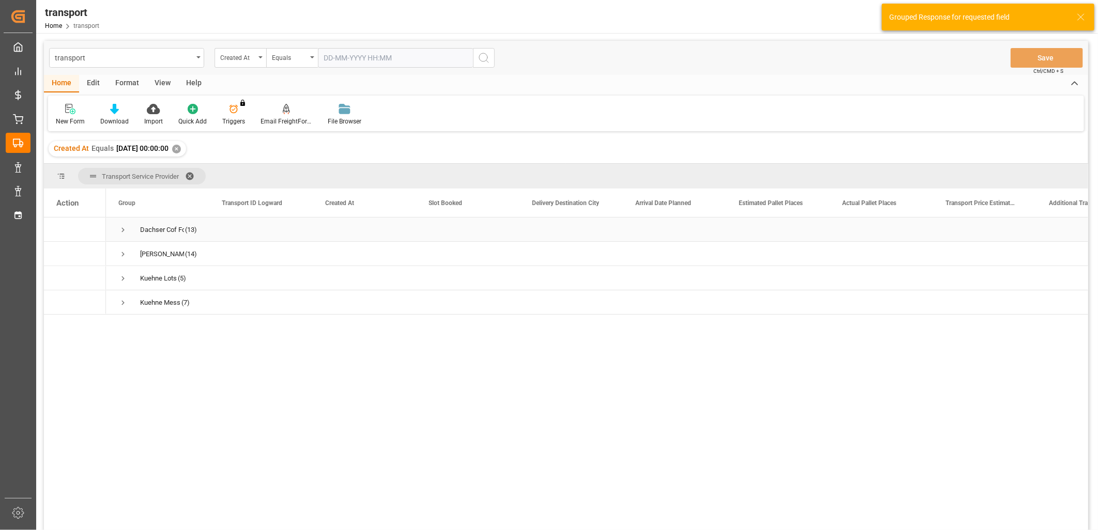
click at [119, 228] on span "Press SPACE to select this row." at bounding box center [122, 229] width 9 height 9
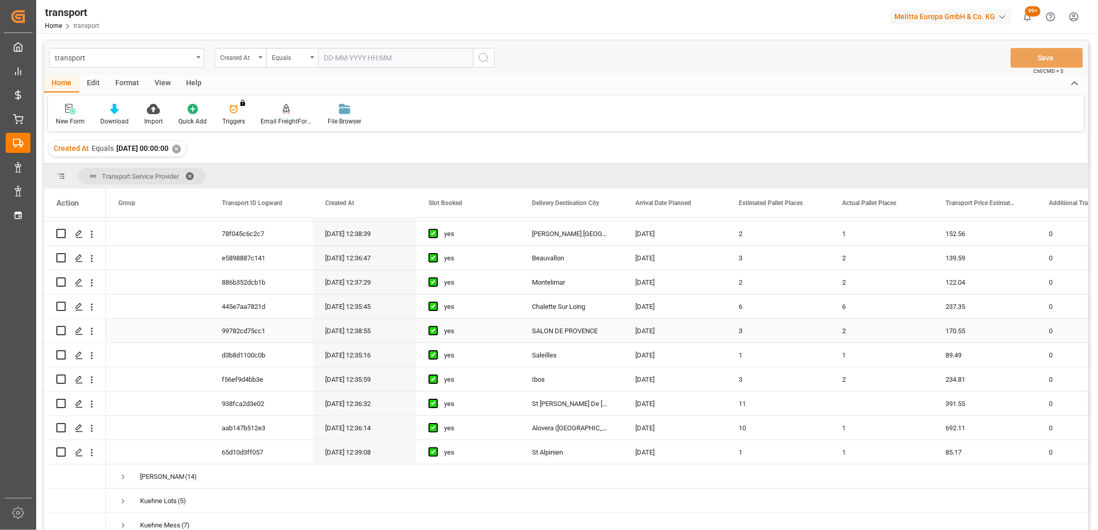
scroll to position [100, 0]
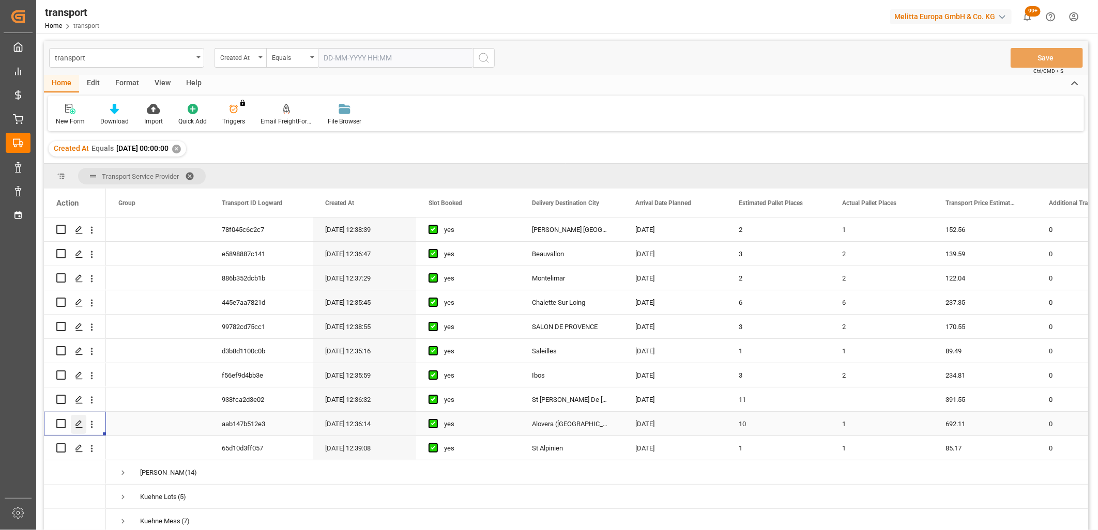
click at [76, 427] on line "Press SPACE to select this row." at bounding box center [79, 427] width 6 height 0
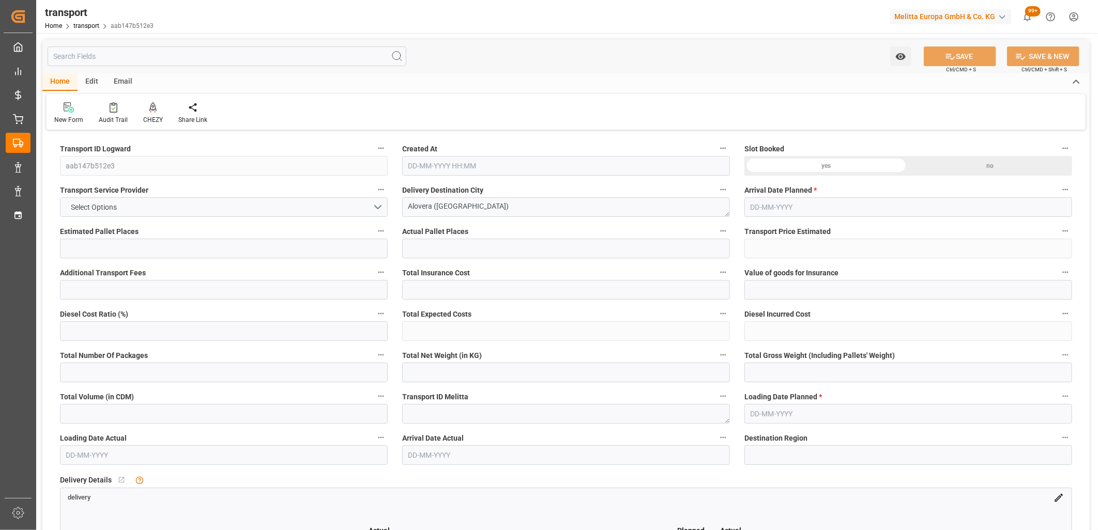
type input "10"
type input "1"
type input "692.11"
type input "0"
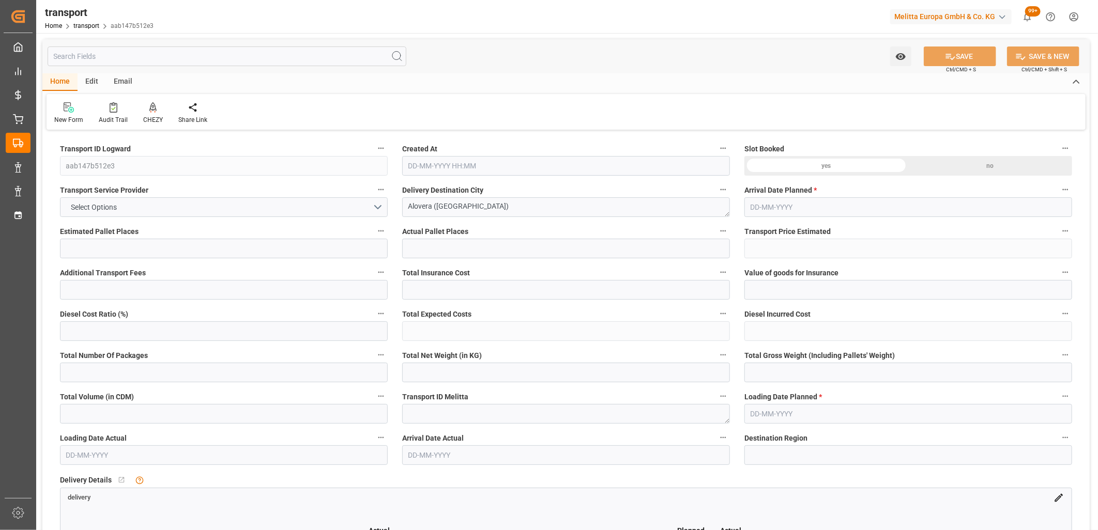
type input "0"
type input "679.9289"
type input "-12.1811"
type input "10"
type input "2220"
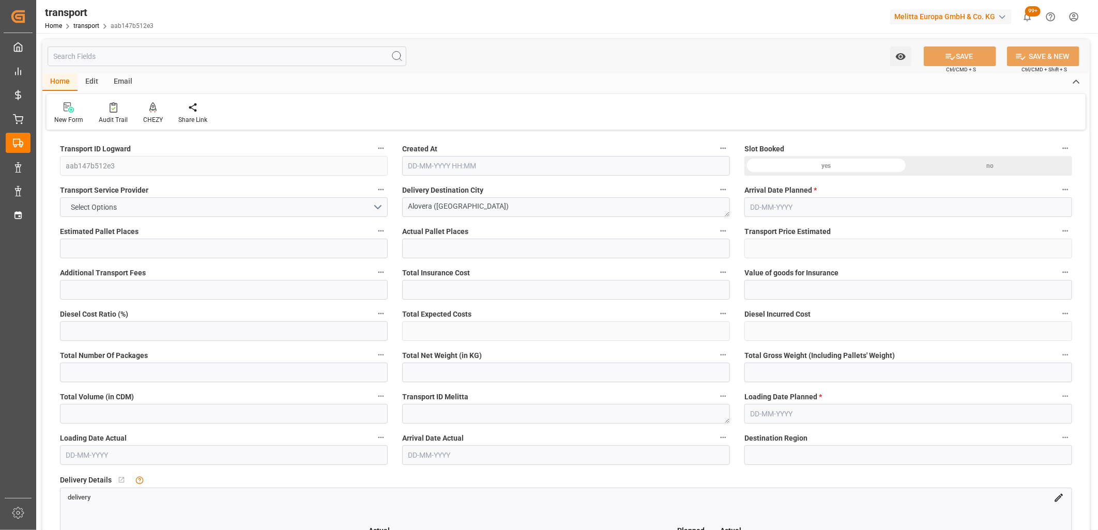
type input "2720"
type input "7614.6"
type input "19"
type input "1"
type input "4"
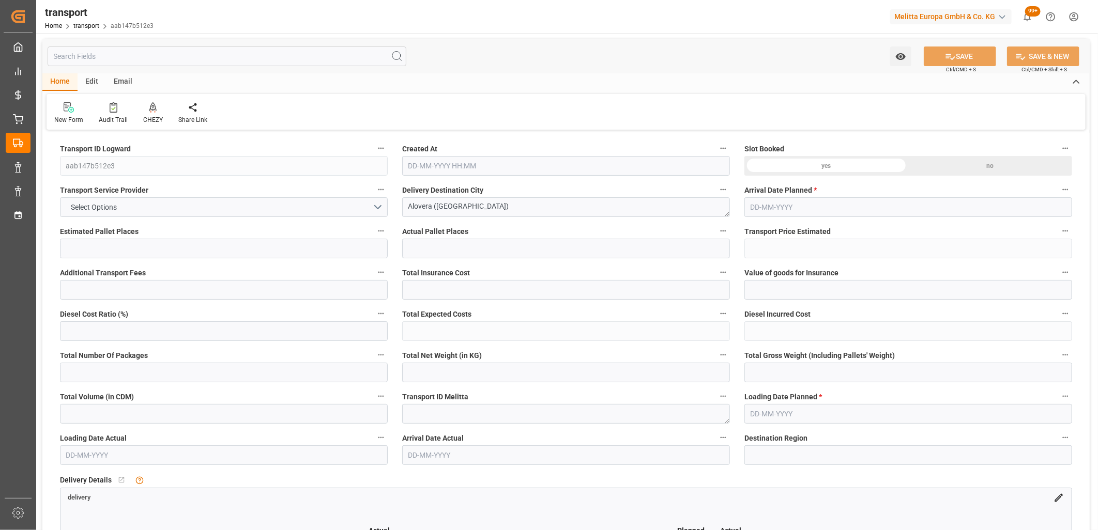
type input "10"
type input "101"
type input "2477.25"
type input "0"
type input "4710.8598"
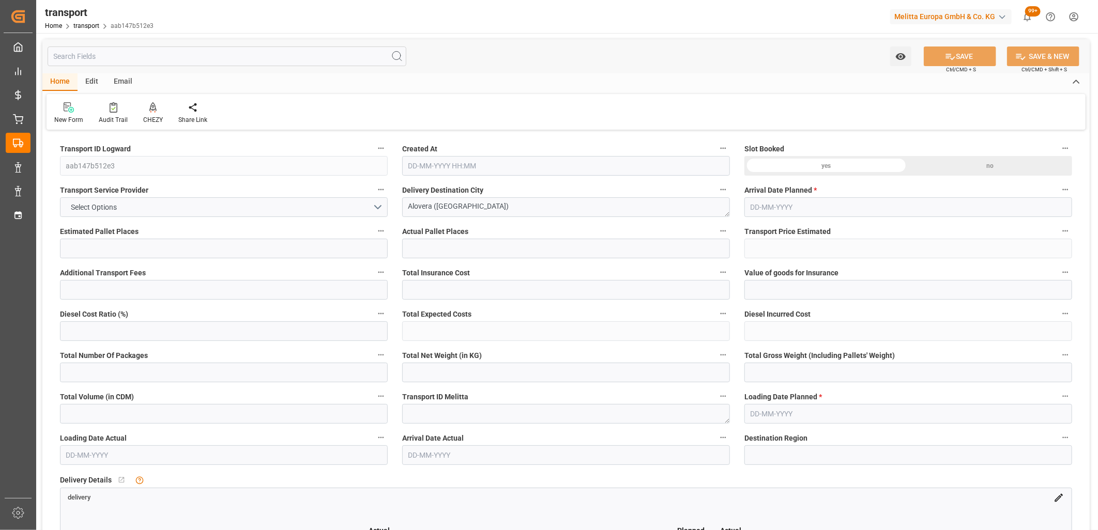
type input "0"
type input "21"
type input "35"
type input "[DATE] 12:36"
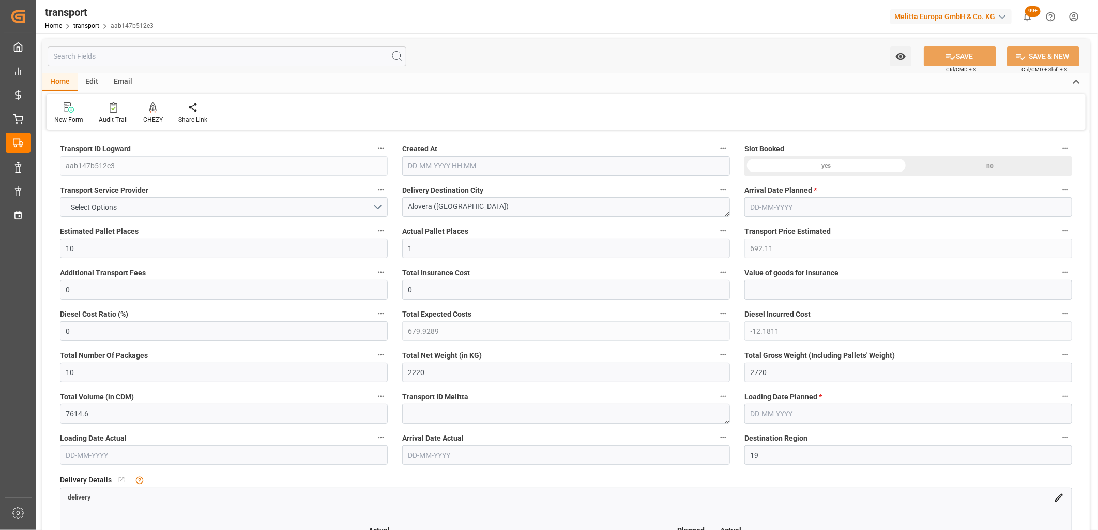
type input "[DATE]"
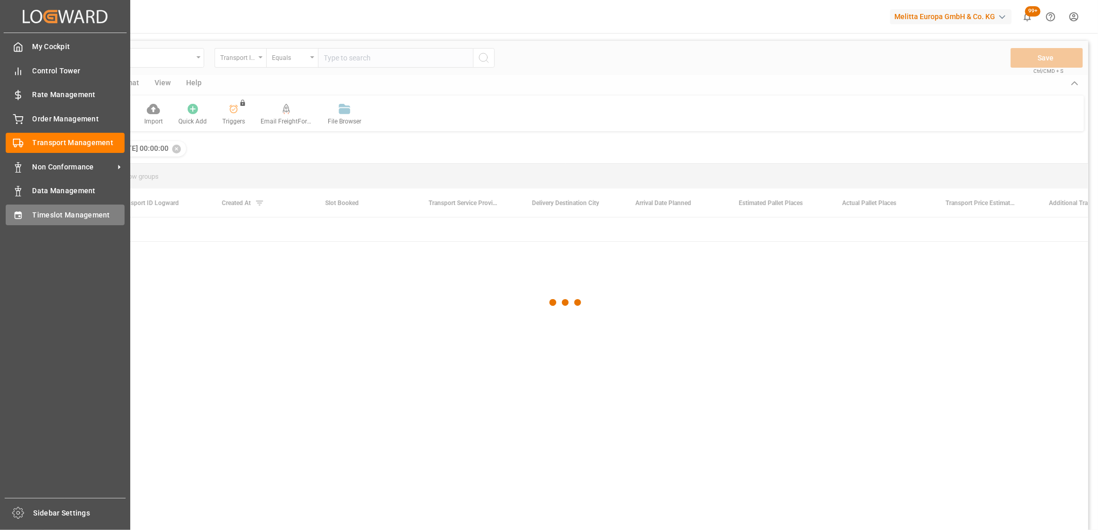
click at [14, 211] on icon at bounding box center [17, 214] width 7 height 7
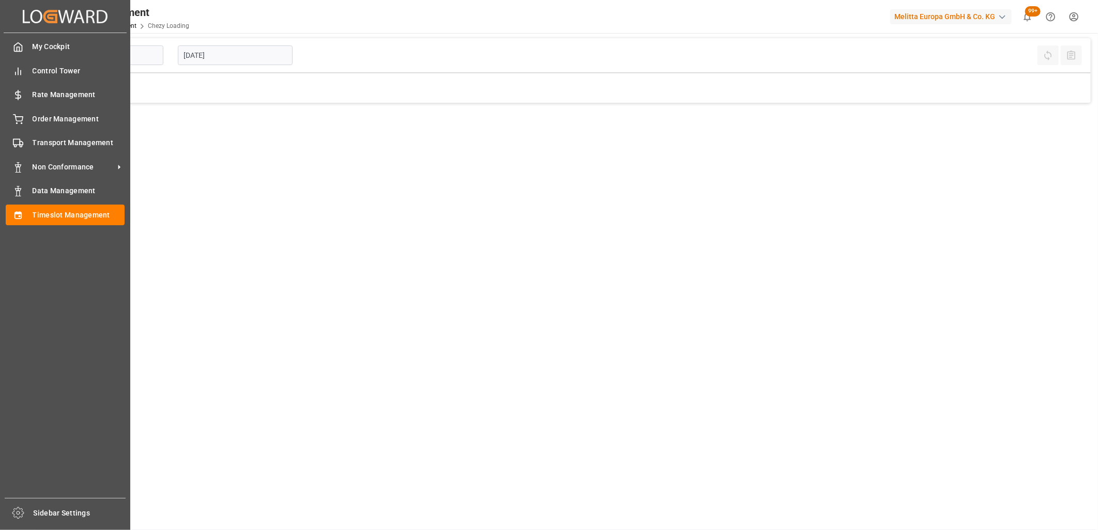
type input "Chezy Loading"
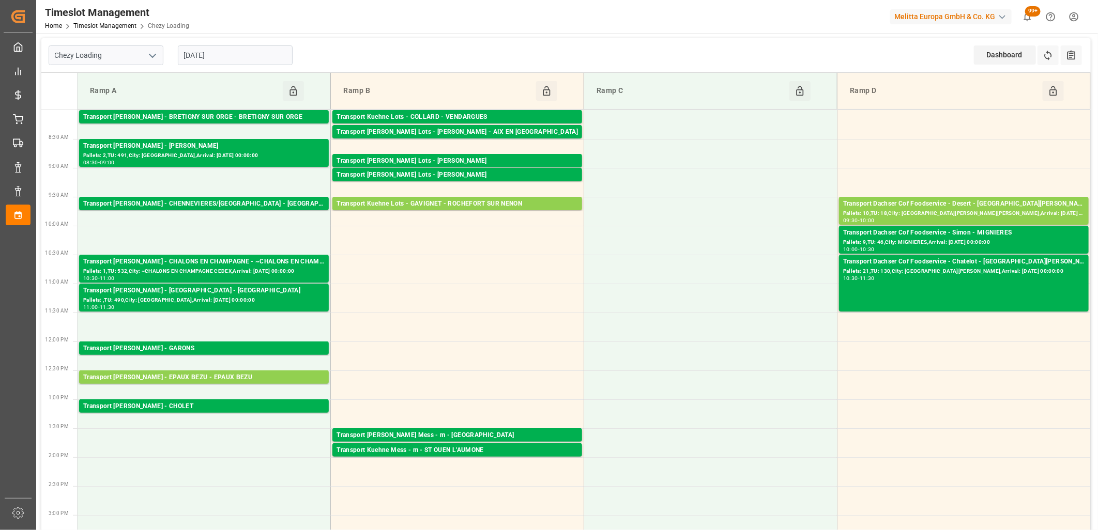
click at [286, 51] on input "[DATE]" at bounding box center [235, 55] width 115 height 20
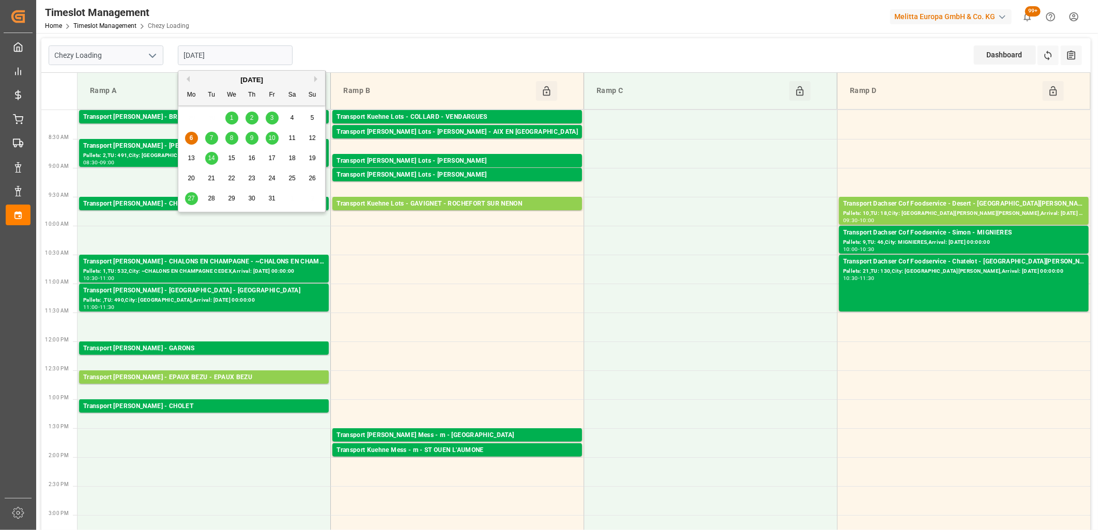
click at [271, 119] on span "3" at bounding box center [272, 117] width 4 height 7
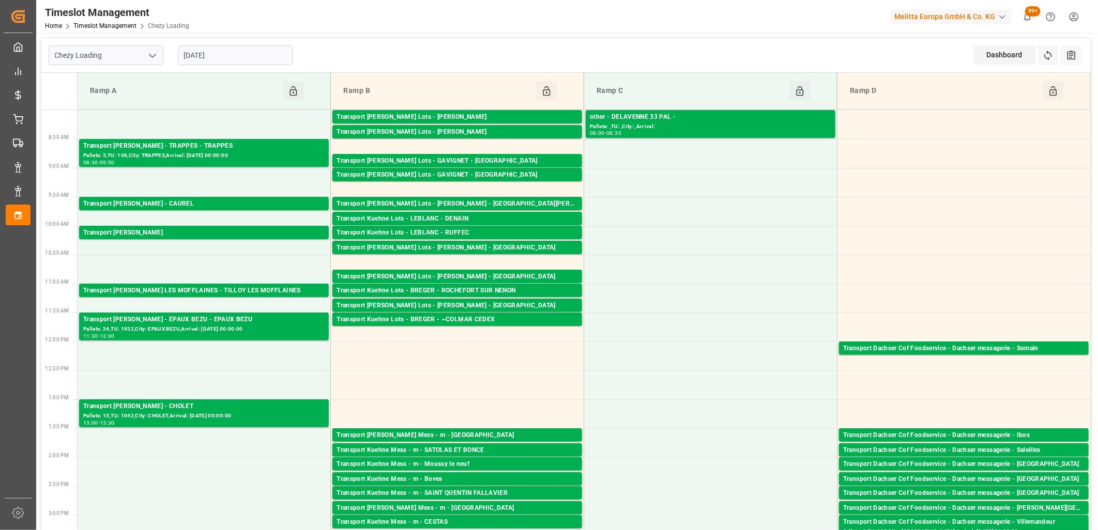
click at [259, 61] on input "[DATE]" at bounding box center [235, 55] width 115 height 20
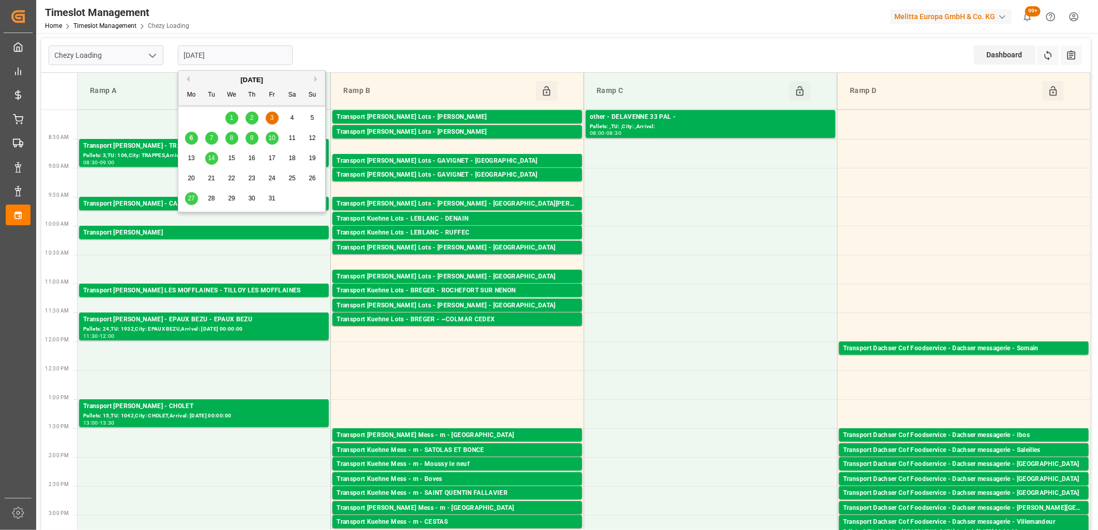
click at [193, 141] on div "6" at bounding box center [191, 138] width 13 height 12
type input "[DATE]"
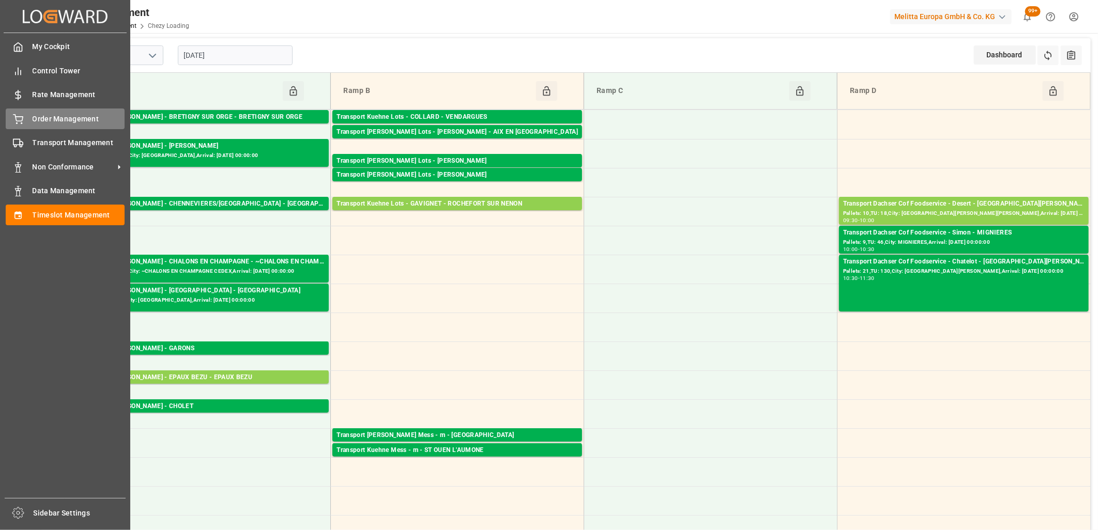
click at [16, 123] on icon at bounding box center [18, 119] width 10 height 10
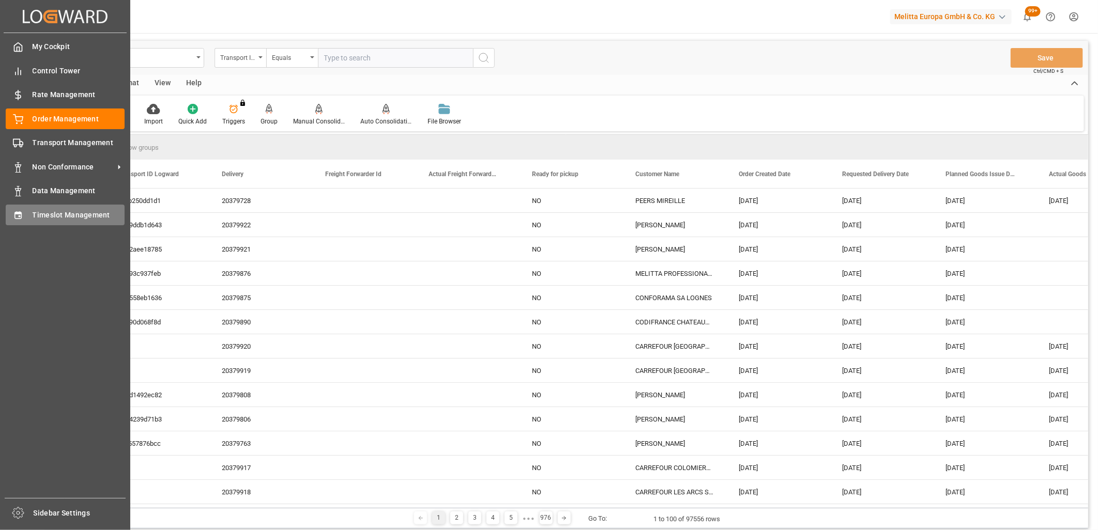
click at [14, 210] on icon at bounding box center [18, 215] width 10 height 10
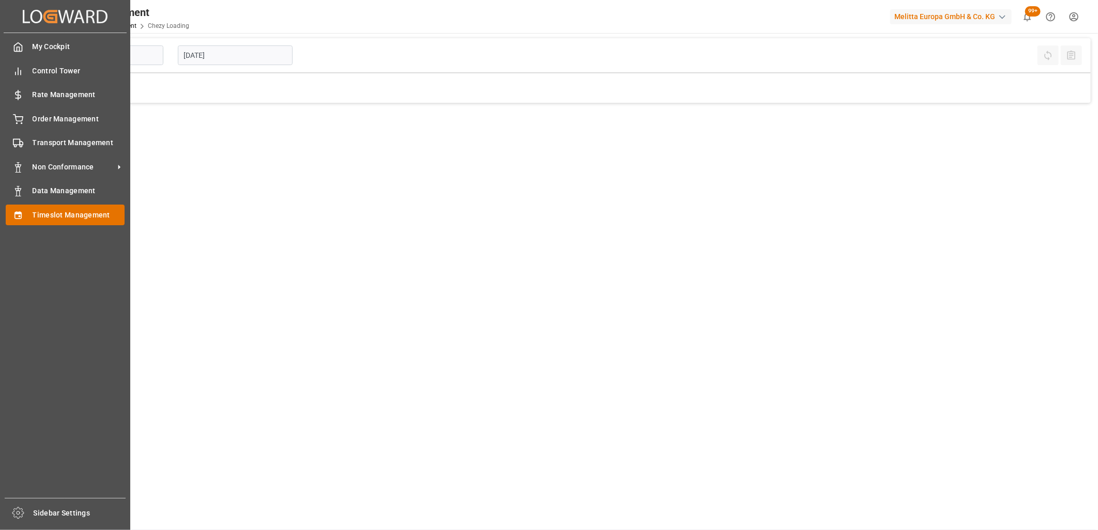
type input "Chezy Loading"
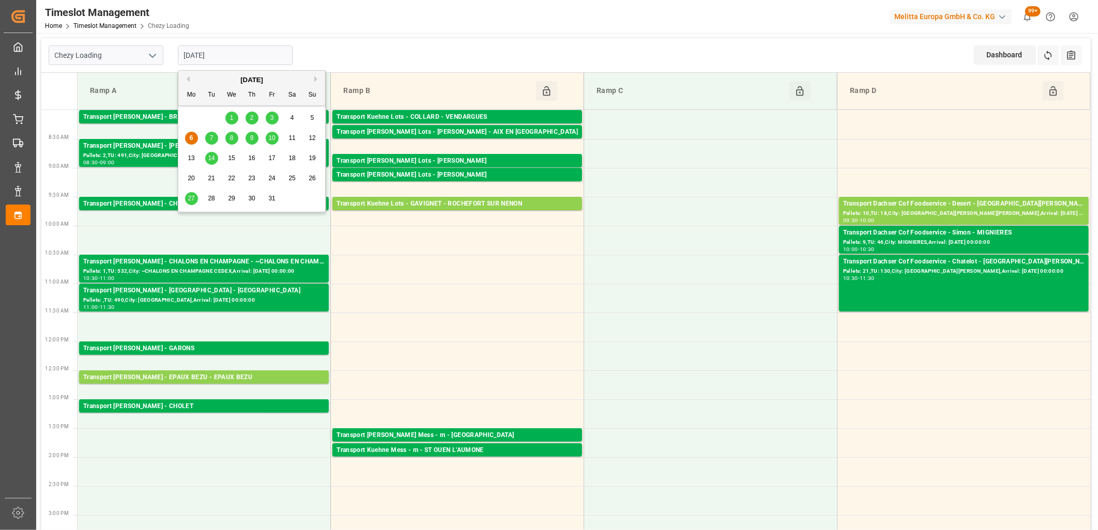
click at [241, 51] on input "[DATE]" at bounding box center [235, 55] width 115 height 20
click at [212, 135] on span "7" at bounding box center [212, 137] width 4 height 7
type input "[DATE]"
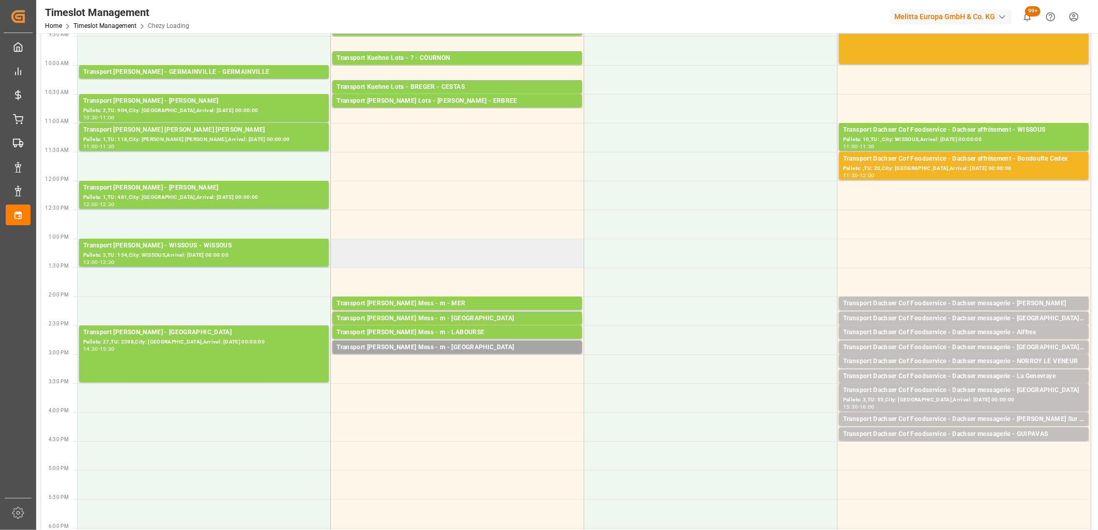
scroll to position [172, 0]
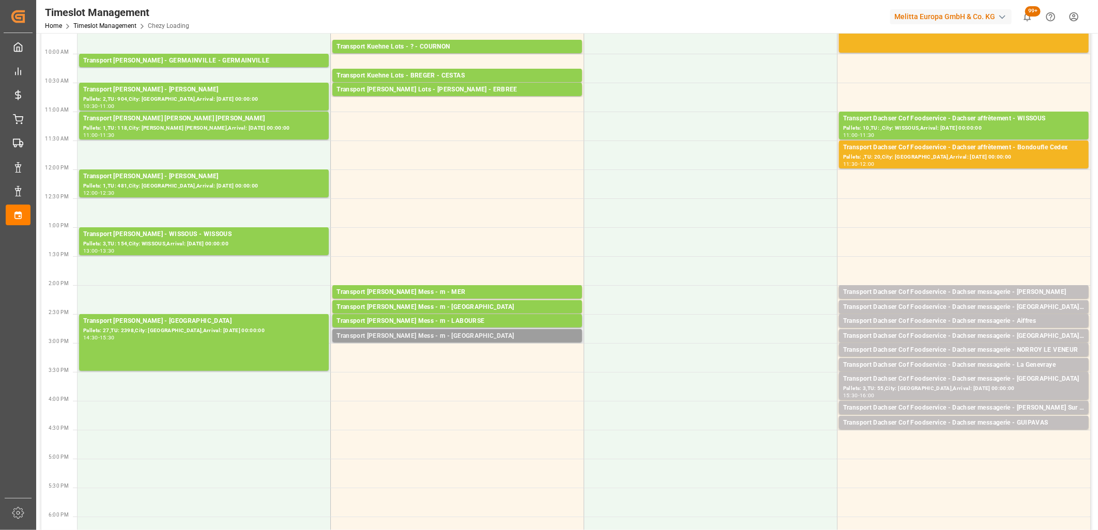
click at [406, 339] on div "Transport [PERSON_NAME] Mess - m - [GEOGRAPHIC_DATA]" at bounding box center [456, 336] width 241 height 10
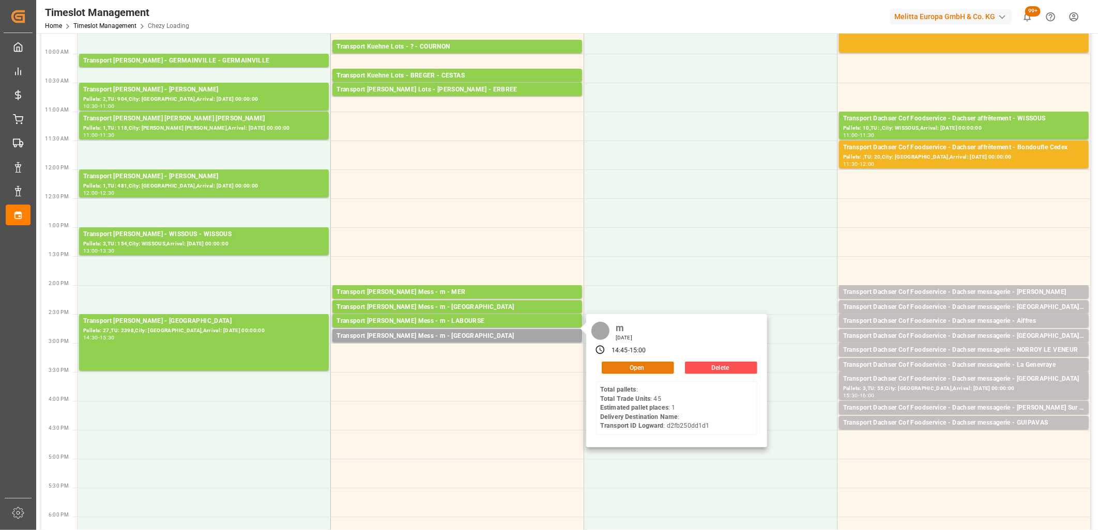
click at [629, 365] on button "Open" at bounding box center [638, 368] width 72 height 12
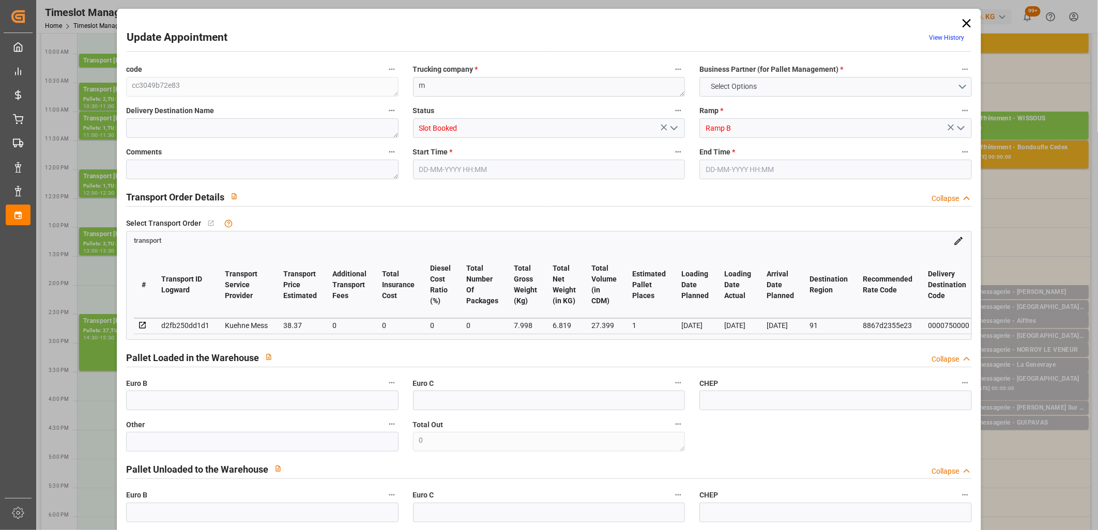
type input "0"
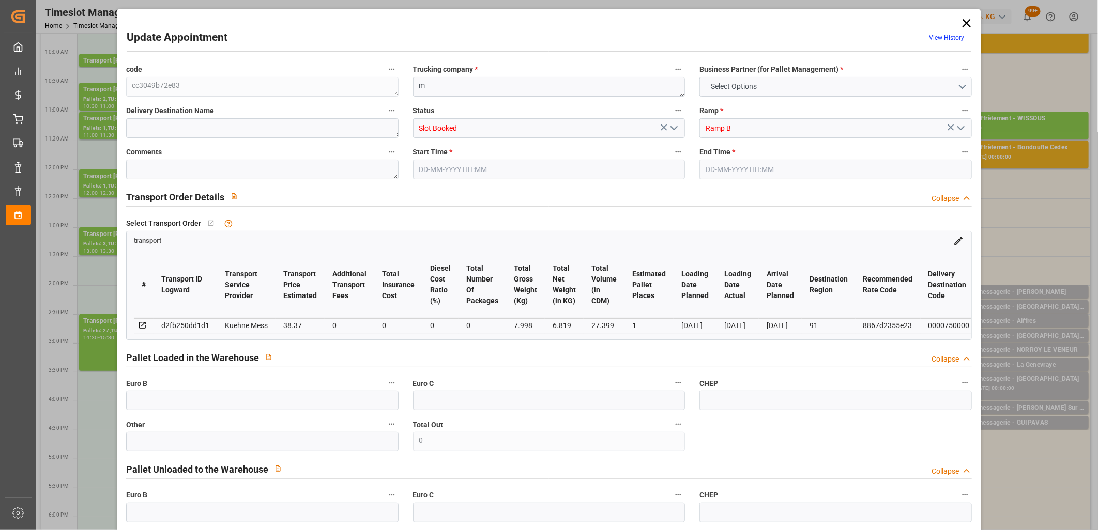
type input "0"
type input "1"
type input "38.37"
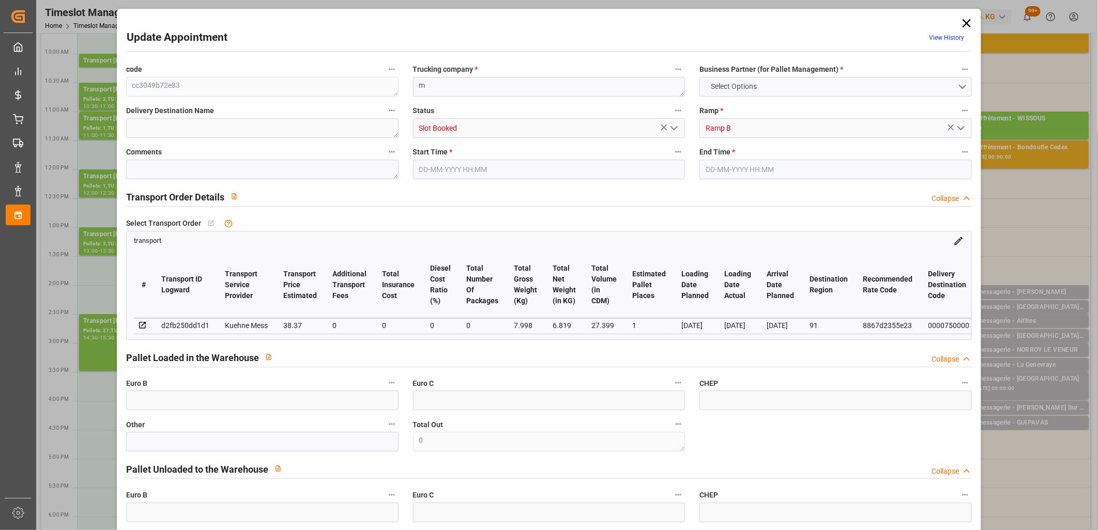
type input "0"
type input "38.37"
type input "0"
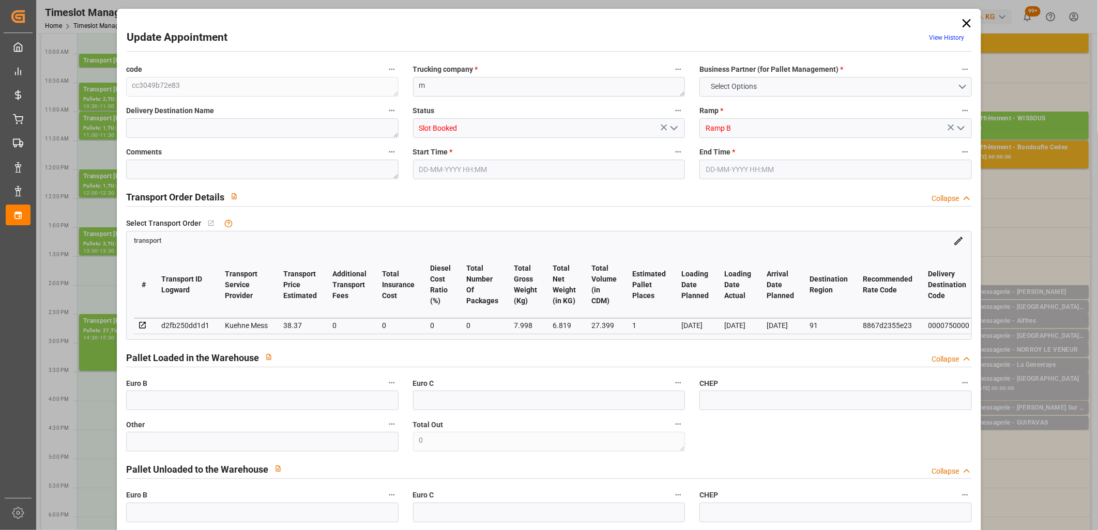
type input "0"
type input "6.819"
type input "30.998"
type input "27.399"
type input "91"
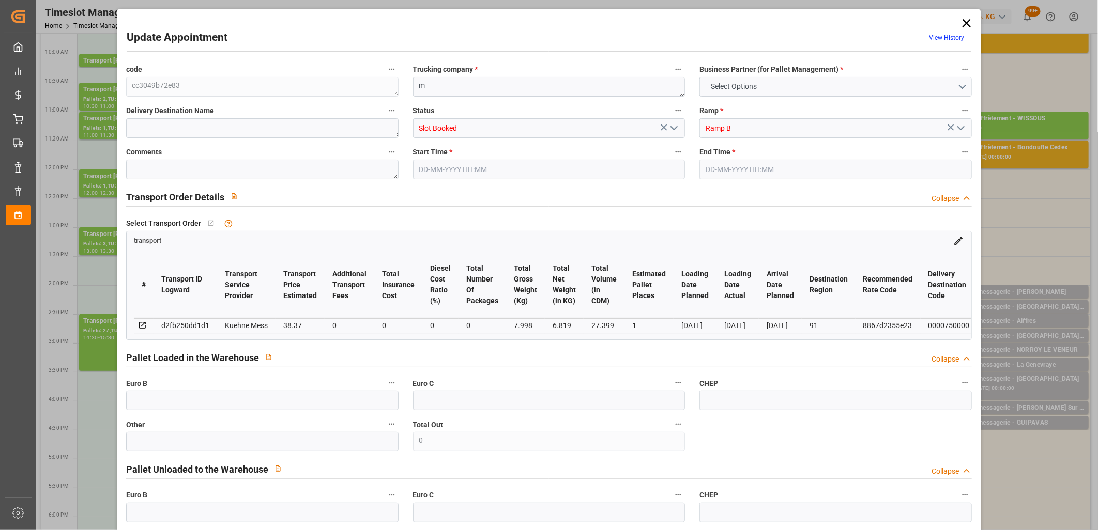
type input "0"
type input "45"
type input "1"
type input "101"
type input "7.998"
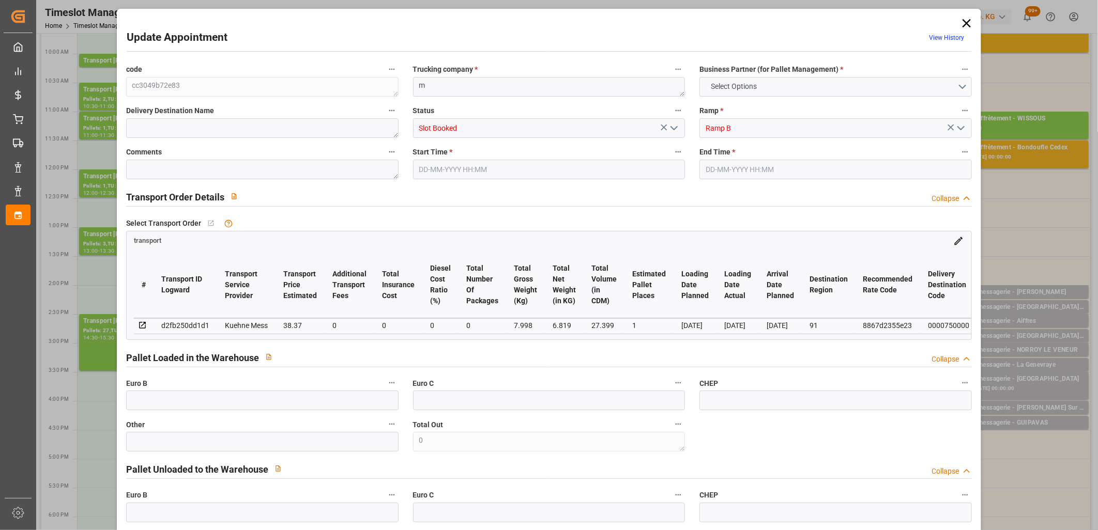
type input "0"
type input "4710.8598"
type input "0"
type input "21"
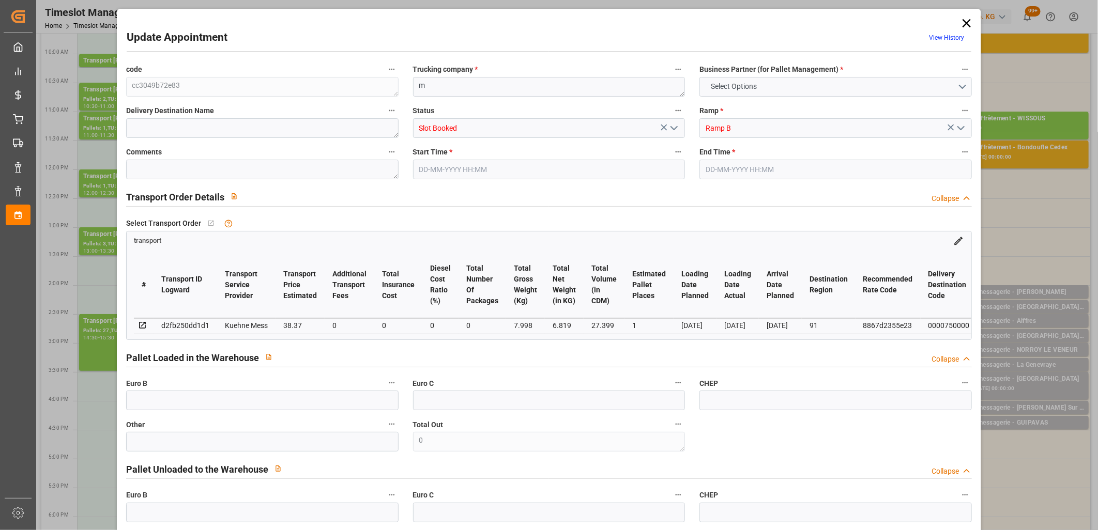
type input "35"
type input "[DATE] 14:45"
type input "[DATE] 15:00"
type input "[DATE] 14:12"
type input "[DATE] 14:11"
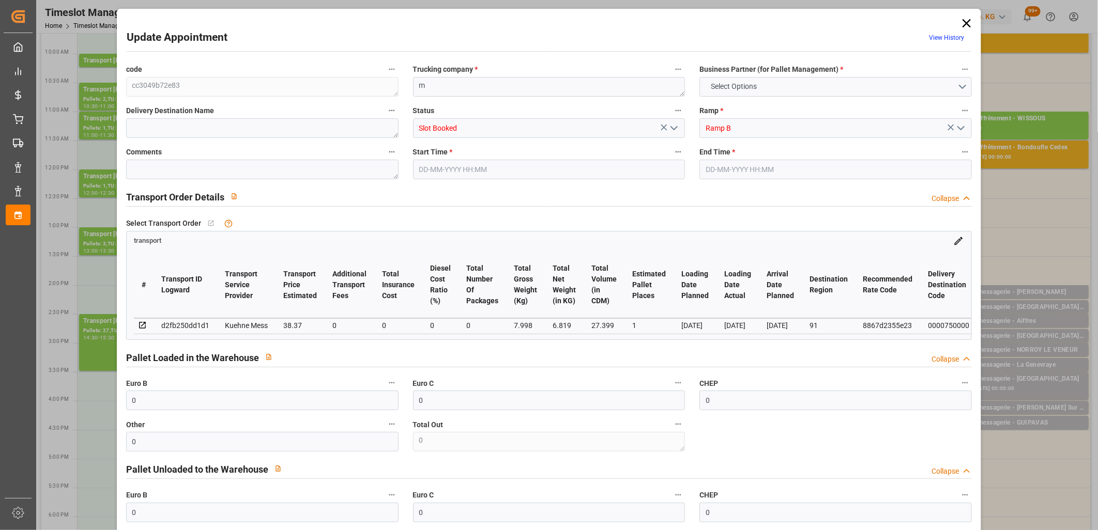
type input "[DATE]"
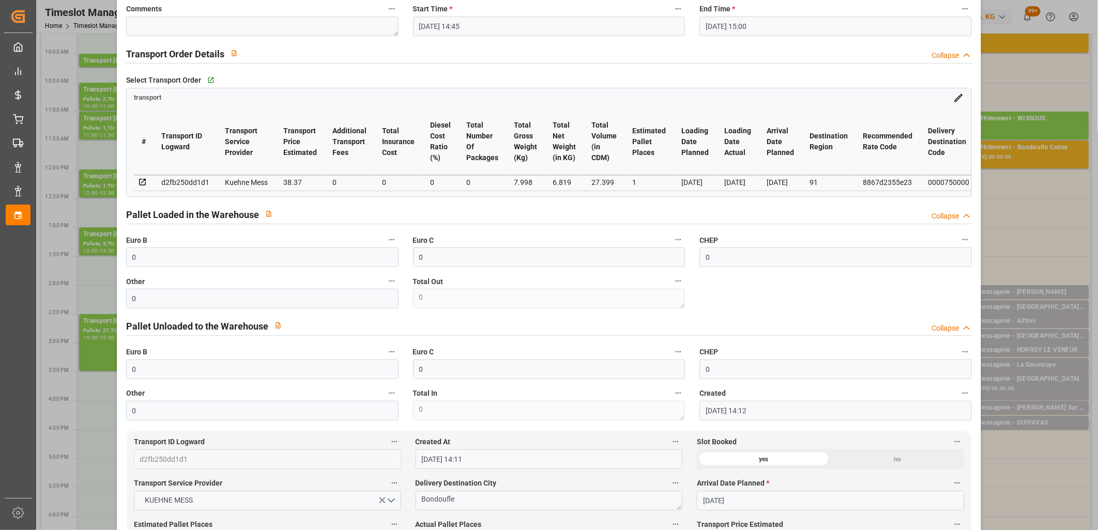
scroll to position [344, 0]
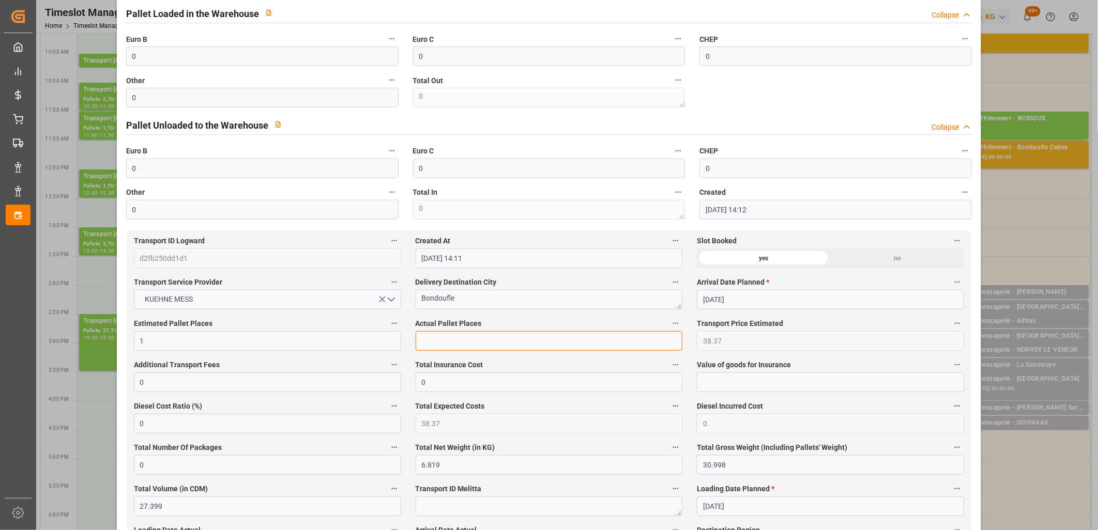
click at [483, 336] on input "text" at bounding box center [549, 341] width 267 height 20
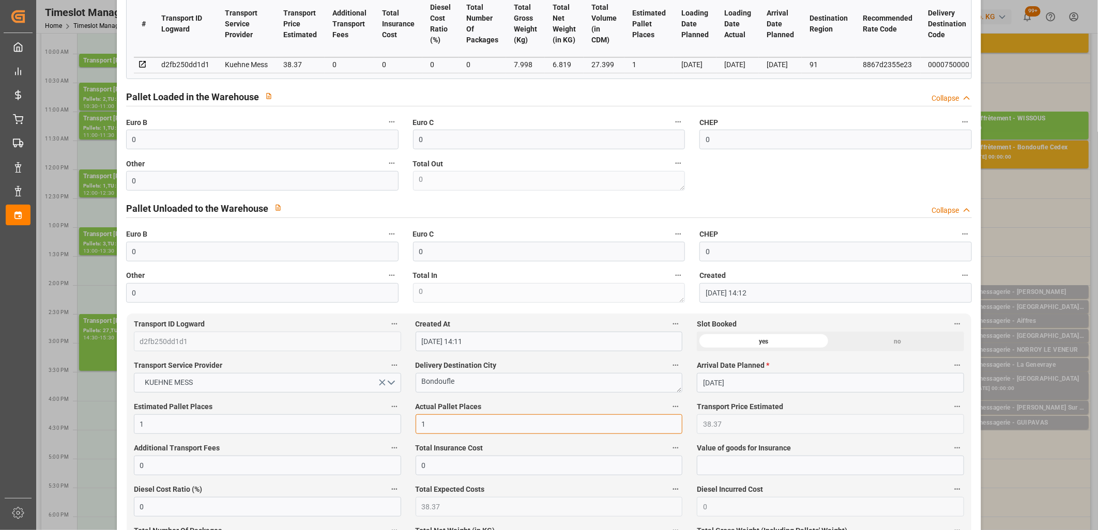
scroll to position [172, 0]
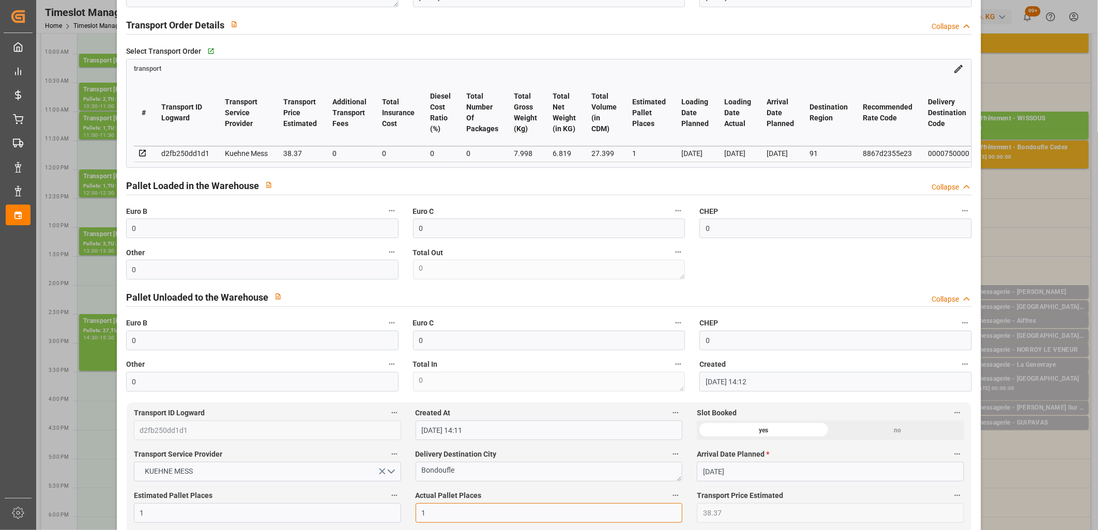
type input "1"
click at [151, 276] on input "0" at bounding box center [262, 270] width 272 height 20
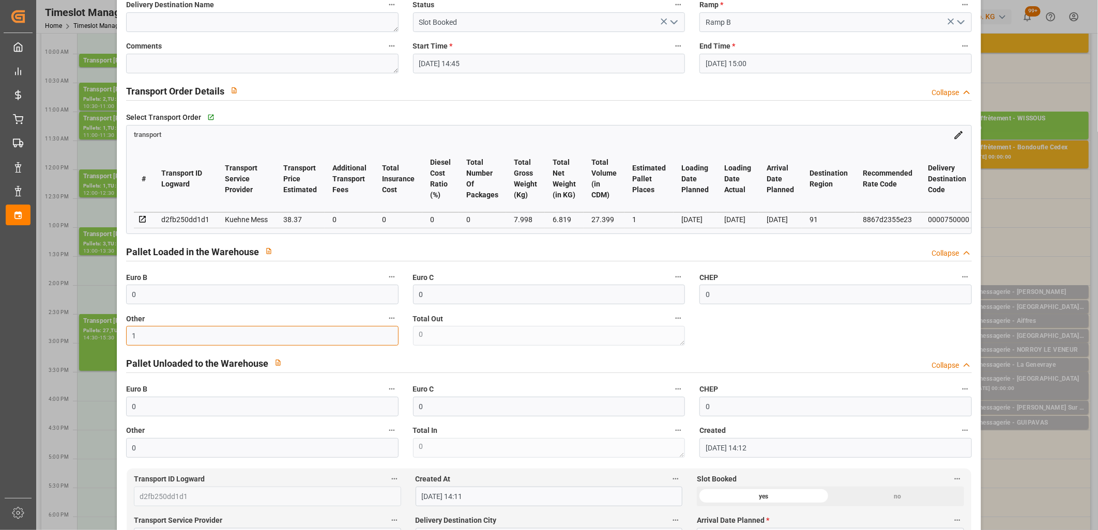
scroll to position [0, 0]
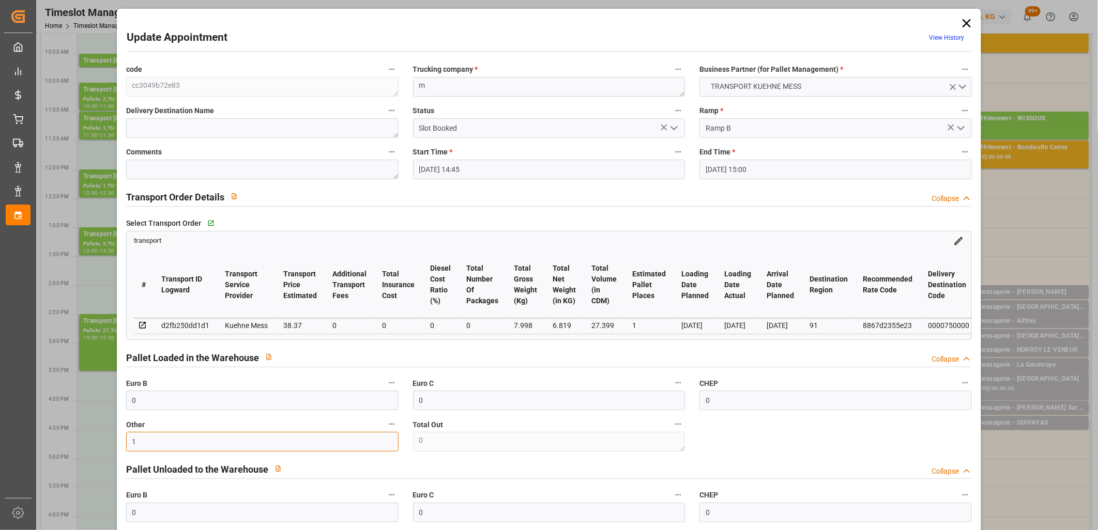
type input "1"
click at [675, 129] on icon "open menu" at bounding box center [674, 128] width 12 height 12
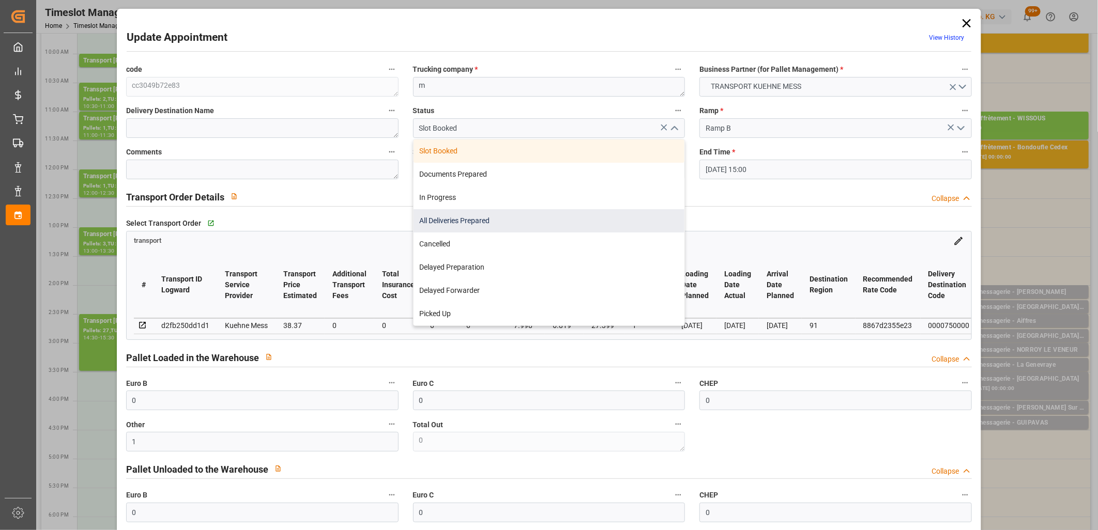
click at [631, 209] on div "All Deliveries Prepared" at bounding box center [549, 220] width 271 height 23
type input "All Deliveries Prepared"
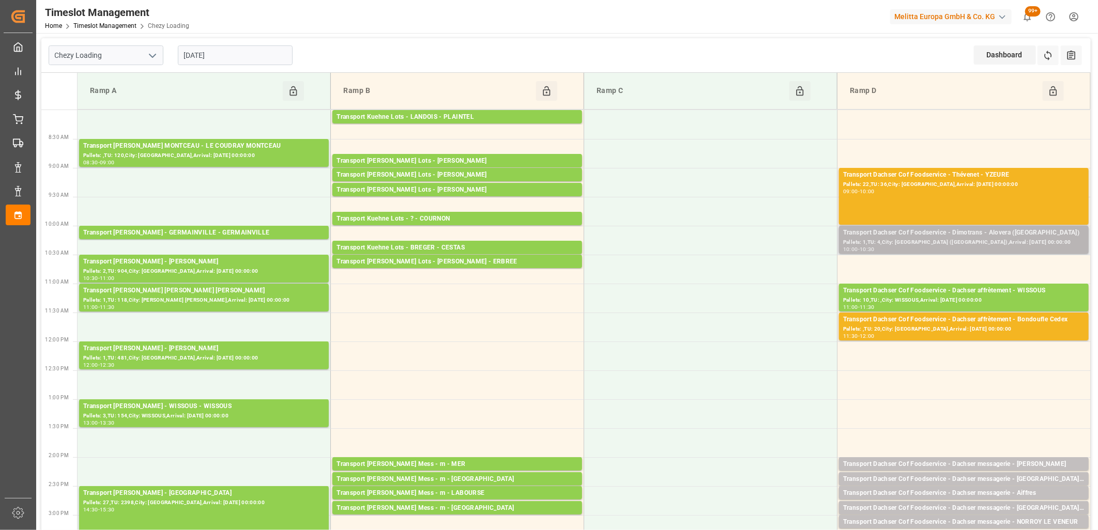
click at [860, 244] on div "Pallets: 1,TU: 4,City: [GEOGRAPHIC_DATA] ([GEOGRAPHIC_DATA]),Arrival: [DATE] 00…" at bounding box center [963, 242] width 241 height 9
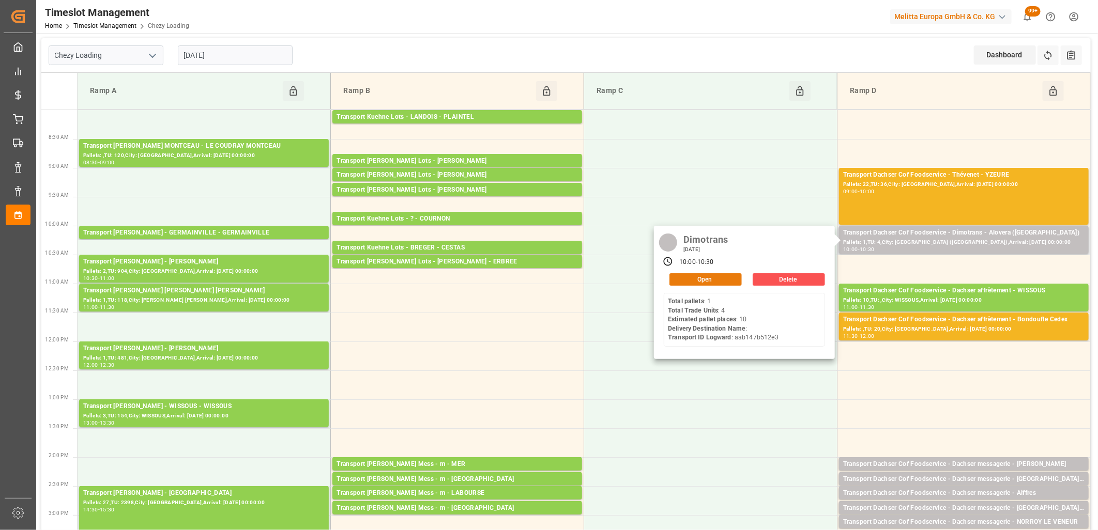
click at [718, 280] on button "Open" at bounding box center [705, 279] width 72 height 12
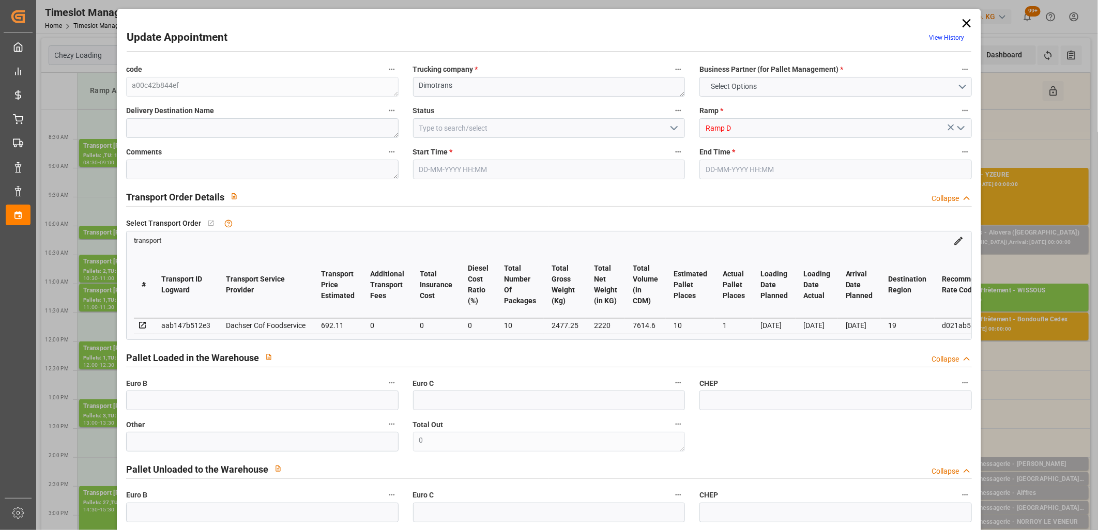
type input "10"
type input "1"
type input "692.11"
type input "0"
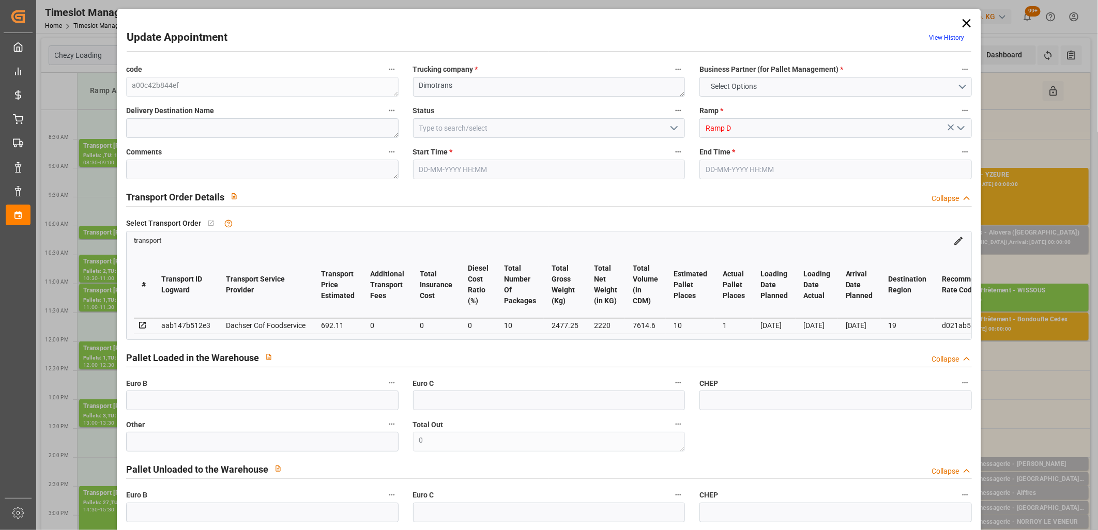
type input "0"
type input "679.9289"
type input "-12.1811"
type input "10"
type input "2220"
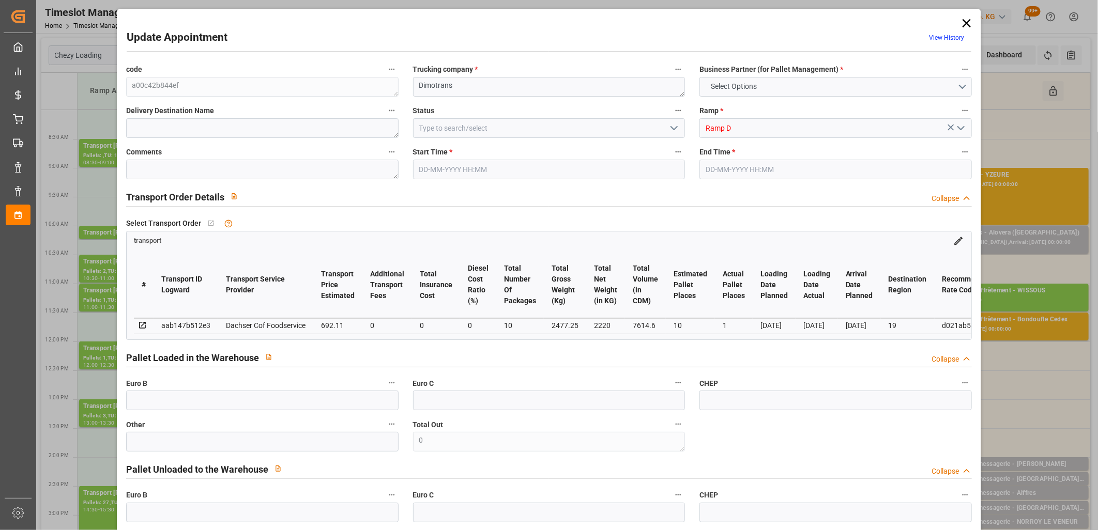
type input "2720"
type input "7614.6"
type input "19"
type input "1"
type input "4"
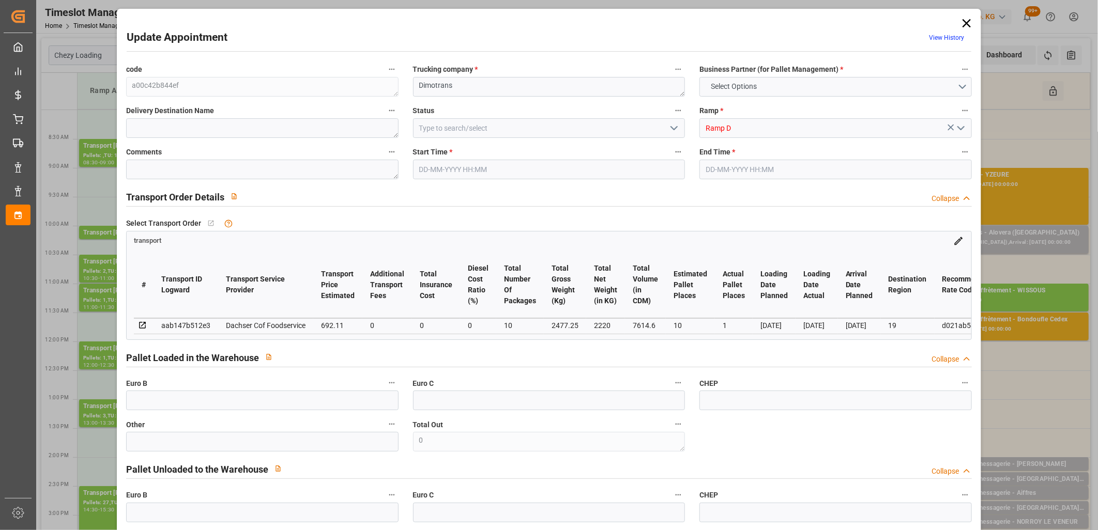
type input "10"
type input "101"
type input "2477.25"
type input "0"
type input "4710.8598"
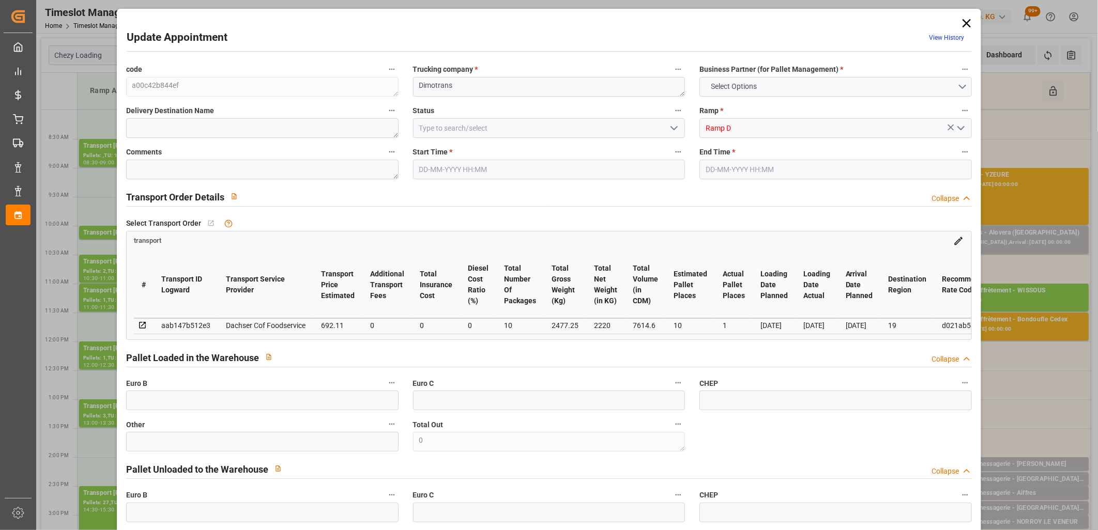
type input "0"
type input "21"
type input "35"
type input "[DATE] 10:00"
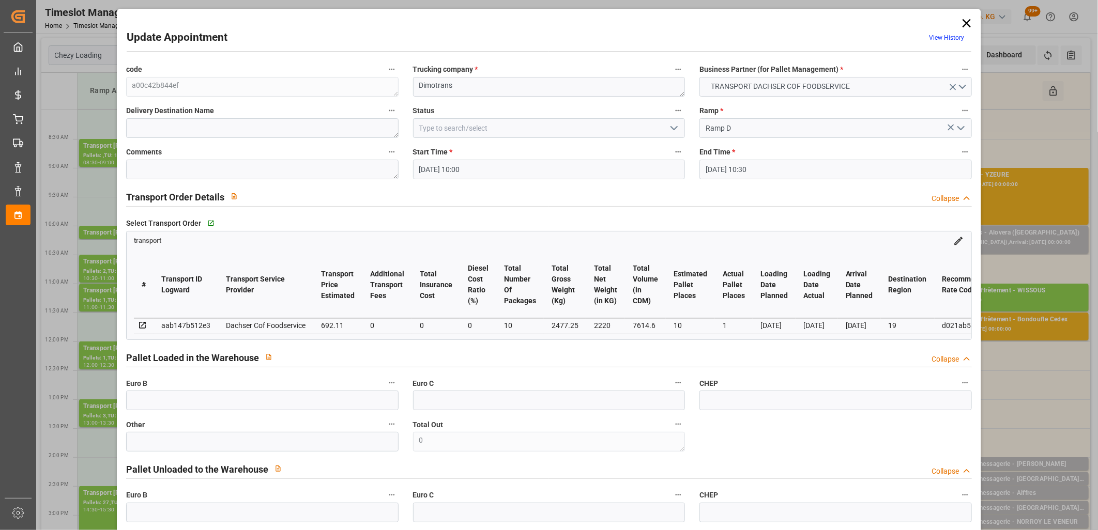
type input "[DATE] 10:30"
type input "[DATE] 14:29"
type input "[DATE] 12:36"
type input "[DATE]"
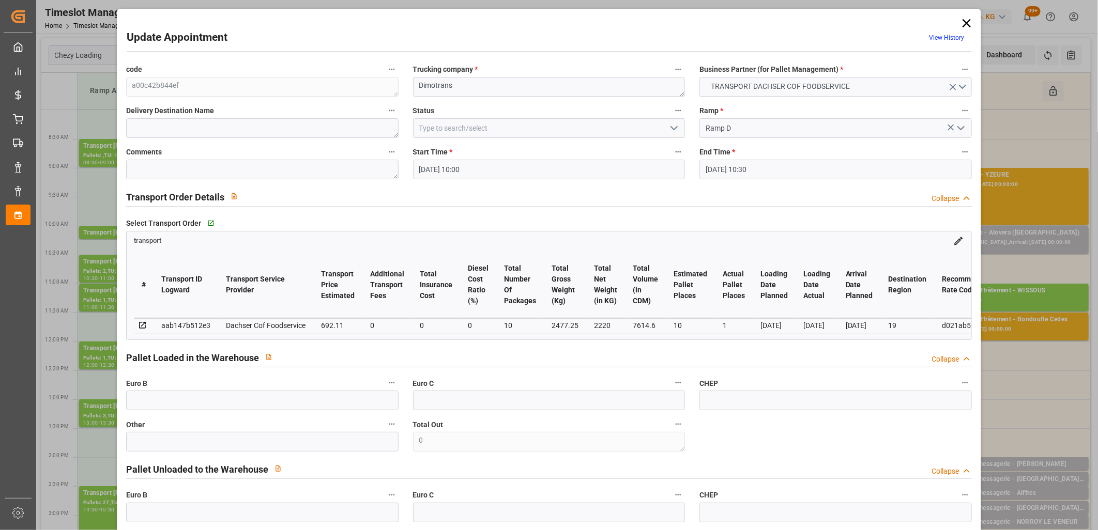
type input "[DATE]"
click at [674, 130] on icon "open menu" at bounding box center [674, 128] width 12 height 12
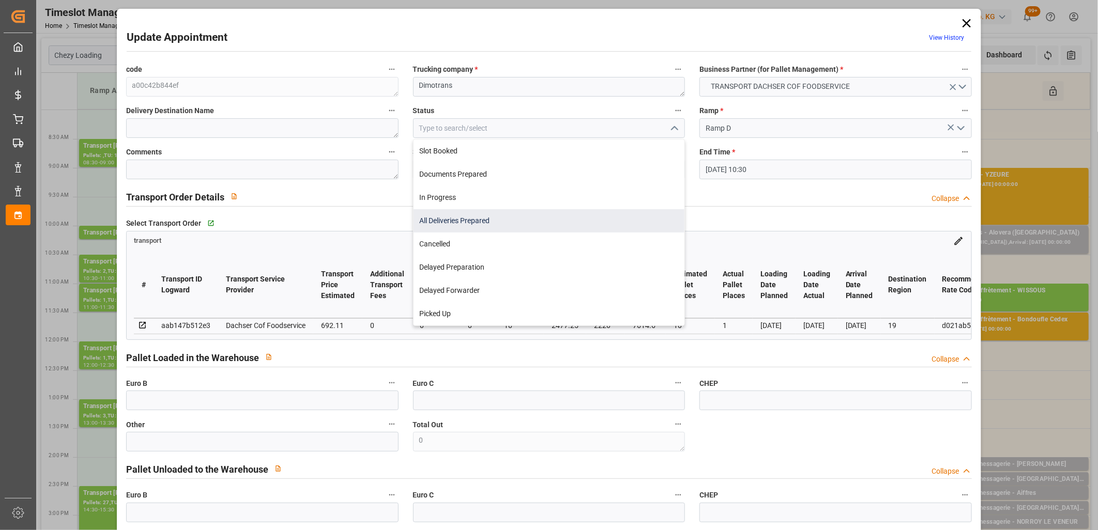
click at [633, 212] on div "All Deliveries Prepared" at bounding box center [549, 220] width 271 height 23
type input "All Deliveries Prepared"
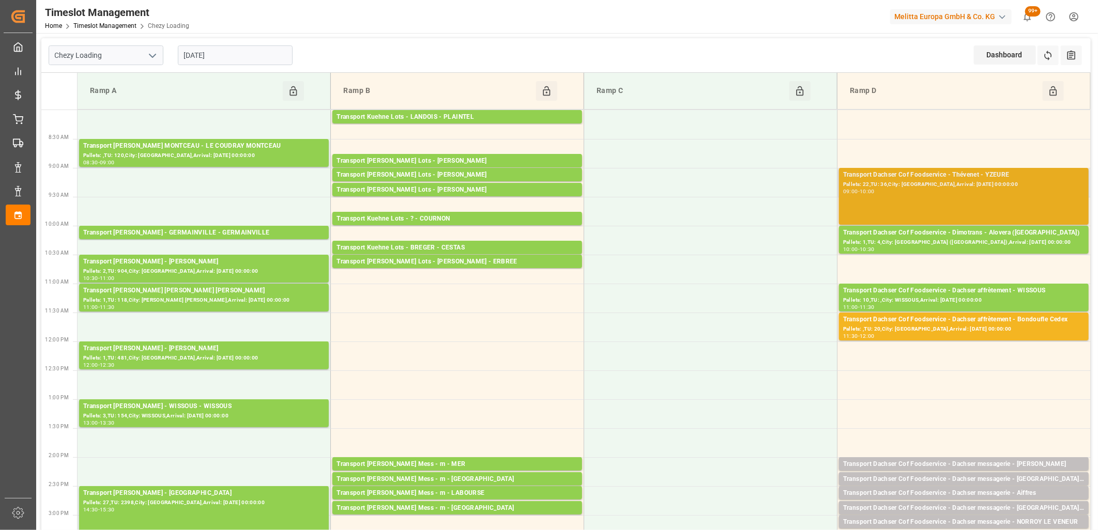
click at [918, 194] on div "09:00 - 10:00" at bounding box center [963, 192] width 241 height 6
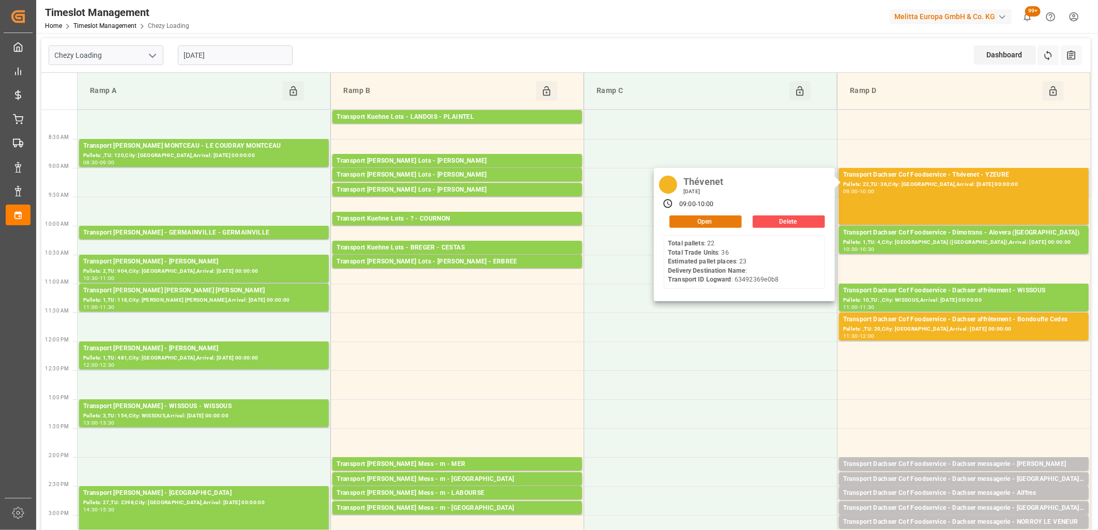
click at [734, 222] on button "Open" at bounding box center [705, 222] width 72 height 12
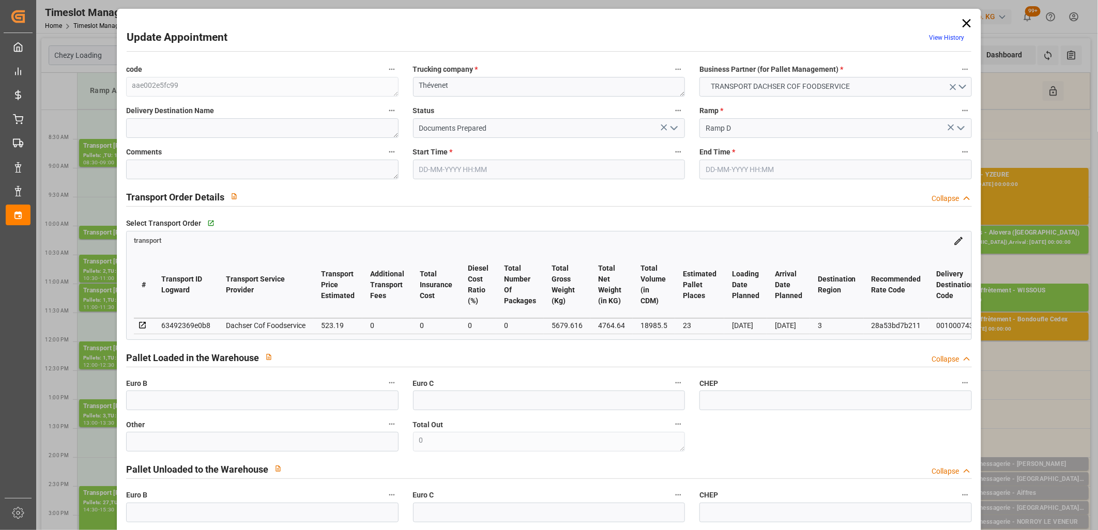
type input "[DATE] 09:00"
type input "[DATE] 10:00"
type input "[DATE] 08:53"
type input "[DATE] 12:26"
type input "[DATE]"
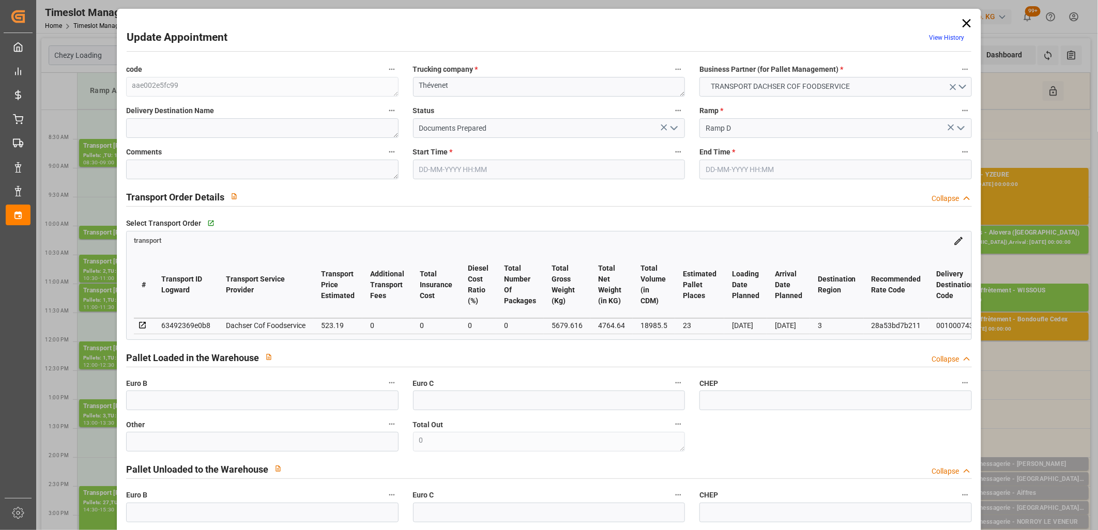
type input "[DATE]"
click at [671, 127] on icon "open menu" at bounding box center [674, 128] width 12 height 12
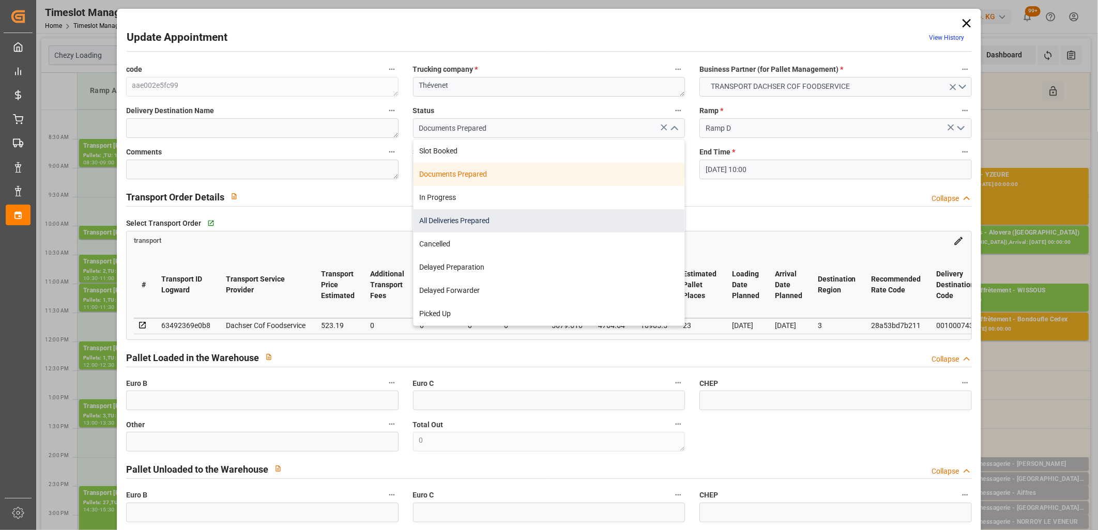
click at [615, 212] on div "All Deliveries Prepared" at bounding box center [549, 220] width 271 height 23
type input "All Deliveries Prepared"
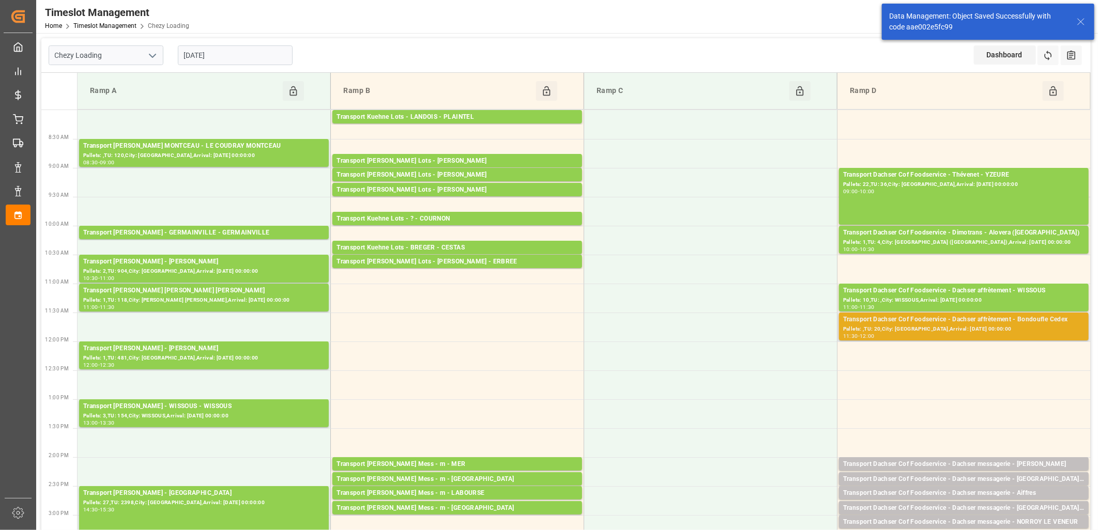
click at [910, 321] on div "Transport Dachser Cof Foodservice - Dachser affrètement - Bondoufle Cedex" at bounding box center [963, 320] width 241 height 10
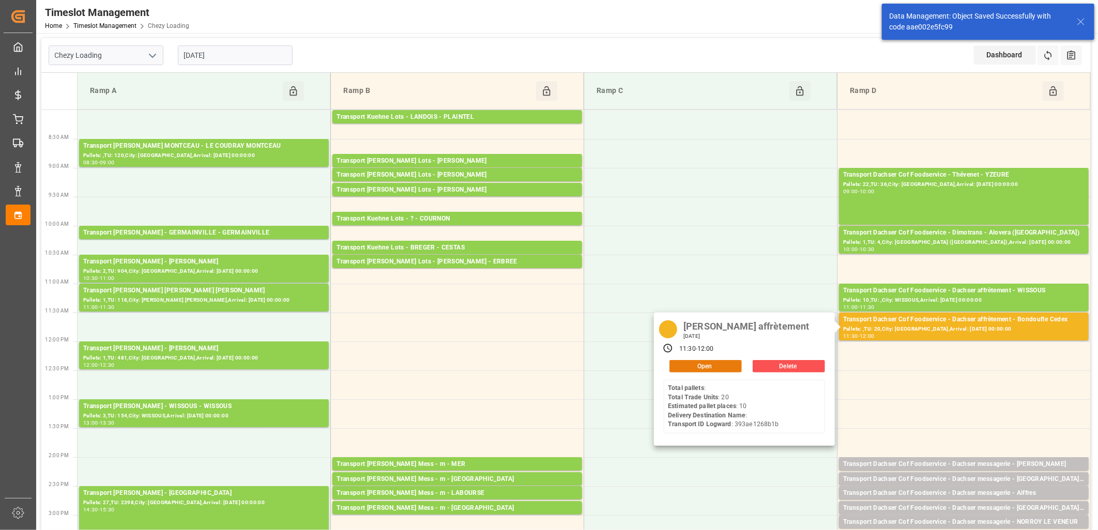
click at [691, 370] on button "Open" at bounding box center [705, 366] width 72 height 12
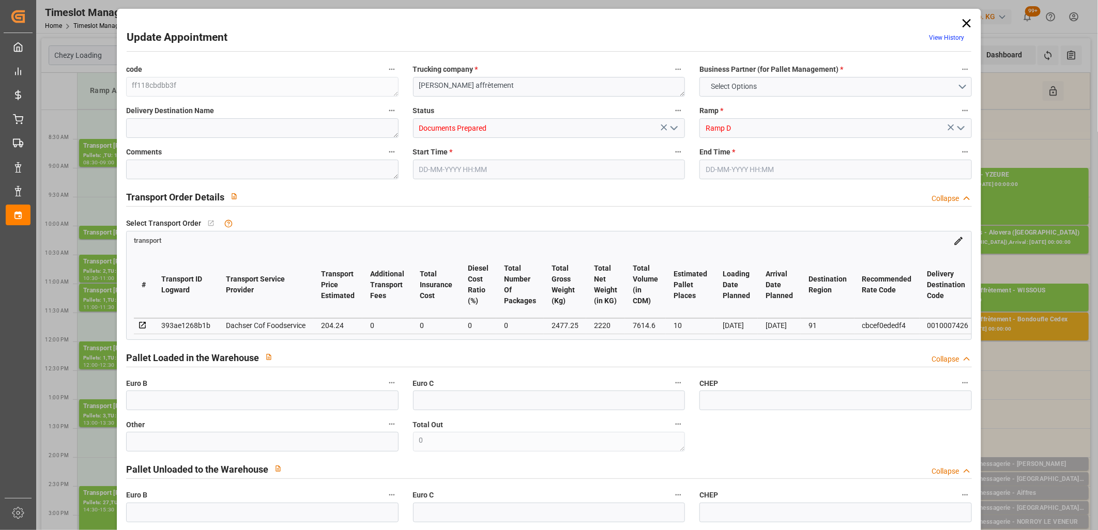
type input "10"
type input "204.24"
type input "0"
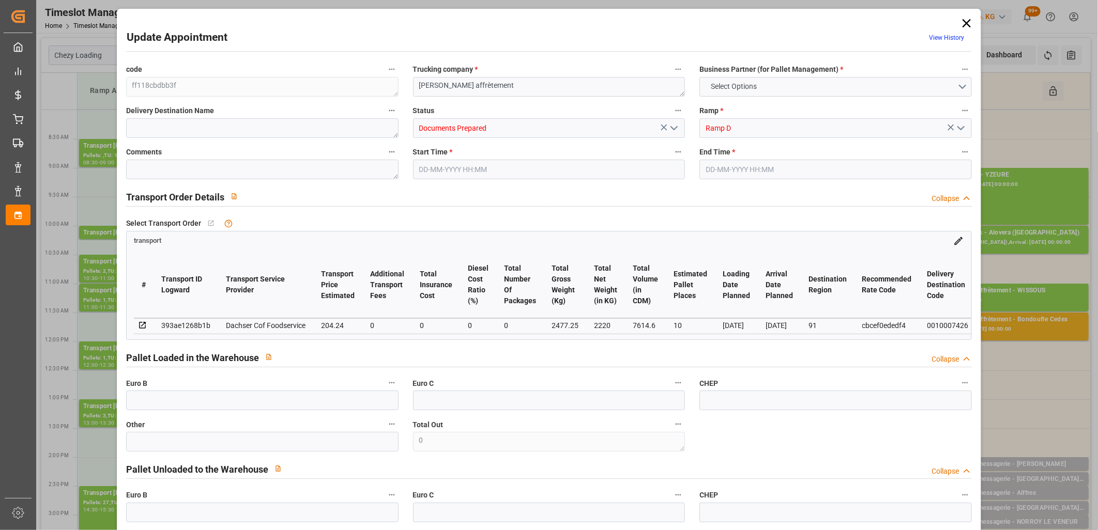
type input "200.6454"
type input "-3.5946"
type input "0"
type input "2220"
type input "2720"
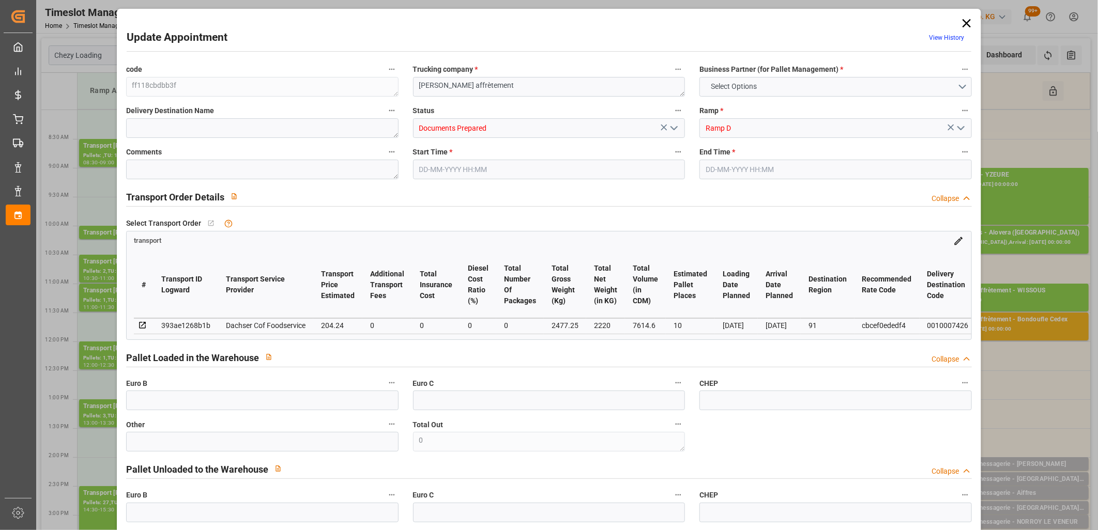
type input "7614.6"
type input "91"
type input "0"
type input "20"
type input "10"
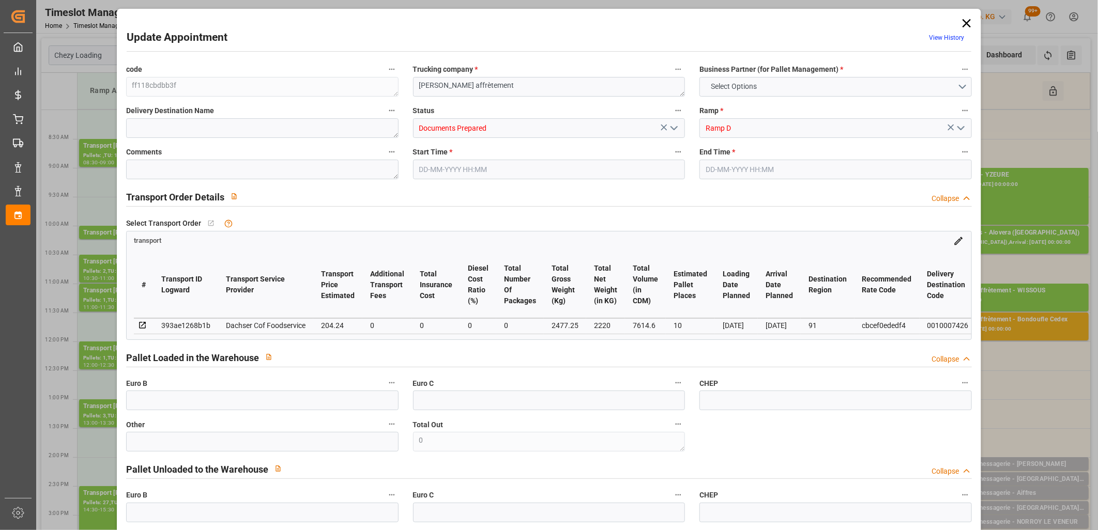
type input "101"
type input "2477.25"
type input "0"
type input "4710.8598"
type input "0"
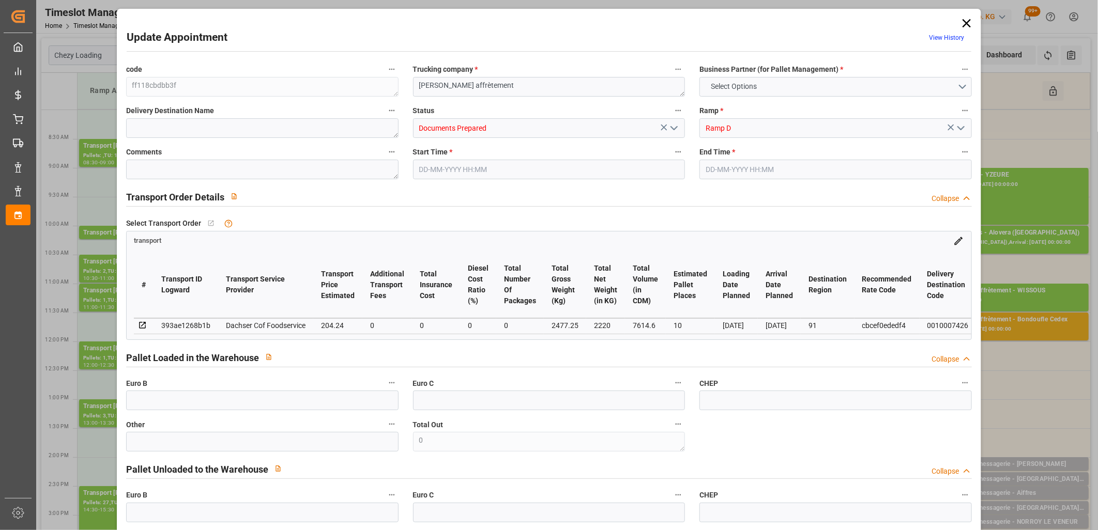
type input "0"
type input "21"
type input "35"
type input "[DATE] 11:30"
type input "[DATE] 12:00"
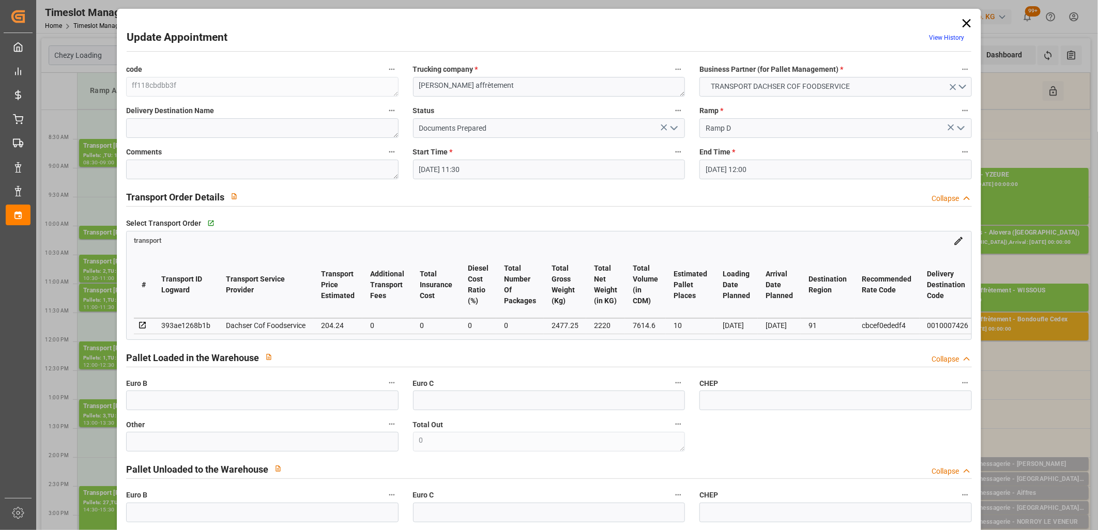
type input "[DATE] 14:03"
type input "[DATE] 12:26"
type input "[DATE]"
click at [674, 132] on icon "open menu" at bounding box center [674, 128] width 12 height 12
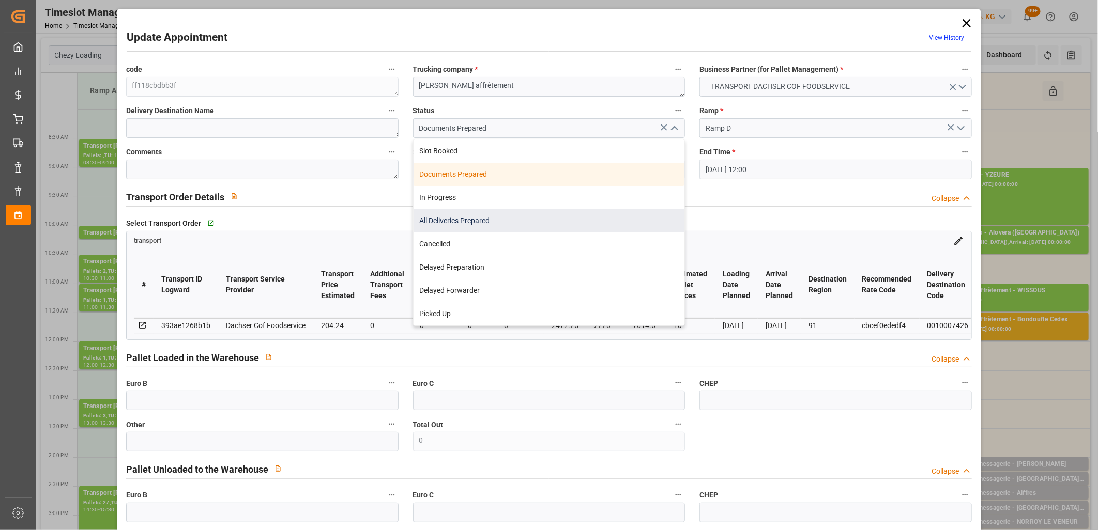
click at [554, 215] on div "All Deliveries Prepared" at bounding box center [549, 220] width 271 height 23
type input "All Deliveries Prepared"
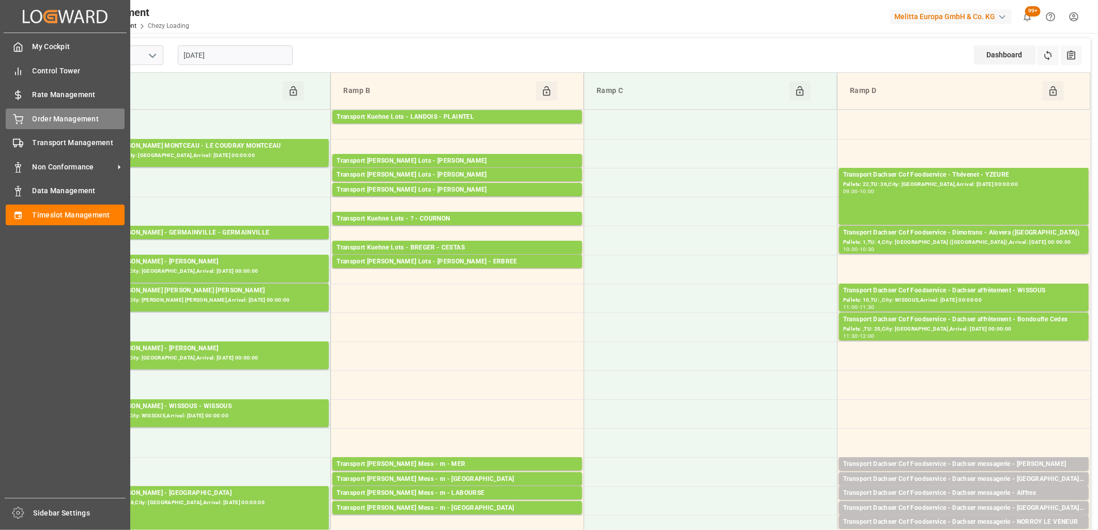
click at [34, 119] on span "Order Management" at bounding box center [79, 119] width 93 height 11
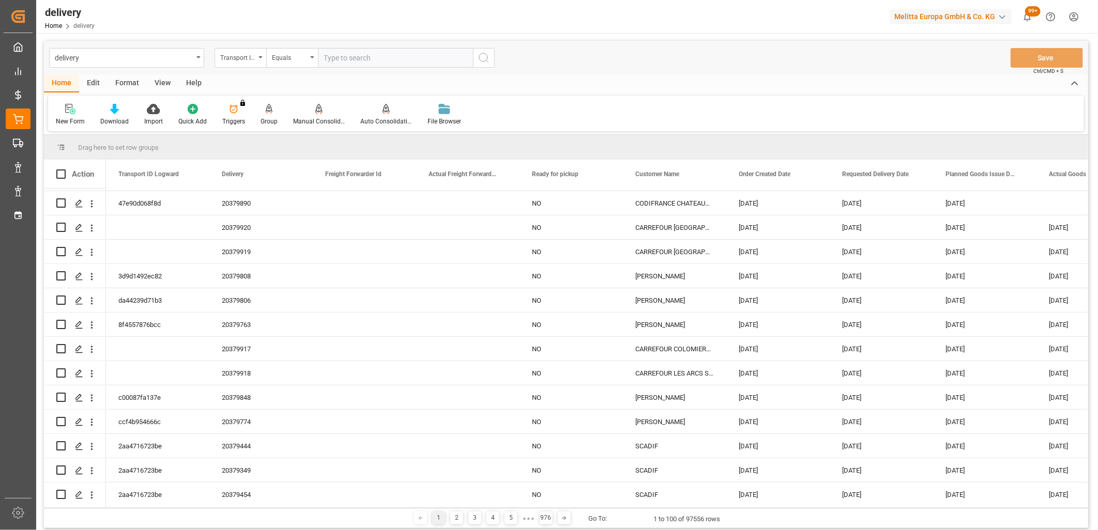
scroll to position [344, 0]
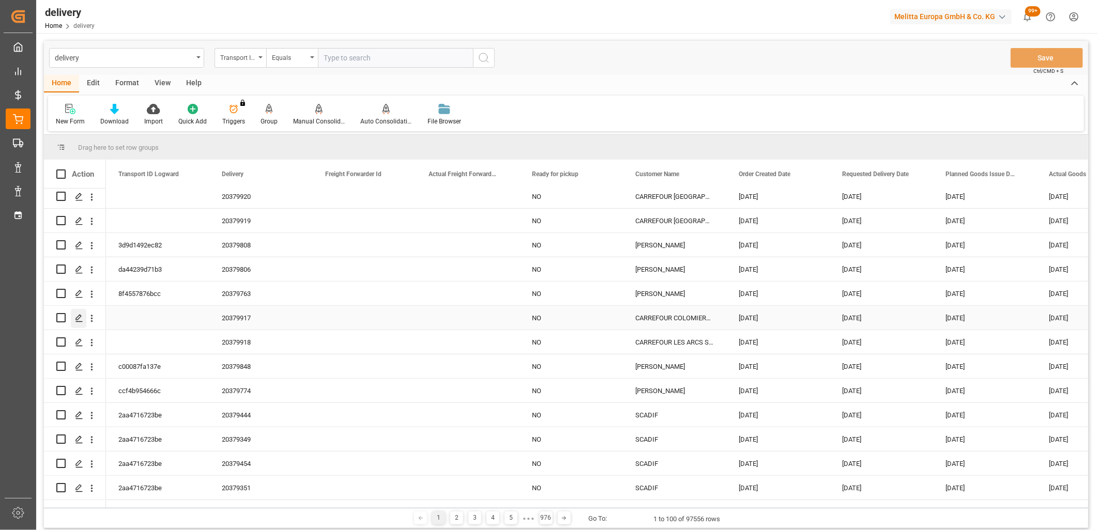
click at [78, 317] on polygon "Press SPACE to select this row." at bounding box center [78, 317] width 5 height 5
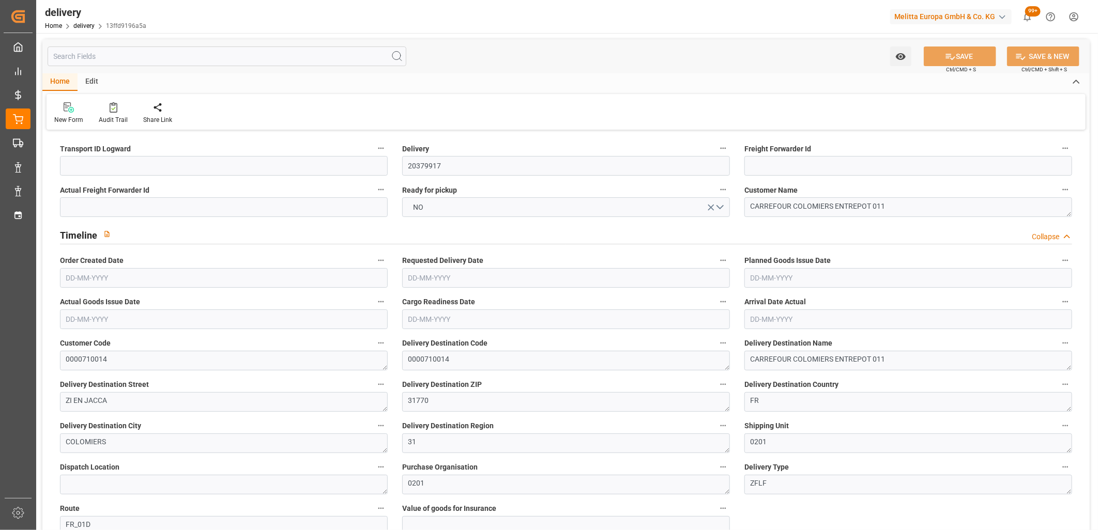
type input "[DATE]"
type input "[DATE] 14:00"
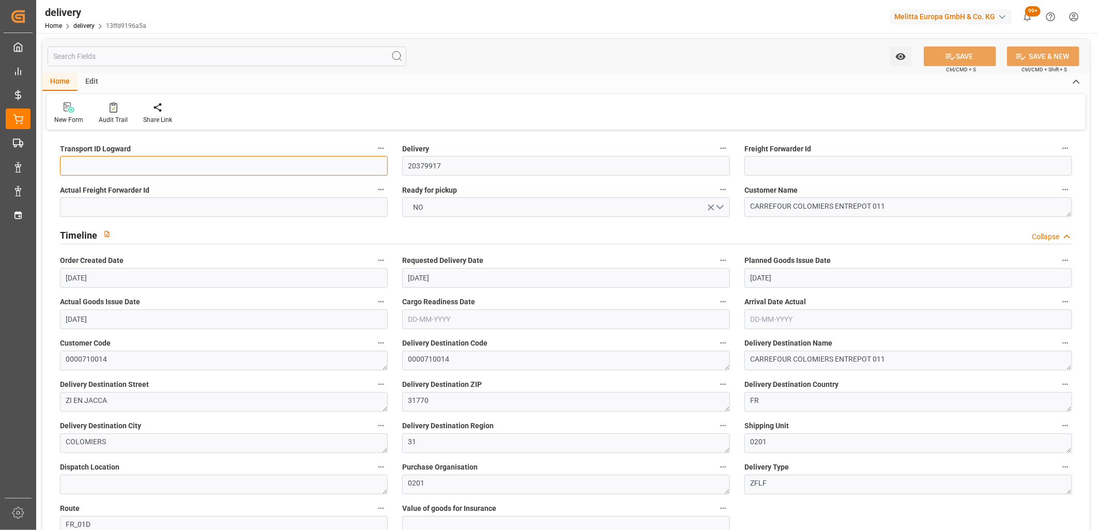
click at [100, 159] on input at bounding box center [224, 166] width 328 height 20
type input "X"
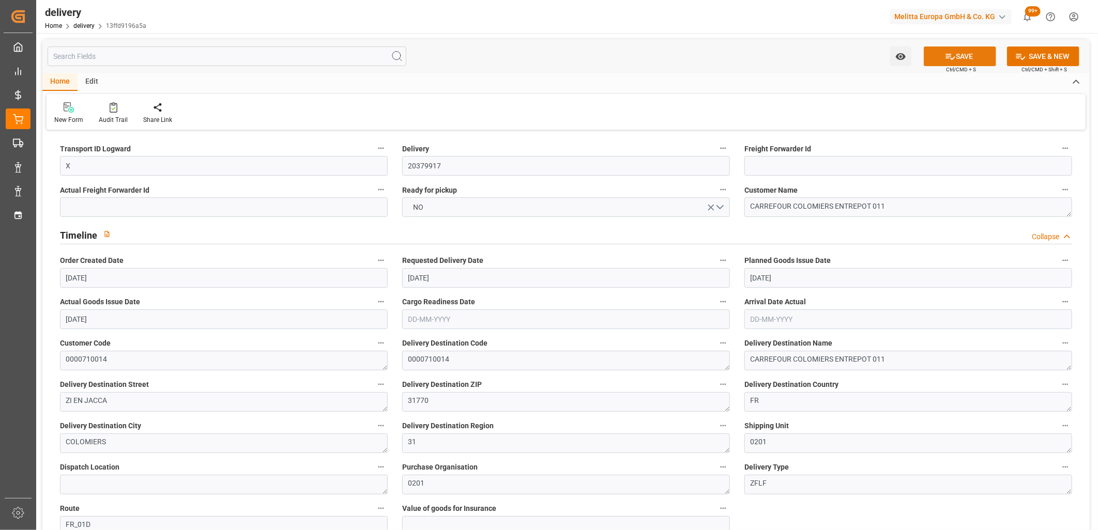
click at [966, 58] on button "SAVE" at bounding box center [960, 57] width 72 height 20
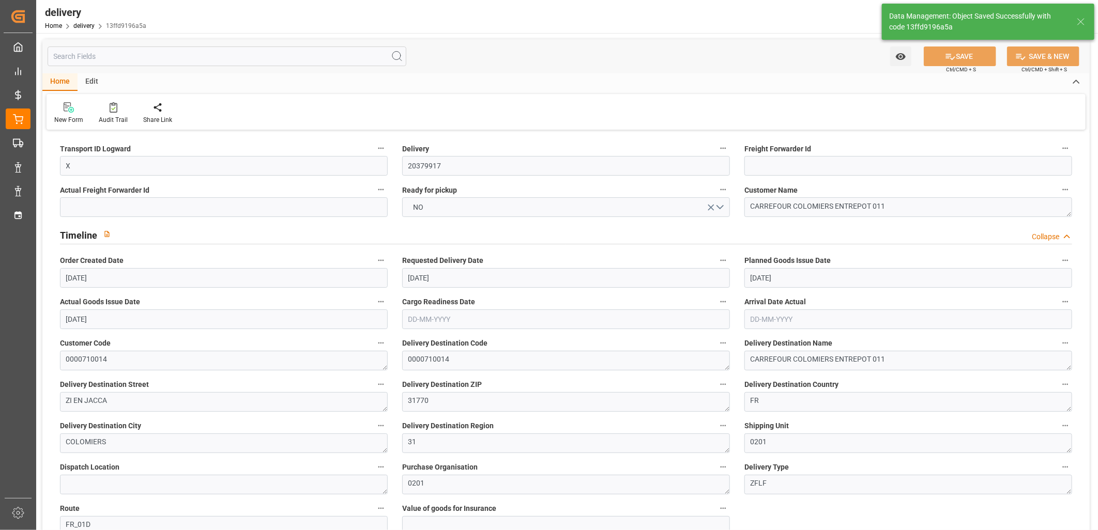
type textarea "X ~ Pallet(s) ~ [DATE] 00:00:00 ~ FR_01D ~ [DATE] 00:00:00~0000710014"
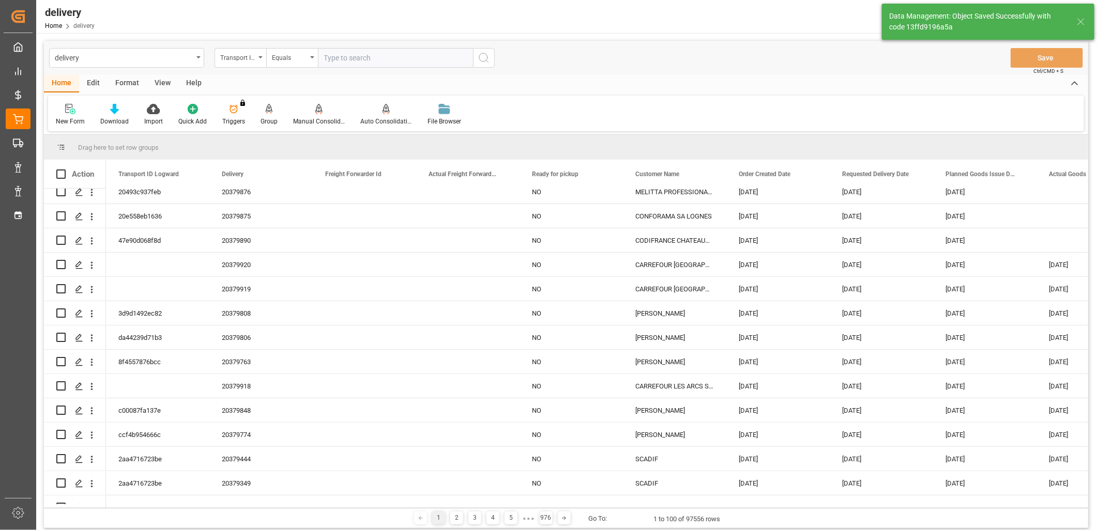
scroll to position [344, 0]
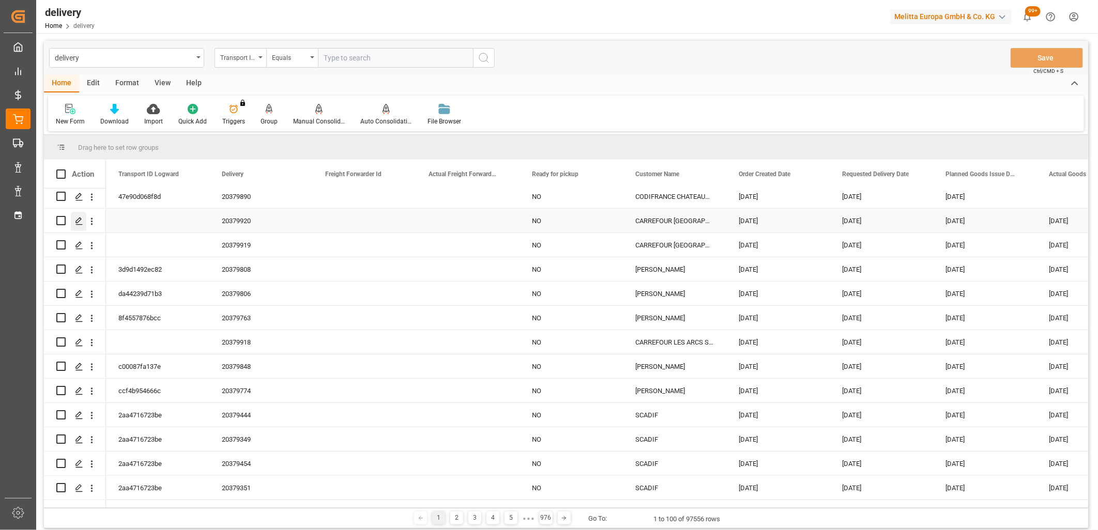
click at [79, 222] on icon "Press SPACE to select this row." at bounding box center [79, 221] width 8 height 8
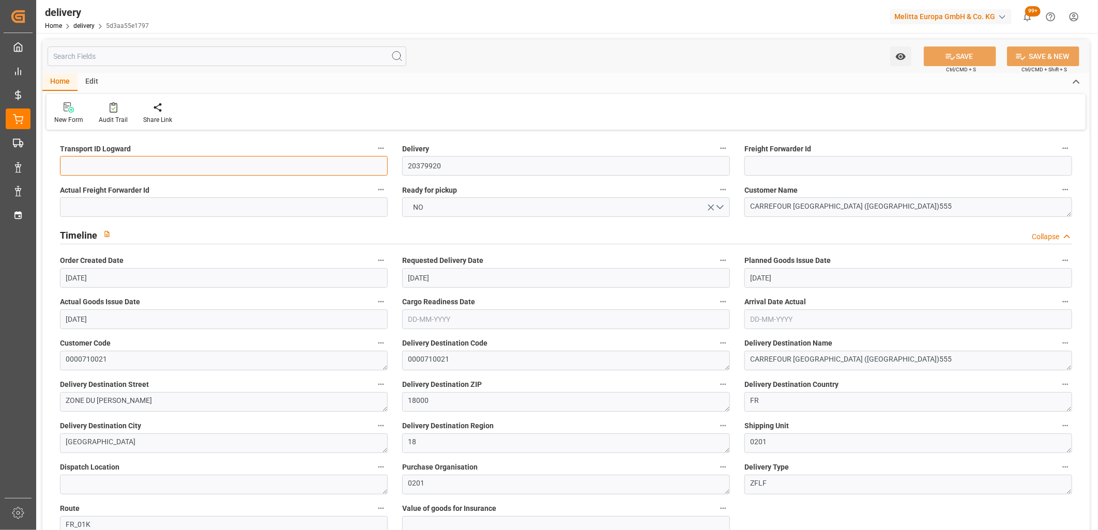
click at [106, 166] on input at bounding box center [224, 166] width 328 height 20
type input "X"
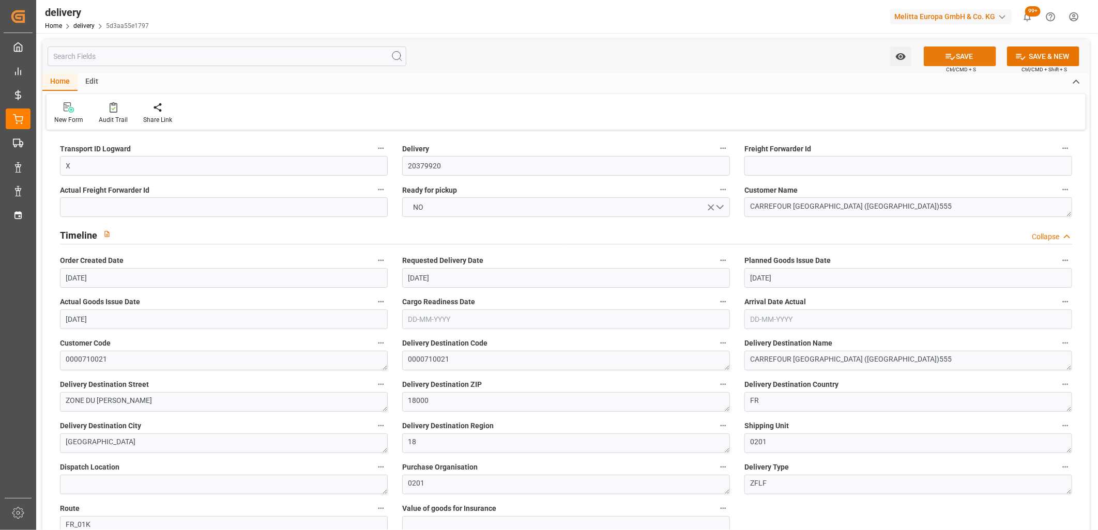
click at [954, 58] on button "SAVE" at bounding box center [960, 57] width 72 height 20
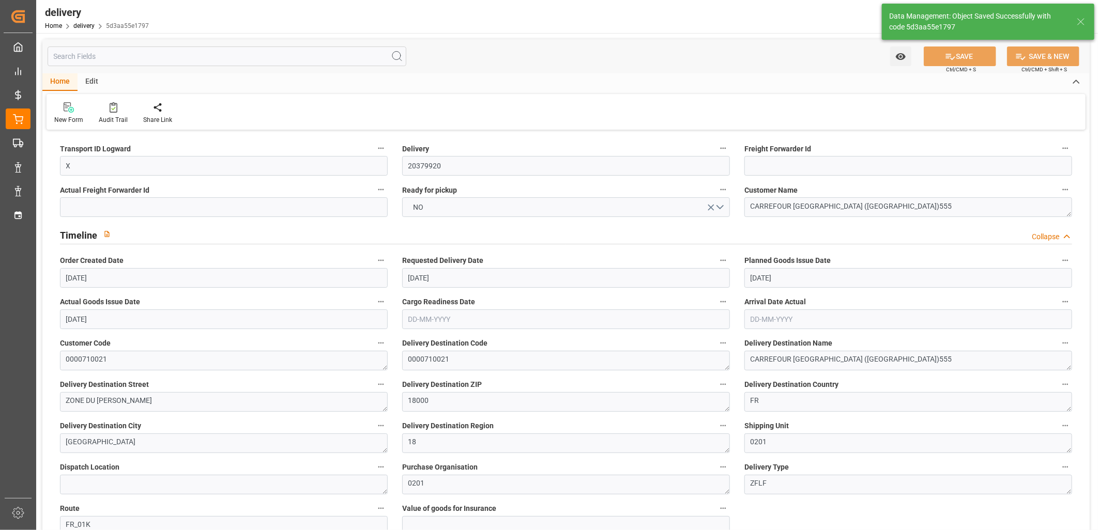
type textarea "X ~ Pallet(s) ~ [DATE] 00:00:00 ~ FR_01K ~ [DATE] 00:00:00~0000710021"
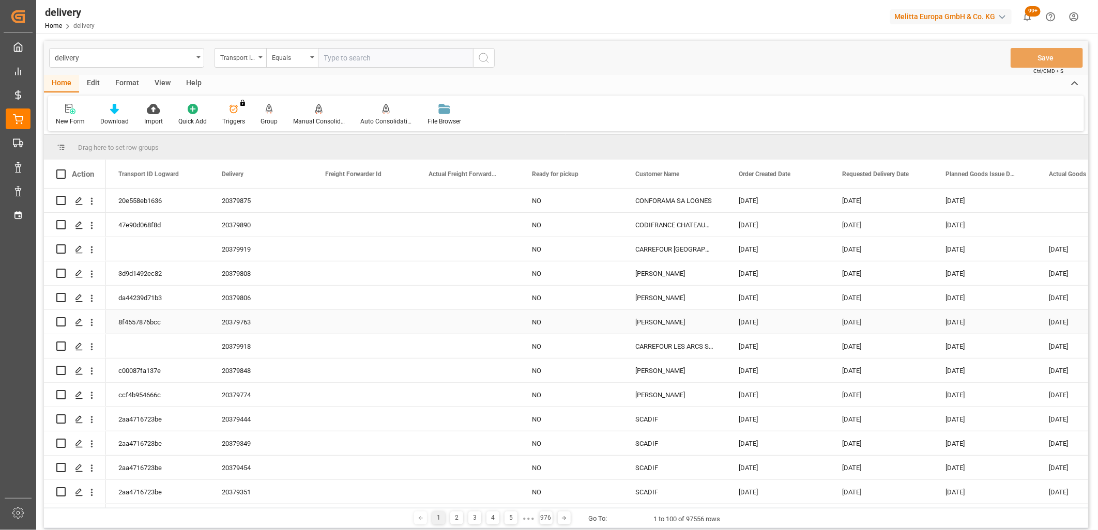
scroll to position [344, 0]
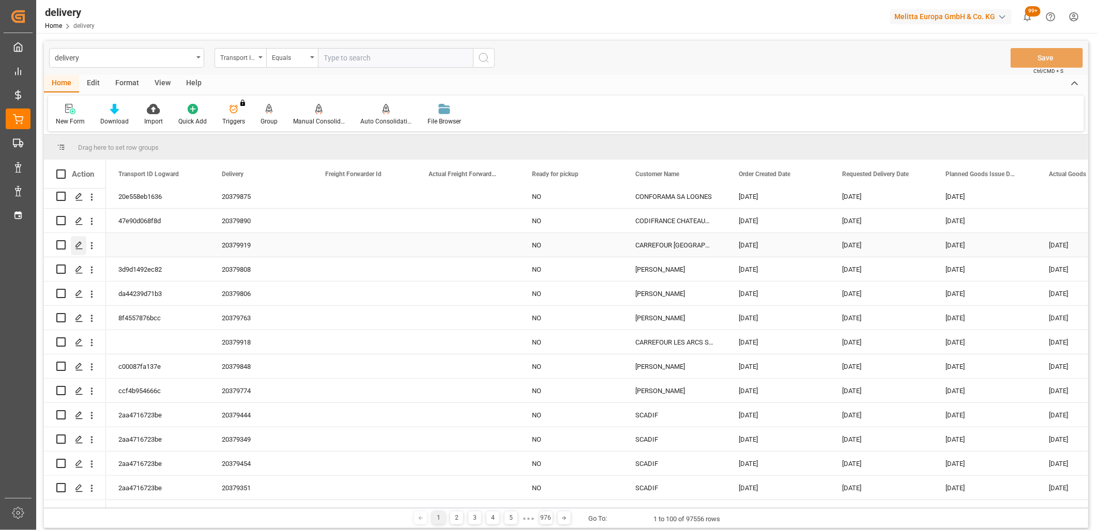
click at [80, 249] on line "Press SPACE to select this row." at bounding box center [79, 249] width 6 height 0
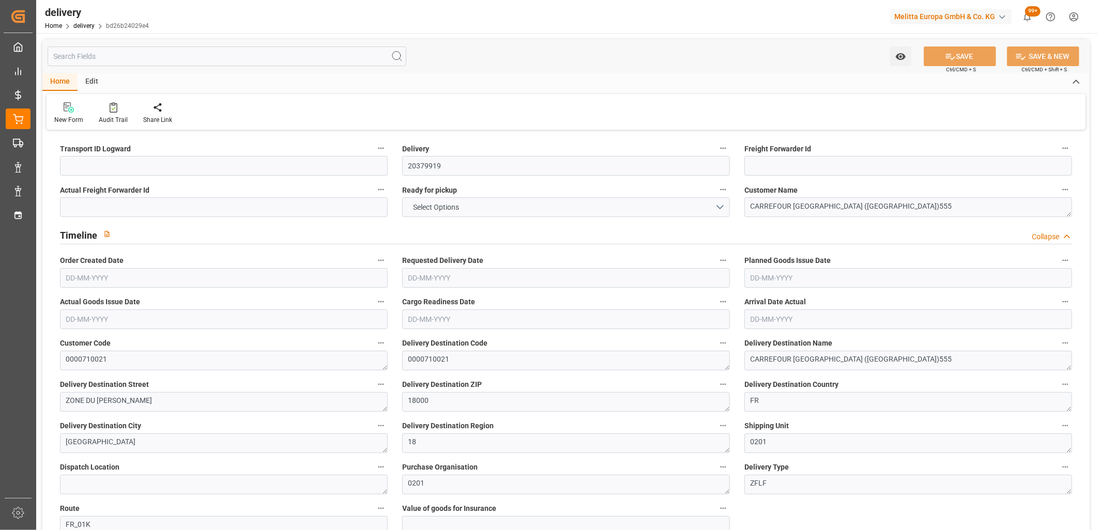
type input "42"
type input "66.848"
type input "170.184"
type input "12"
type input "1"
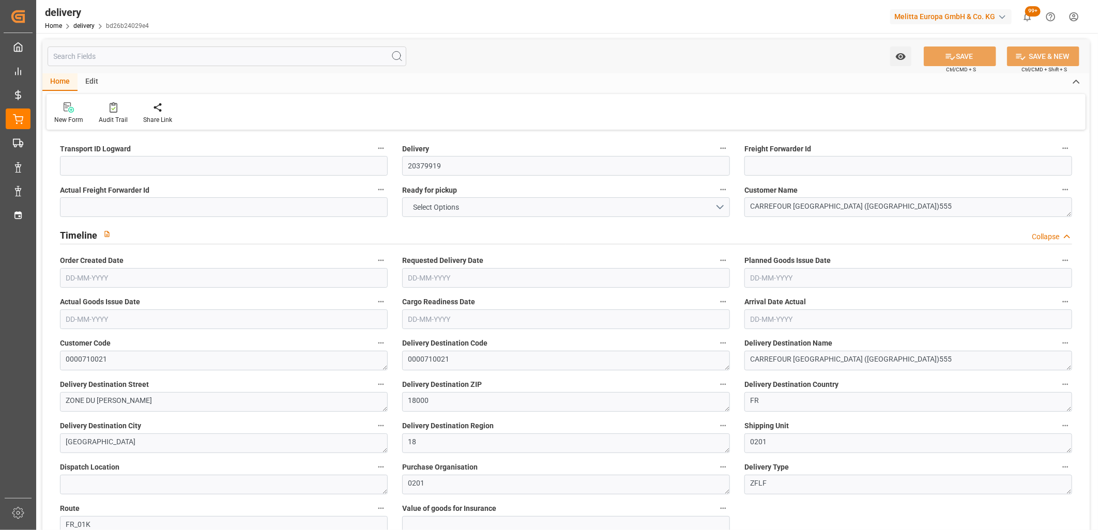
type input "0"
type input "1"
type input "0"
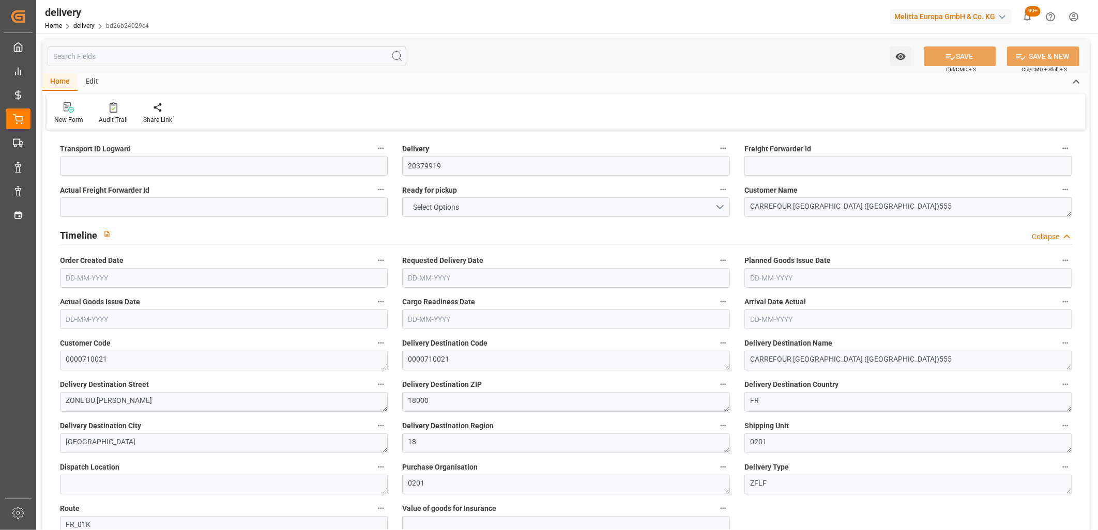
type input "0"
type input "4.32"
type input "1.5"
type input "1.3"
type input "0"
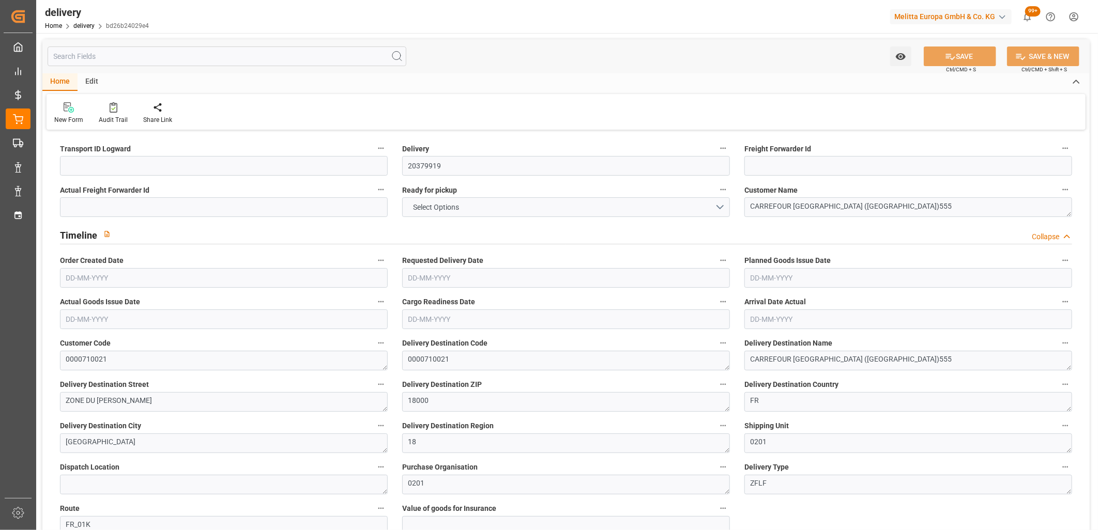
type input "1.5"
type input "43.848"
type input "101"
type input "0"
type input "[DATE]"
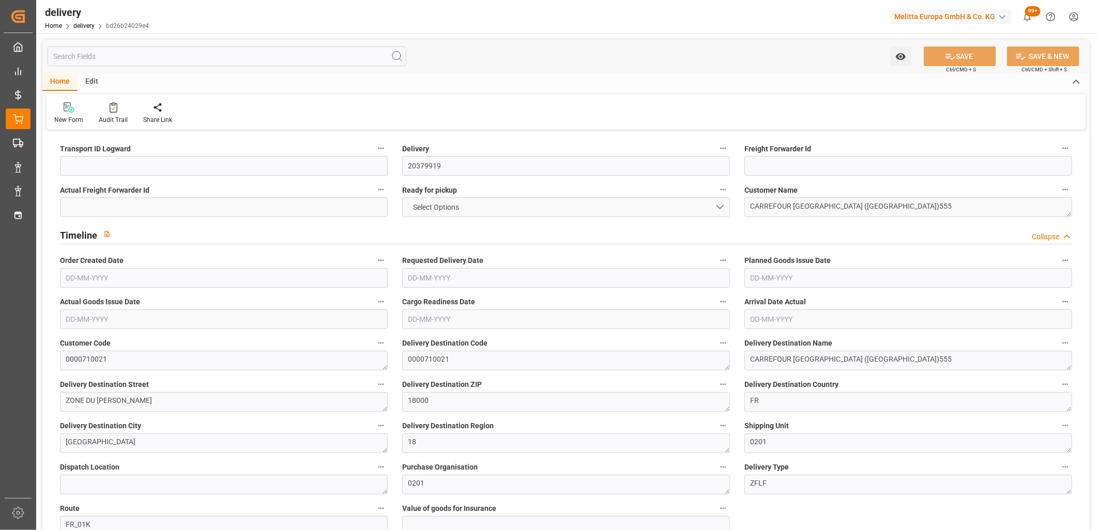
type input "[DATE]"
type input "[DATE] 14:00"
click at [129, 169] on input at bounding box center [224, 166] width 328 height 20
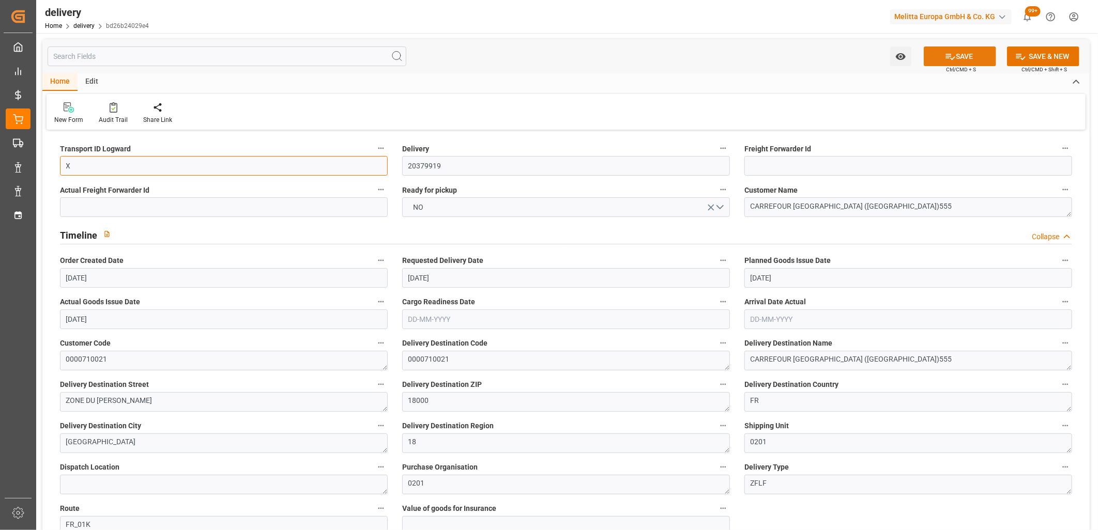
type input "X"
click at [956, 58] on button "SAVE" at bounding box center [960, 57] width 72 height 20
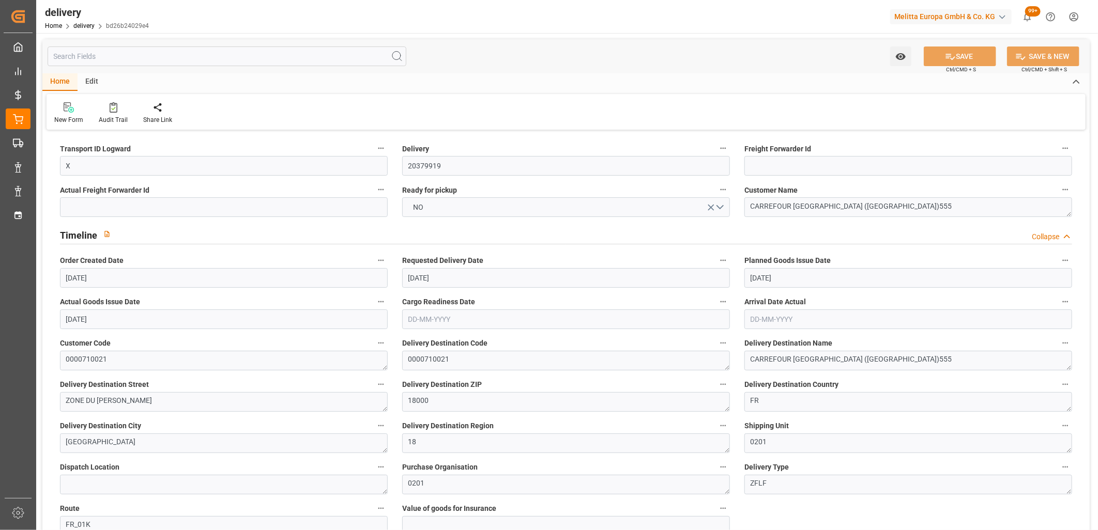
type textarea "X ~ Pallet(s) ~ [DATE] 00:00:00 ~ FR_01K ~ [DATE] 00:00:00~0000710021"
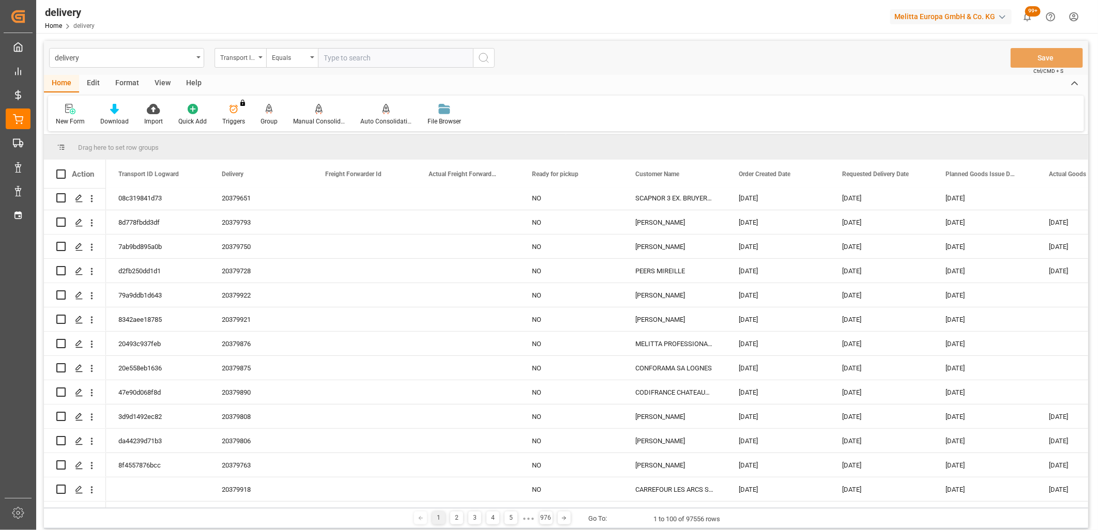
scroll to position [344, 0]
click at [78, 340] on polygon "Press SPACE to select this row." at bounding box center [78, 341] width 5 height 5
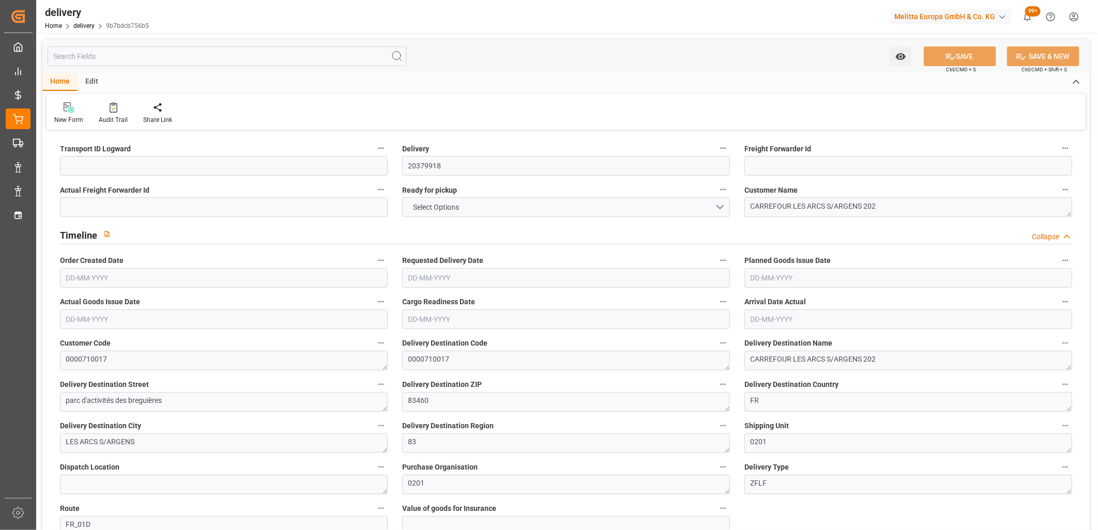
type input "318"
type input "386.544"
type input "1213.464"
type input "60"
type input "2"
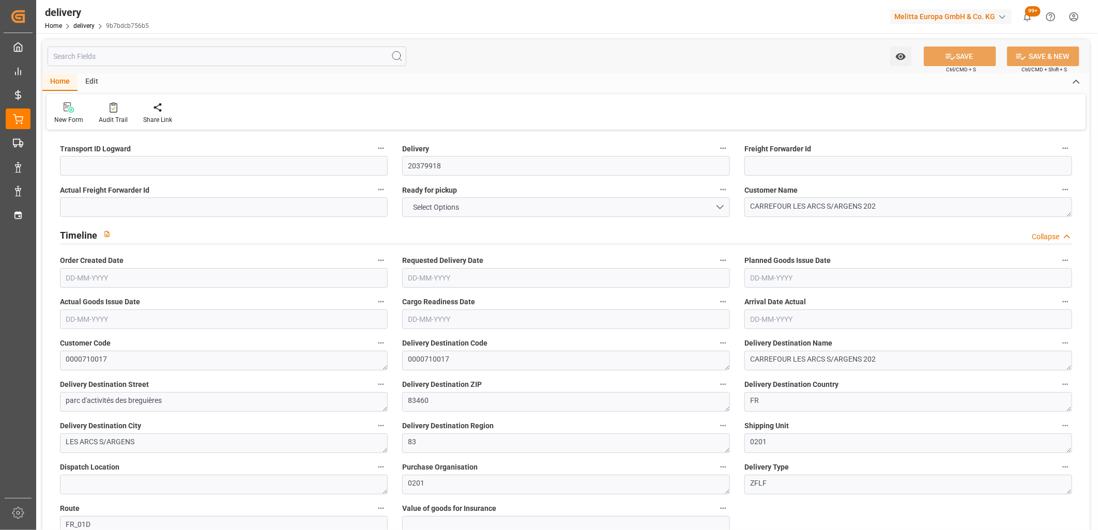
type input "0"
type input "2"
click at [104, 172] on input at bounding box center [224, 166] width 328 height 20
click at [941, 54] on button "SAVE" at bounding box center [960, 57] width 72 height 20
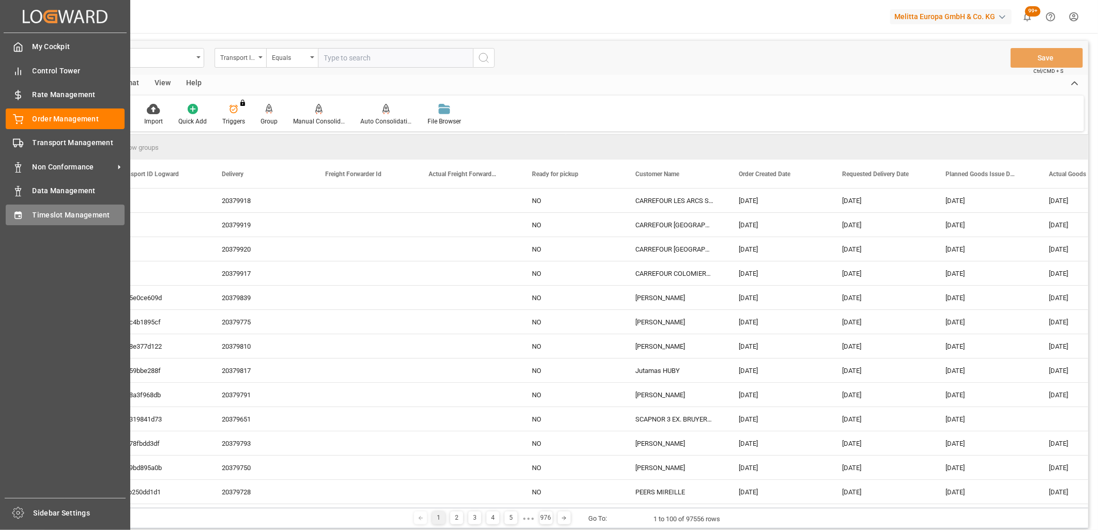
click at [19, 219] on div "Timeslot Management Timeslot Management" at bounding box center [65, 215] width 119 height 20
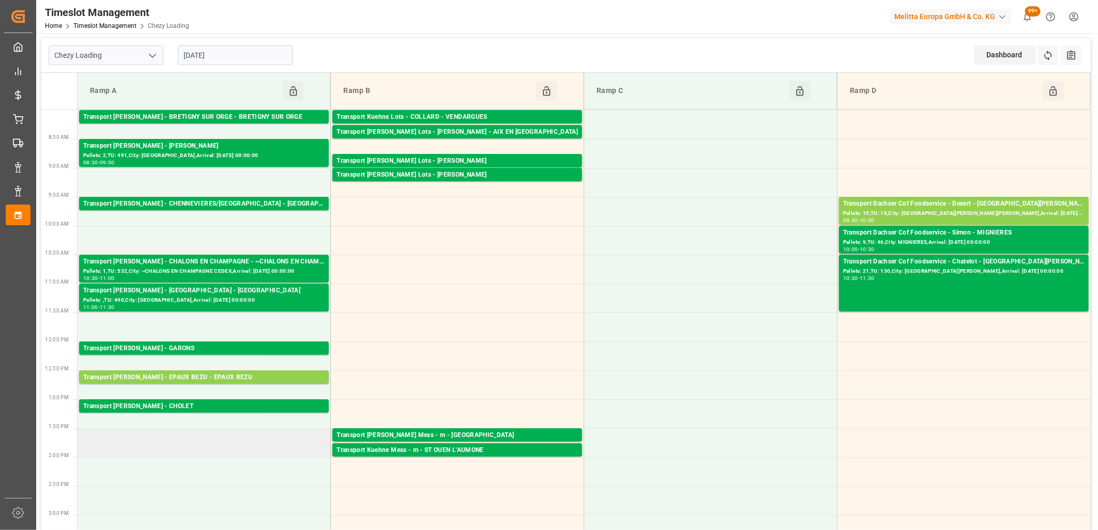
click at [247, 449] on td at bounding box center [204, 442] width 253 height 29
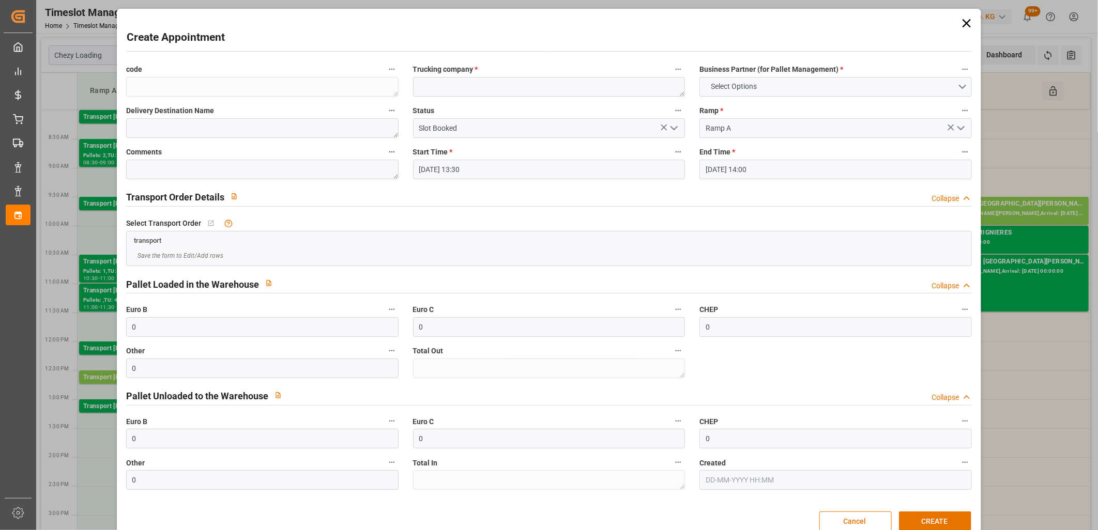
click at [965, 24] on icon at bounding box center [966, 23] width 8 height 8
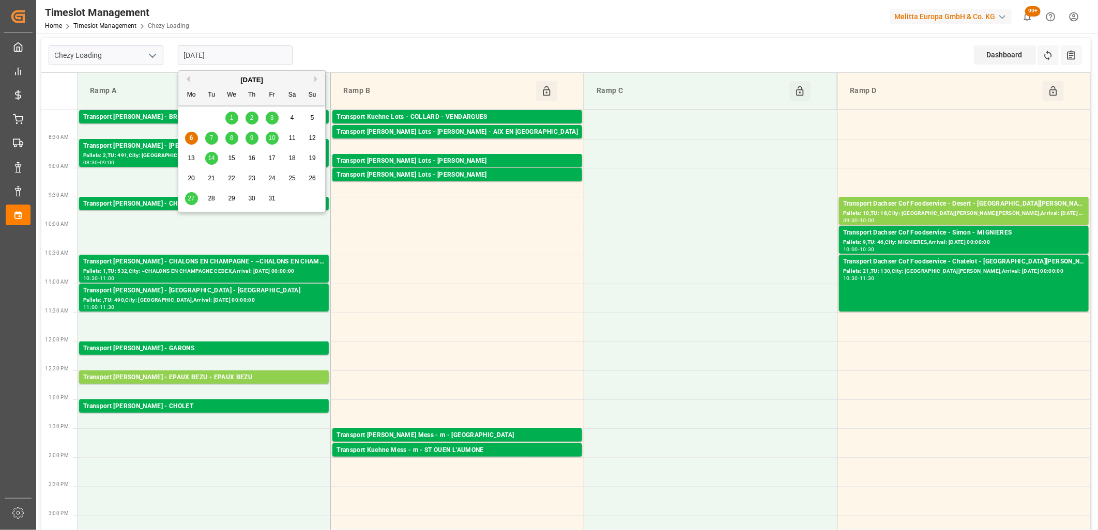
click at [258, 53] on input "[DATE]" at bounding box center [235, 55] width 115 height 20
click at [192, 264] on div "Transport [PERSON_NAME] - CHALONS EN CHAMPAGNE - ~CHALONS EN CHAMPAGNE CEDEX" at bounding box center [203, 262] width 241 height 10
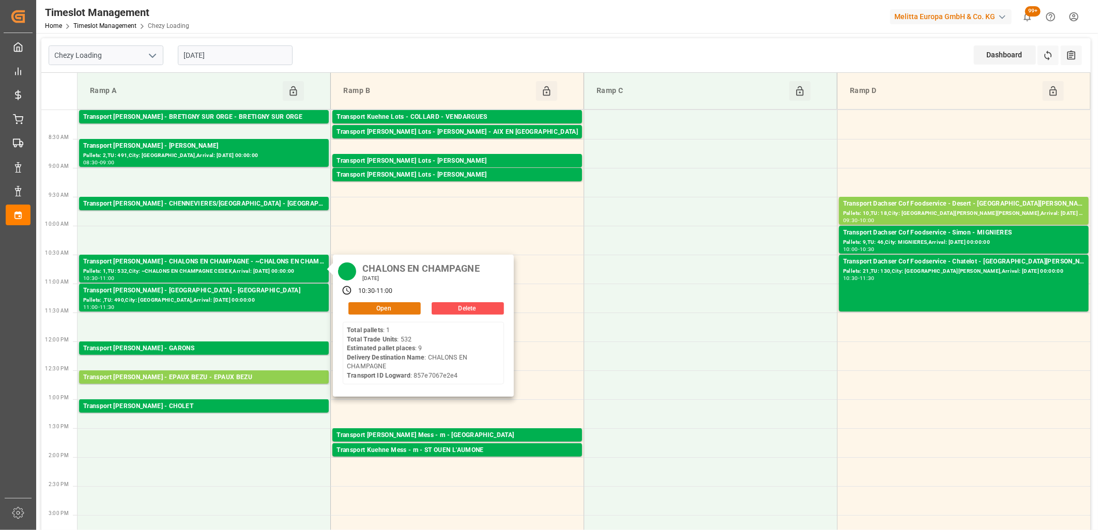
click at [371, 305] on button "Open" at bounding box center [384, 308] width 72 height 12
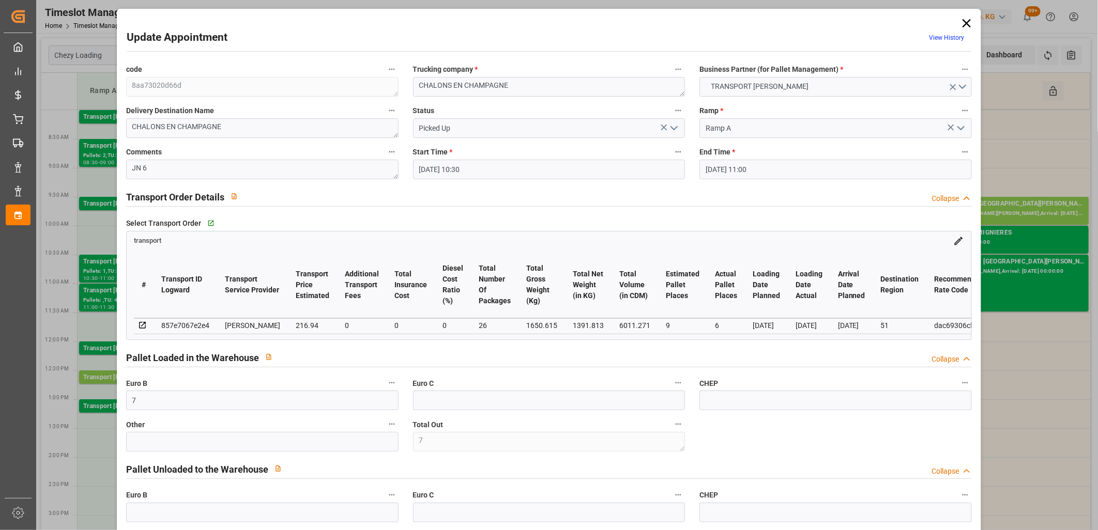
click at [960, 23] on icon at bounding box center [966, 23] width 14 height 14
